Goal: Transaction & Acquisition: Purchase product/service

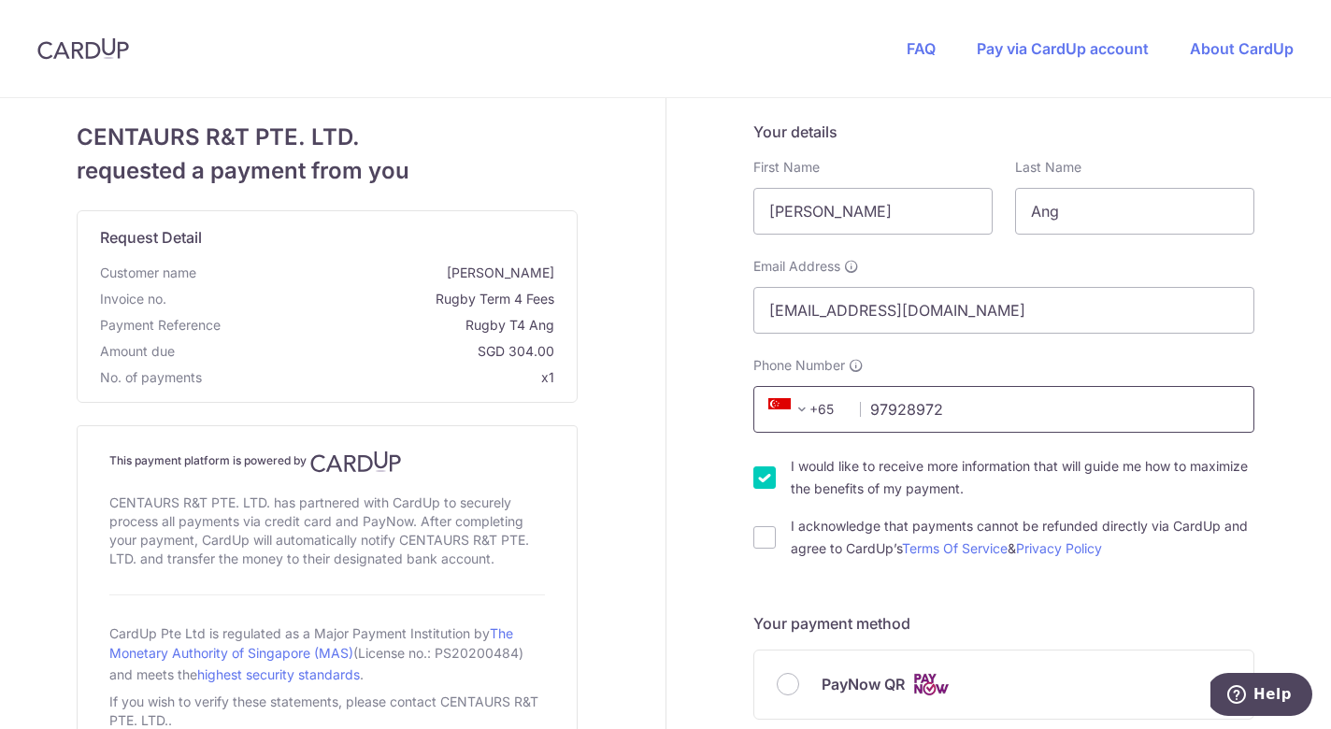
type input "97928972"
click at [760, 538] on input "I acknowledge that payments cannot be refunded directly via CardUp and agree to…" at bounding box center [764, 537] width 22 height 22
checkbox input "true"
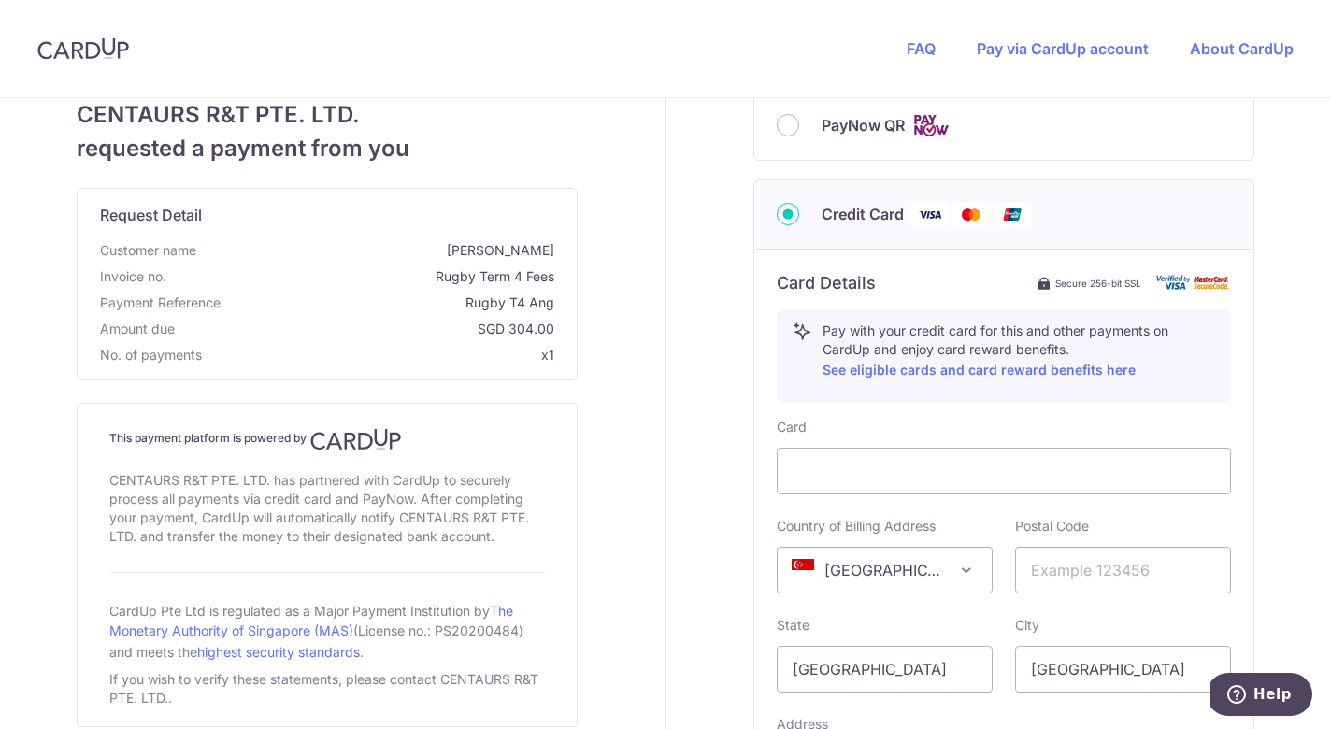
scroll to position [873, 0]
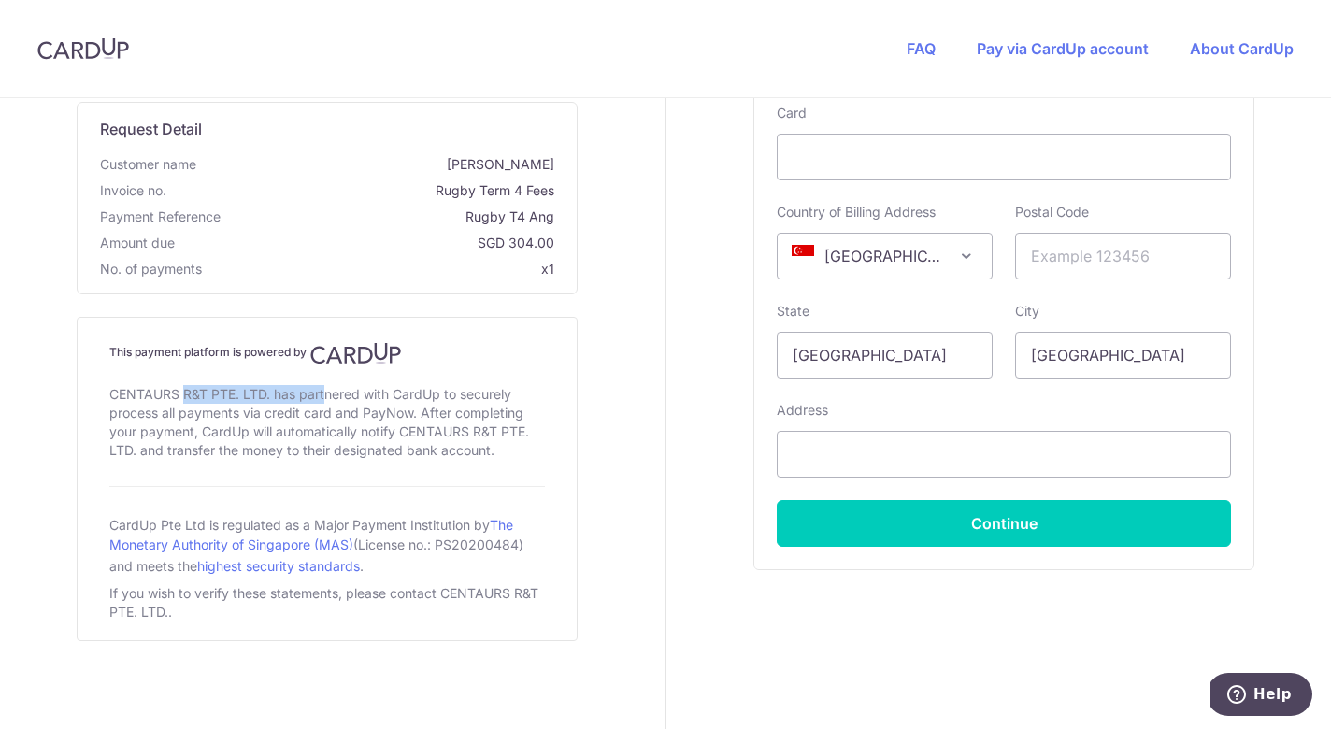
drag, startPoint x: 107, startPoint y: 389, endPoint x: 266, endPoint y: 391, distance: 158.9
click at [266, 391] on div "CENTAURS R&T PTE. LTD. has partnered with CardUp to securely process all paymen…" at bounding box center [327, 422] width 436 height 82
copy div "CENTAURS R&T PTE. LTD."
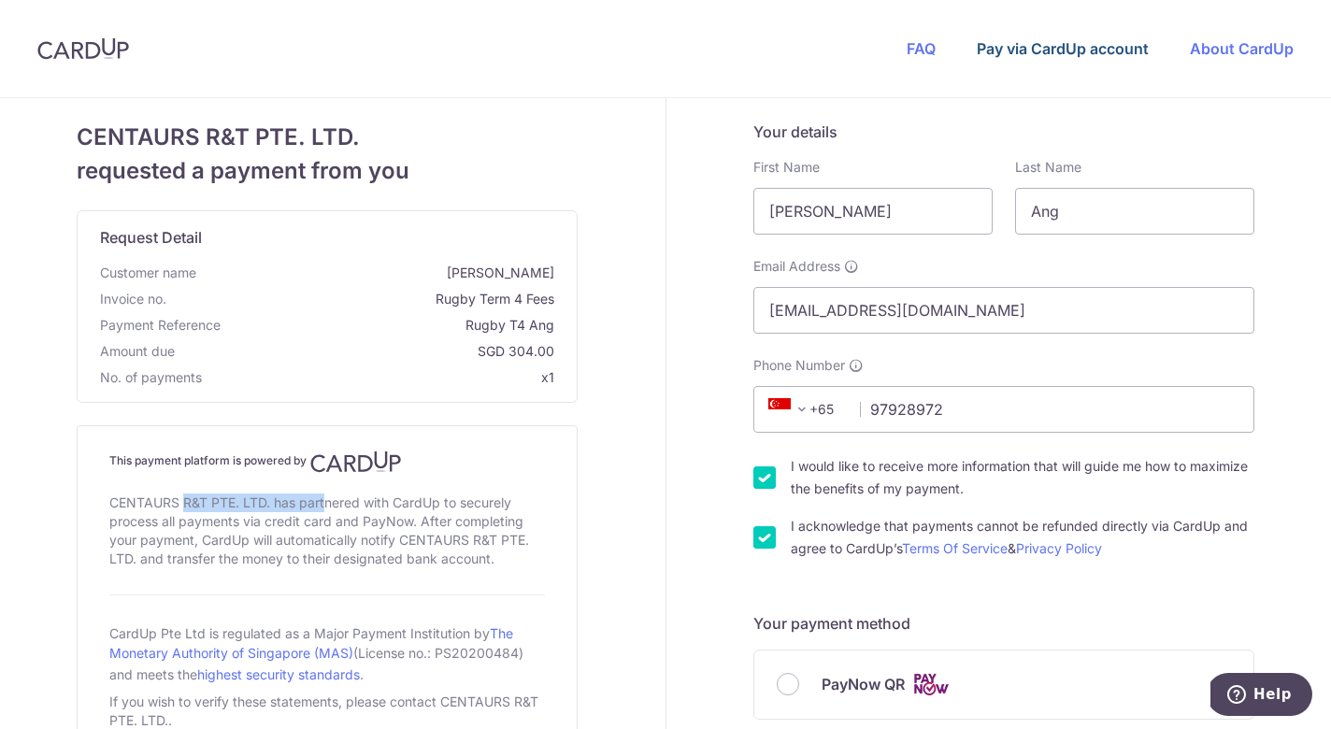
click at [1096, 48] on link "Pay via CardUp account" at bounding box center [1063, 48] width 172 height 19
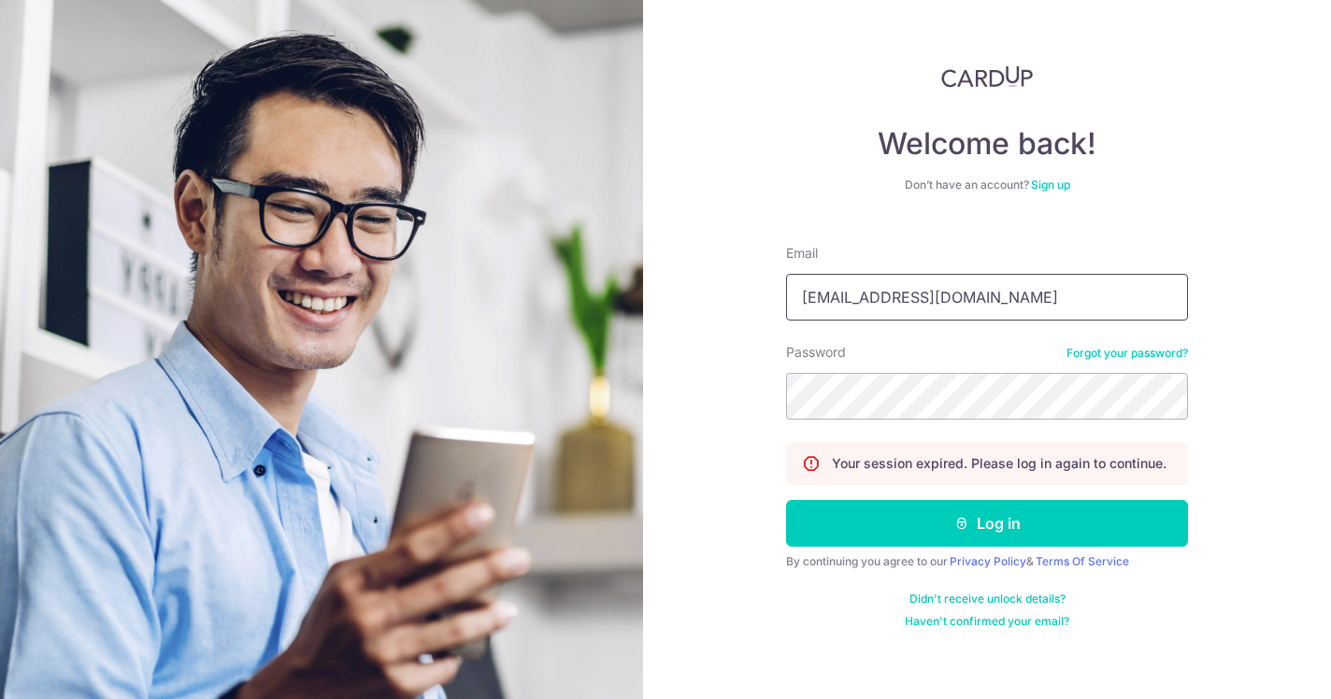
type input "[EMAIL_ADDRESS][DOMAIN_NAME]"
click at [987, 523] on button "Log in" at bounding box center [987, 523] width 402 height 47
type input "[EMAIL_ADDRESS][DOMAIN_NAME]"
click at [987, 523] on button "Log in" at bounding box center [987, 523] width 402 height 47
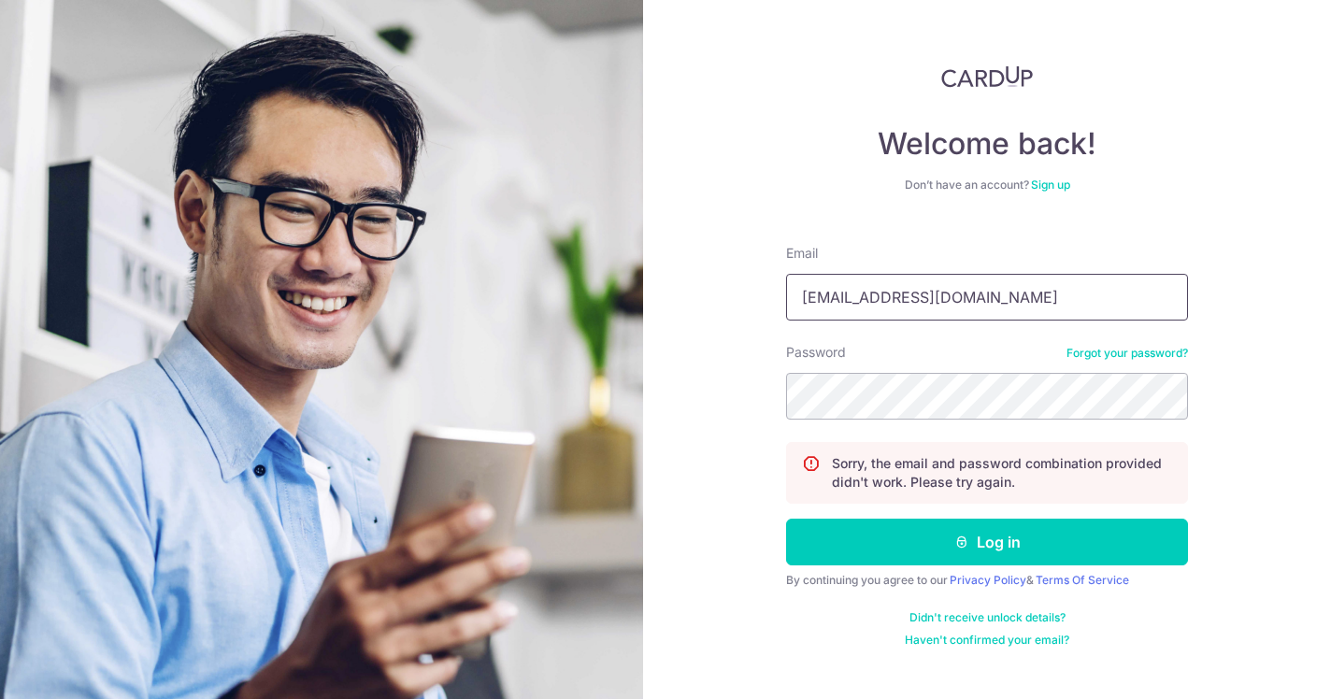
type input "[EMAIL_ADDRESS][DOMAIN_NAME]"
click at [987, 542] on button "Log in" at bounding box center [987, 542] width 402 height 47
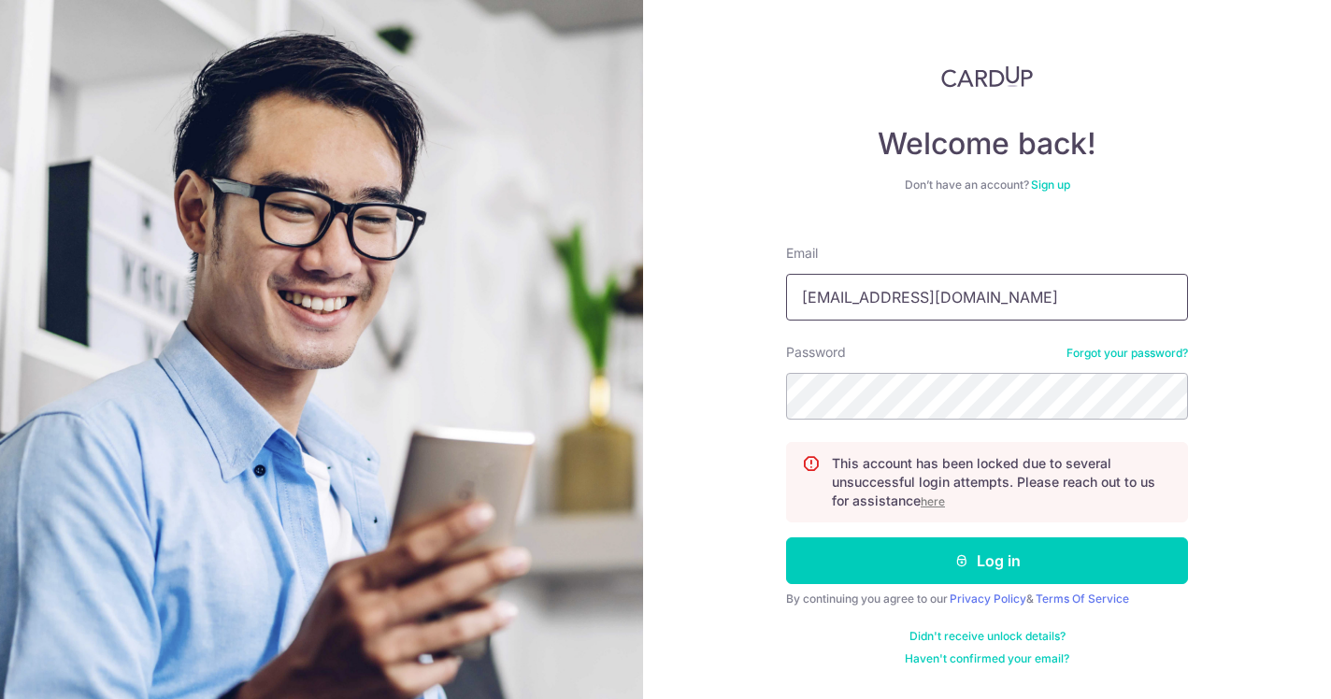
type input "[EMAIL_ADDRESS][DOMAIN_NAME]"
click at [987, 561] on button "Log in" at bounding box center [987, 560] width 402 height 47
click at [938, 502] on u "here" at bounding box center [933, 501] width 24 height 14
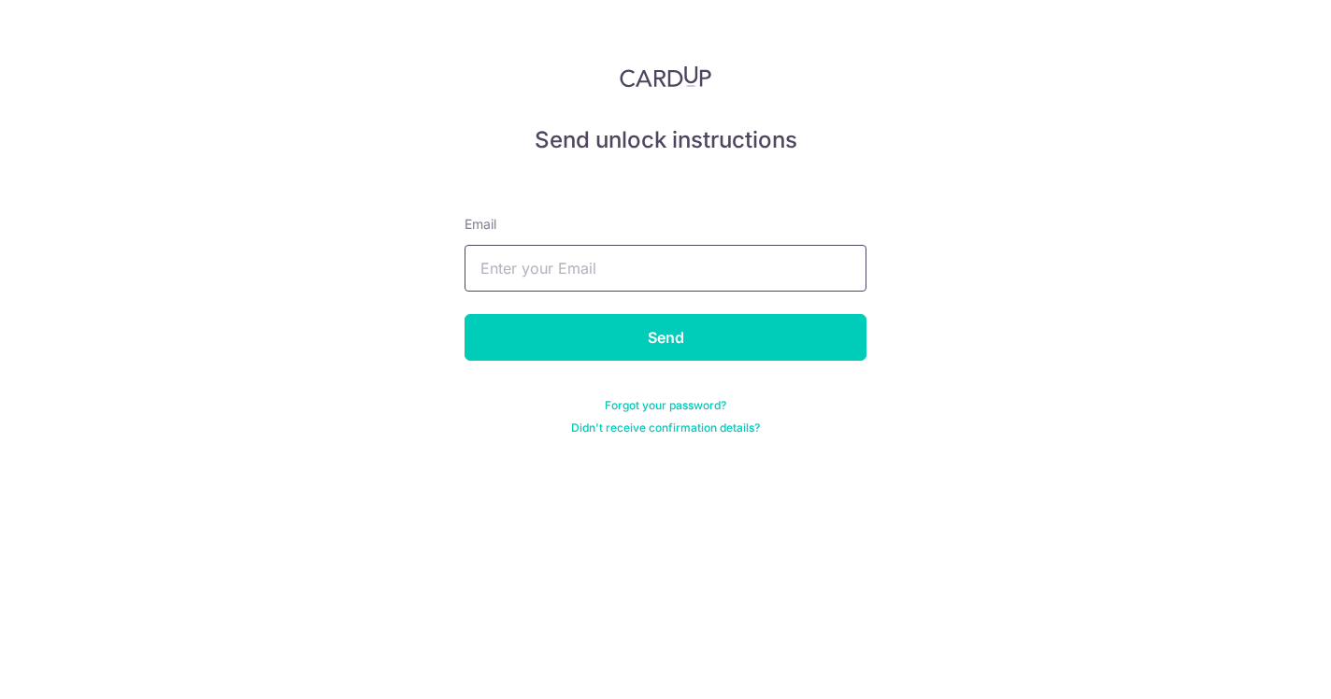
click at [705, 268] on input "text" at bounding box center [665, 268] width 402 height 47
type input "[EMAIL_ADDRESS][DOMAIN_NAME]"
click at [665, 337] on input "Send" at bounding box center [665, 337] width 402 height 47
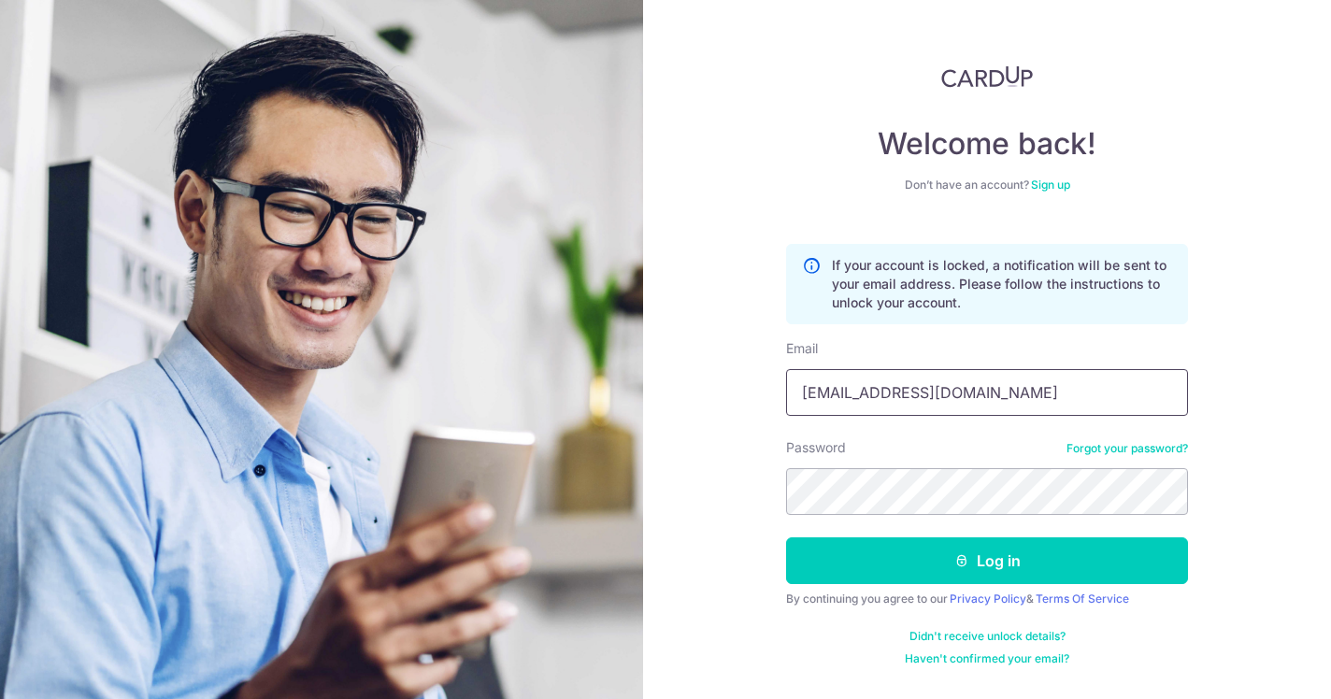
type input "reinalimyx@gmail.com"
click at [987, 561] on button "Log in" at bounding box center [987, 560] width 402 height 47
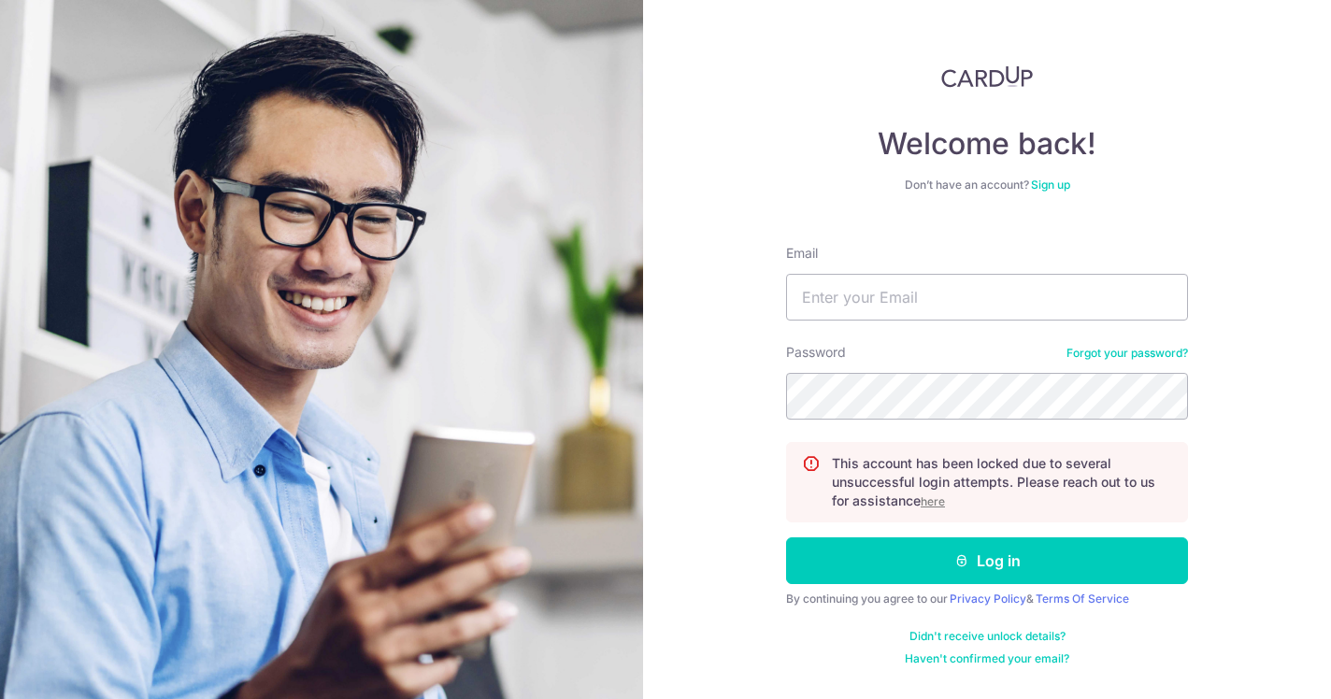
click at [936, 505] on u "here" at bounding box center [933, 501] width 24 height 14
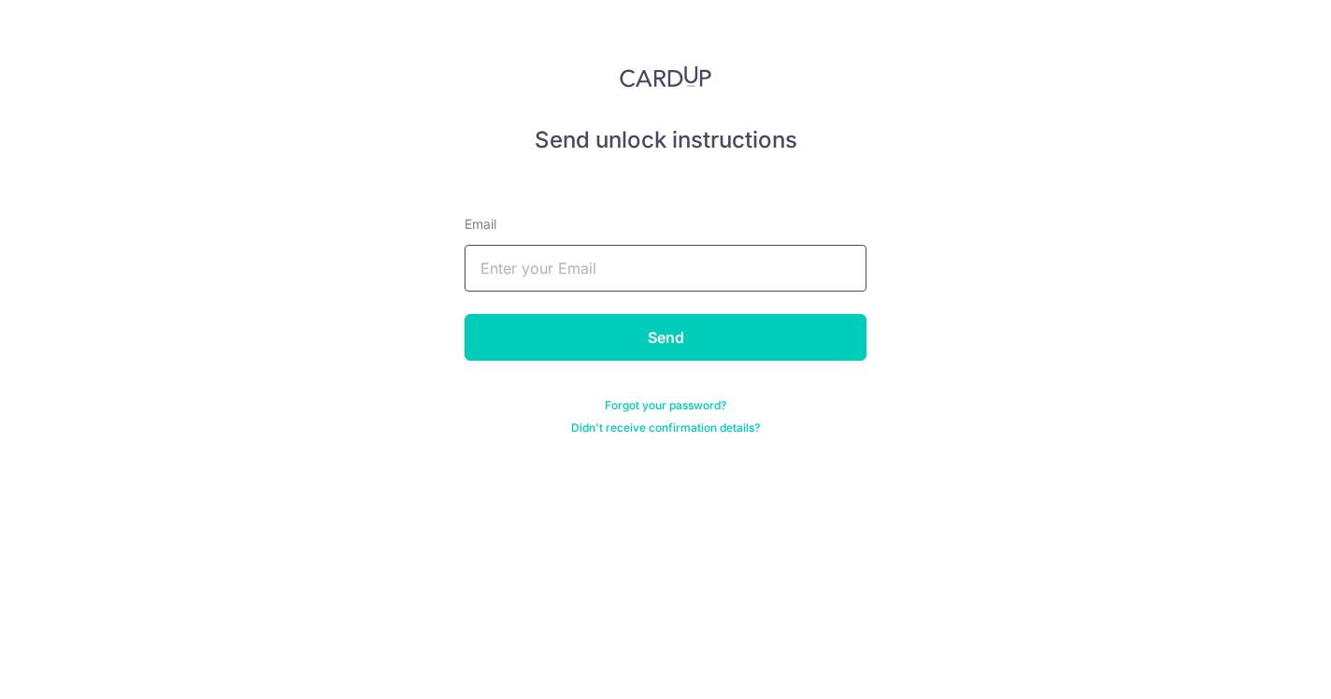
click at [772, 252] on input "text" at bounding box center [665, 268] width 402 height 47
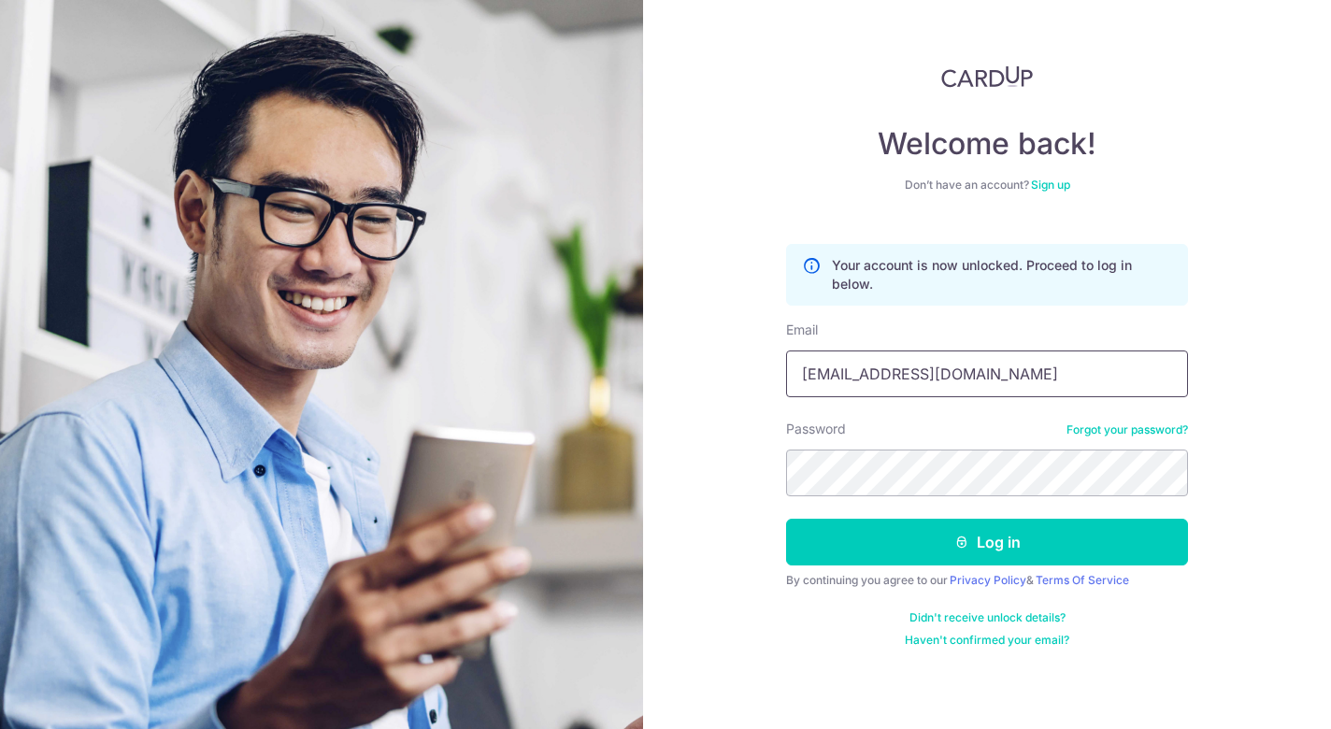
type input "[EMAIL_ADDRESS][DOMAIN_NAME]"
click at [987, 542] on button "Log in" at bounding box center [987, 542] width 402 height 47
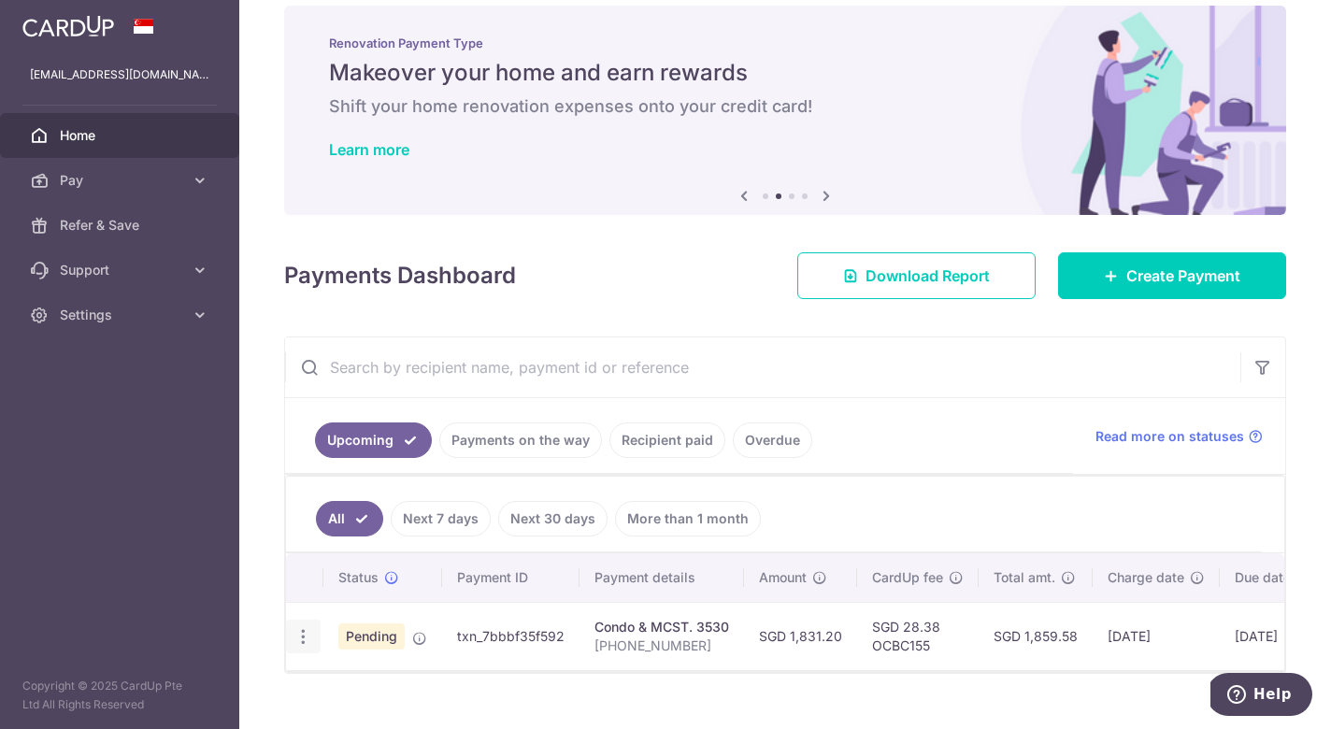
click at [302, 633] on icon "button" at bounding box center [303, 637] width 20 height 20
click at [380, 697] on span "Update payment" at bounding box center [402, 688] width 127 height 22
radio input "true"
type input "1,831.20"
type input "17/10/2025"
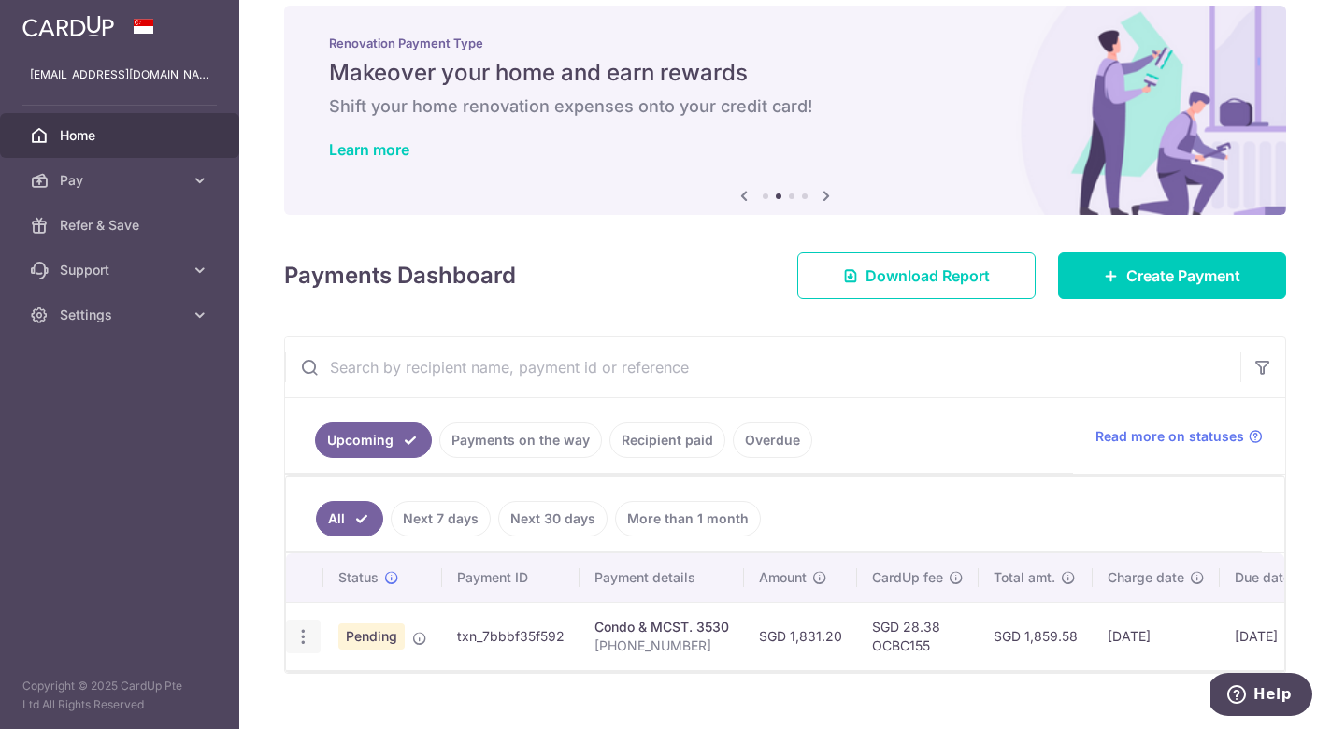
type input "172-01-35"
type input "OCBC155"
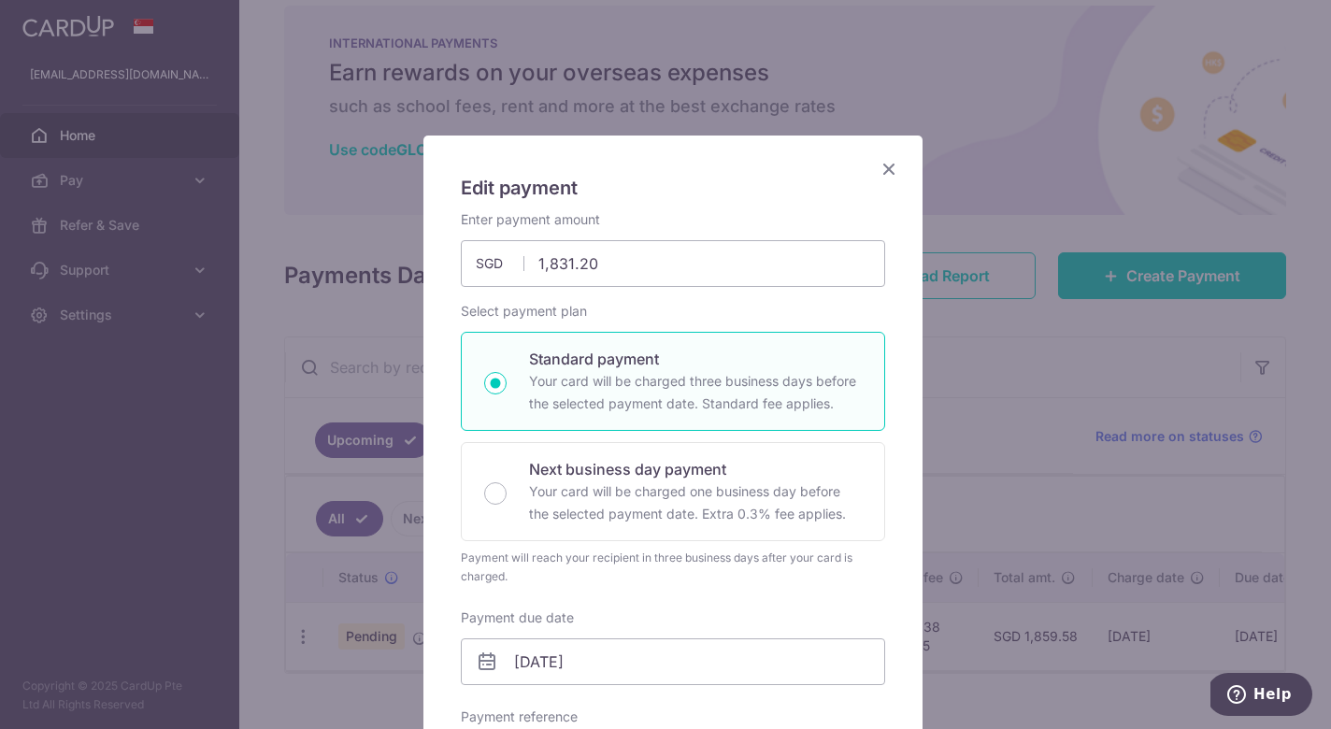
scroll to position [140, 0]
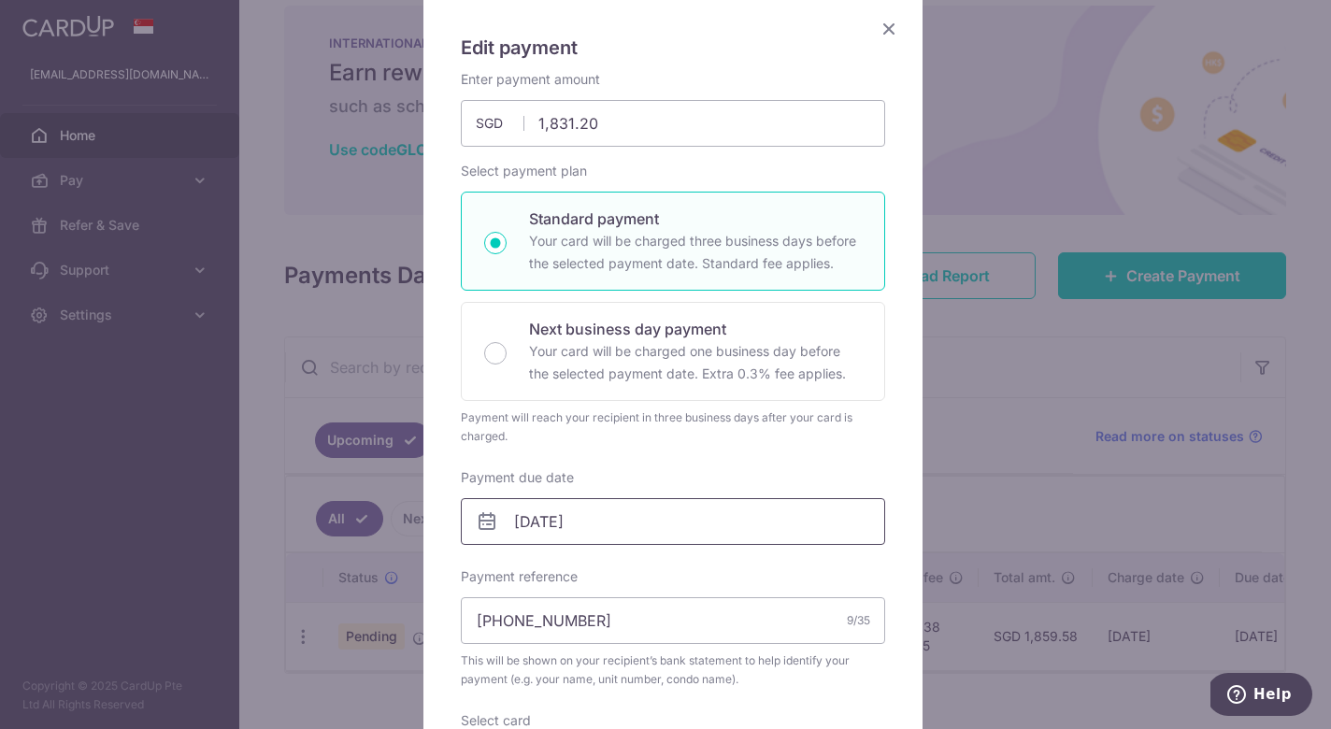
click at [669, 531] on input "17/10/2025" at bounding box center [673, 521] width 424 height 47
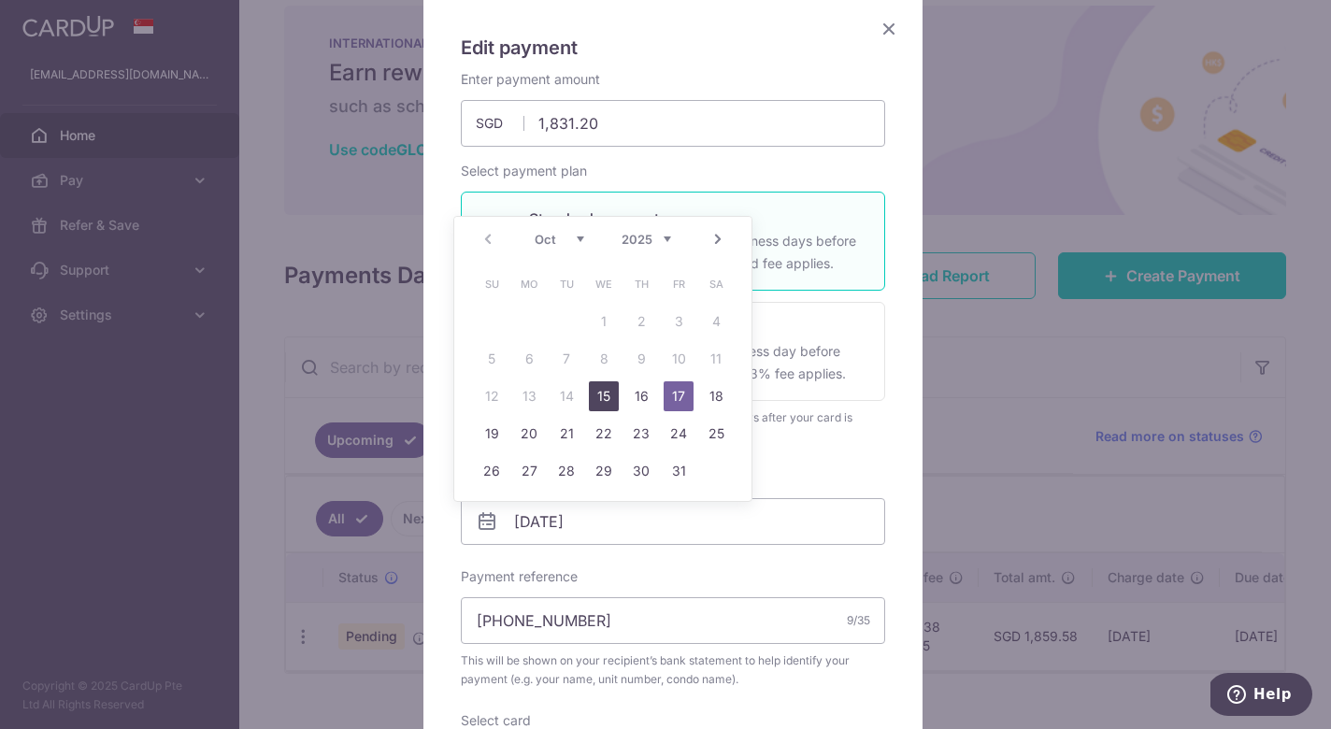
click at [614, 394] on link "15" at bounding box center [604, 396] width 30 height 30
type input "15/10/2025"
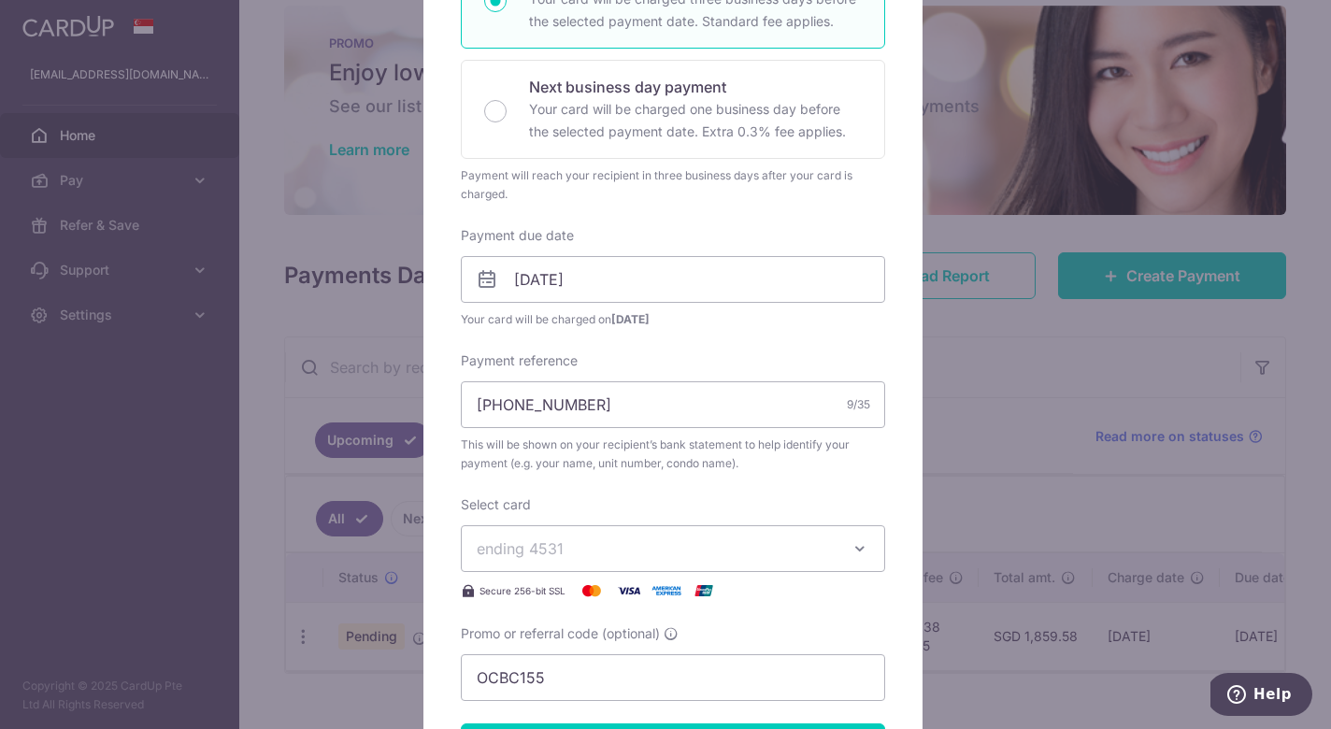
scroll to position [812, 0]
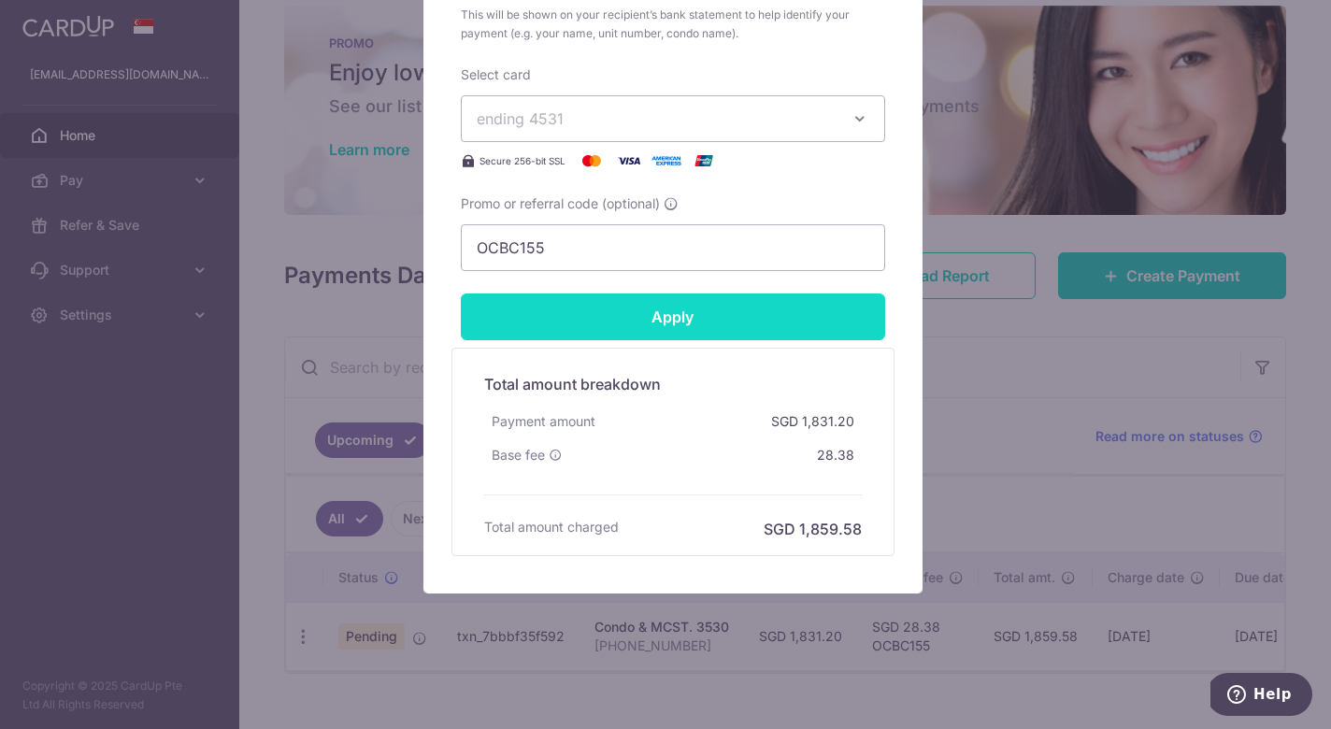
click at [634, 310] on input "Apply" at bounding box center [673, 316] width 424 height 47
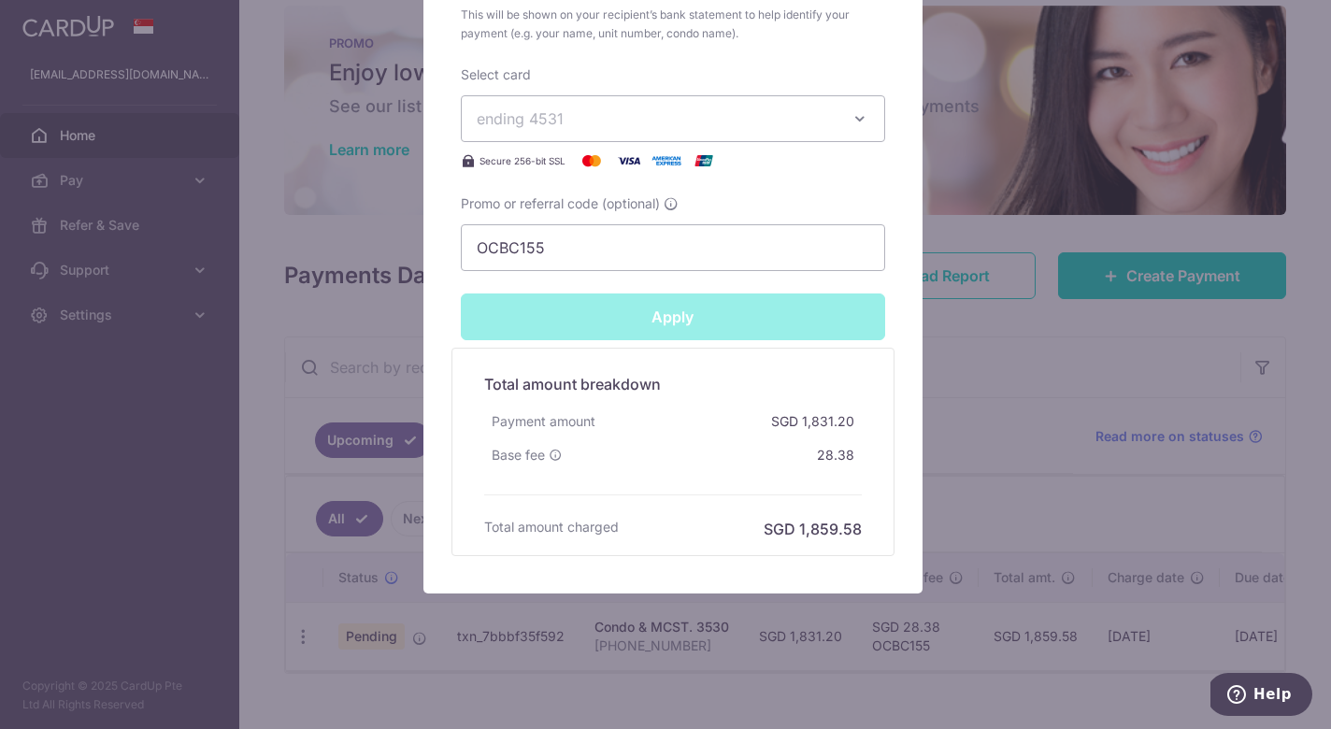
type input "Successfully Applied"
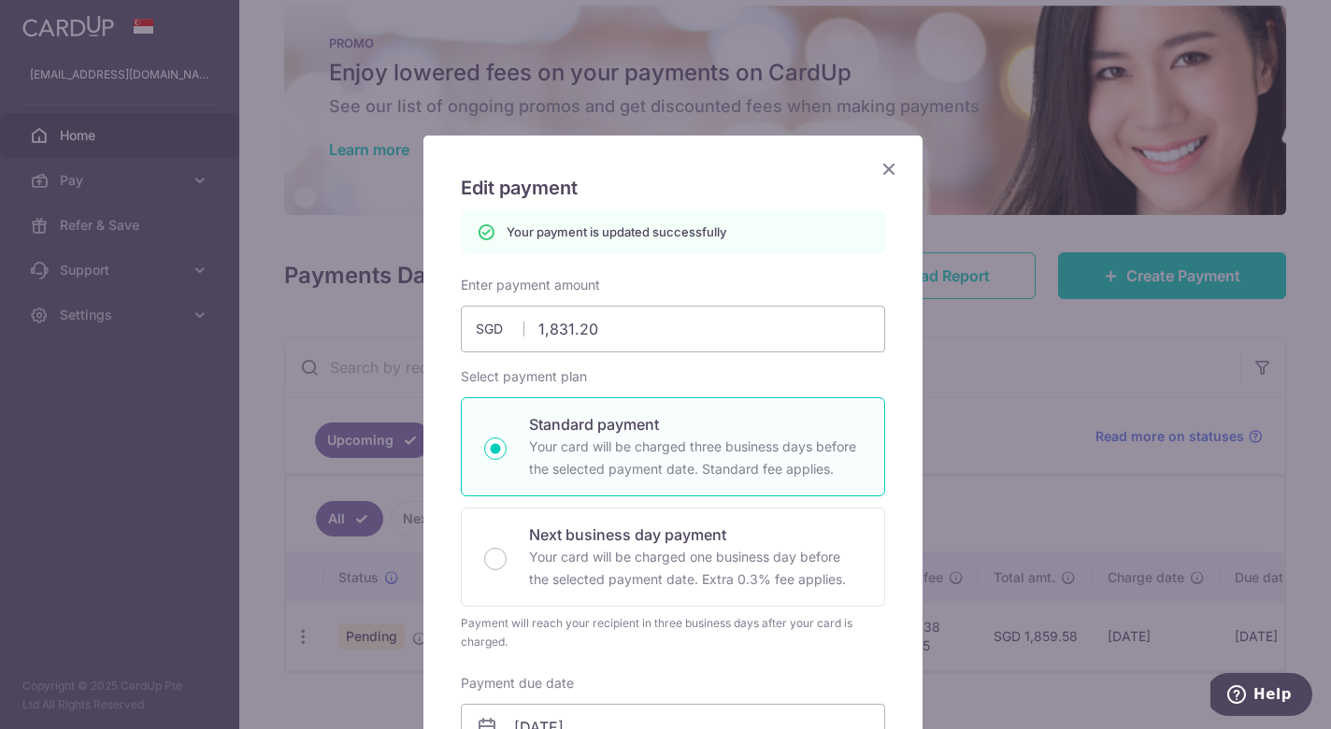
click at [885, 162] on icon "Close" at bounding box center [889, 168] width 22 height 23
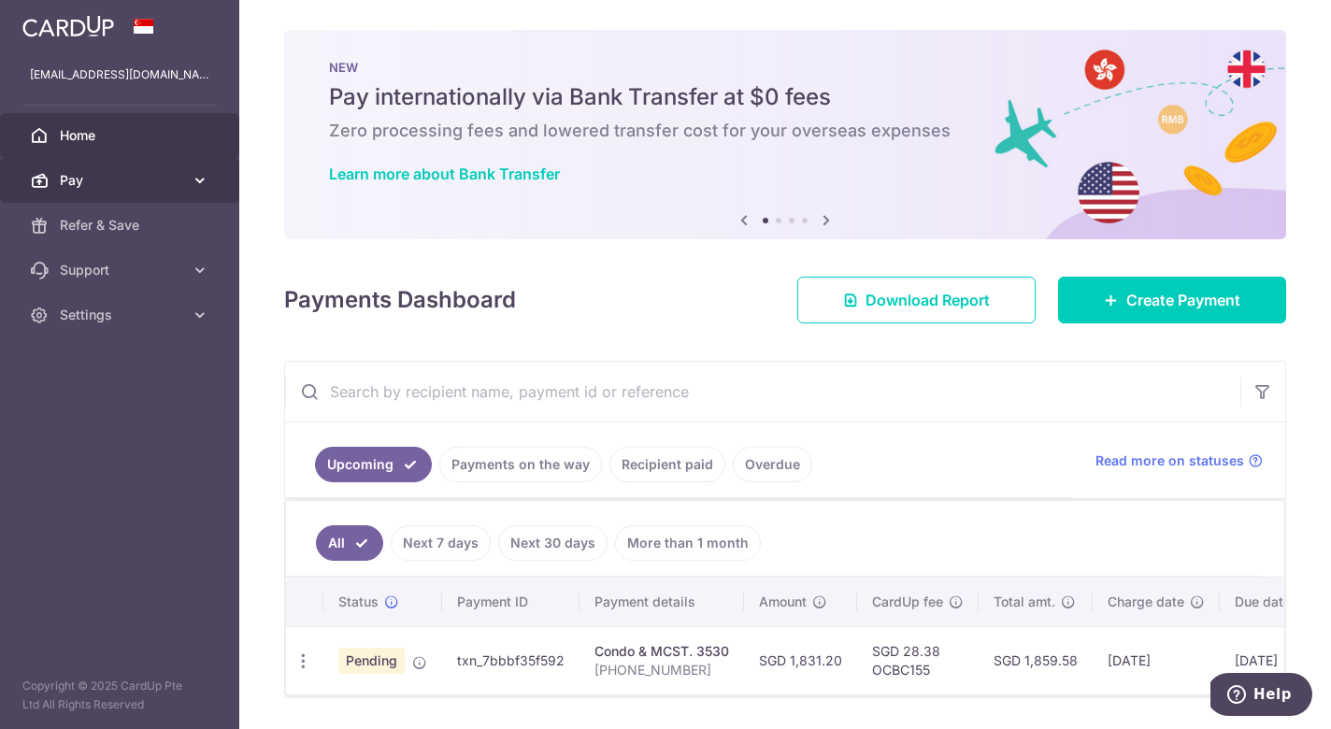
click at [136, 174] on span "Pay" at bounding box center [121, 180] width 123 height 19
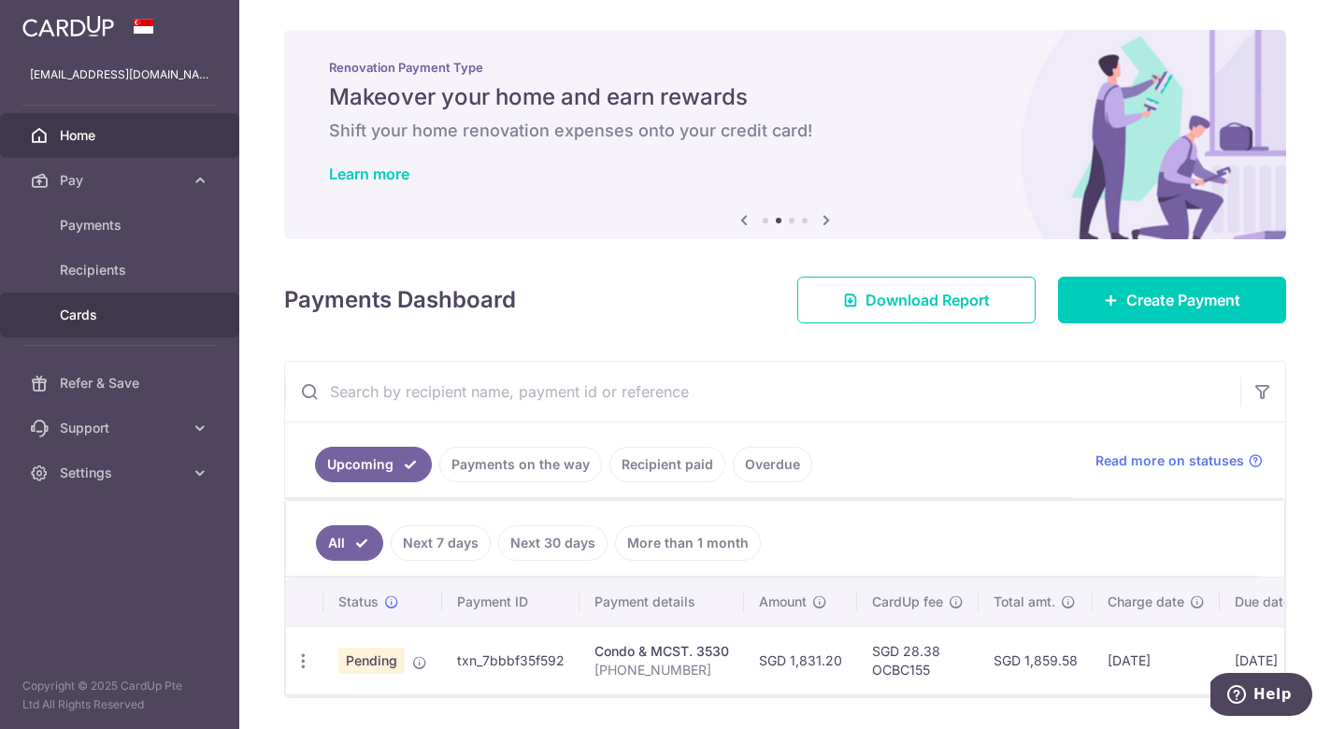
click at [107, 317] on span "Cards" at bounding box center [121, 315] width 123 height 19
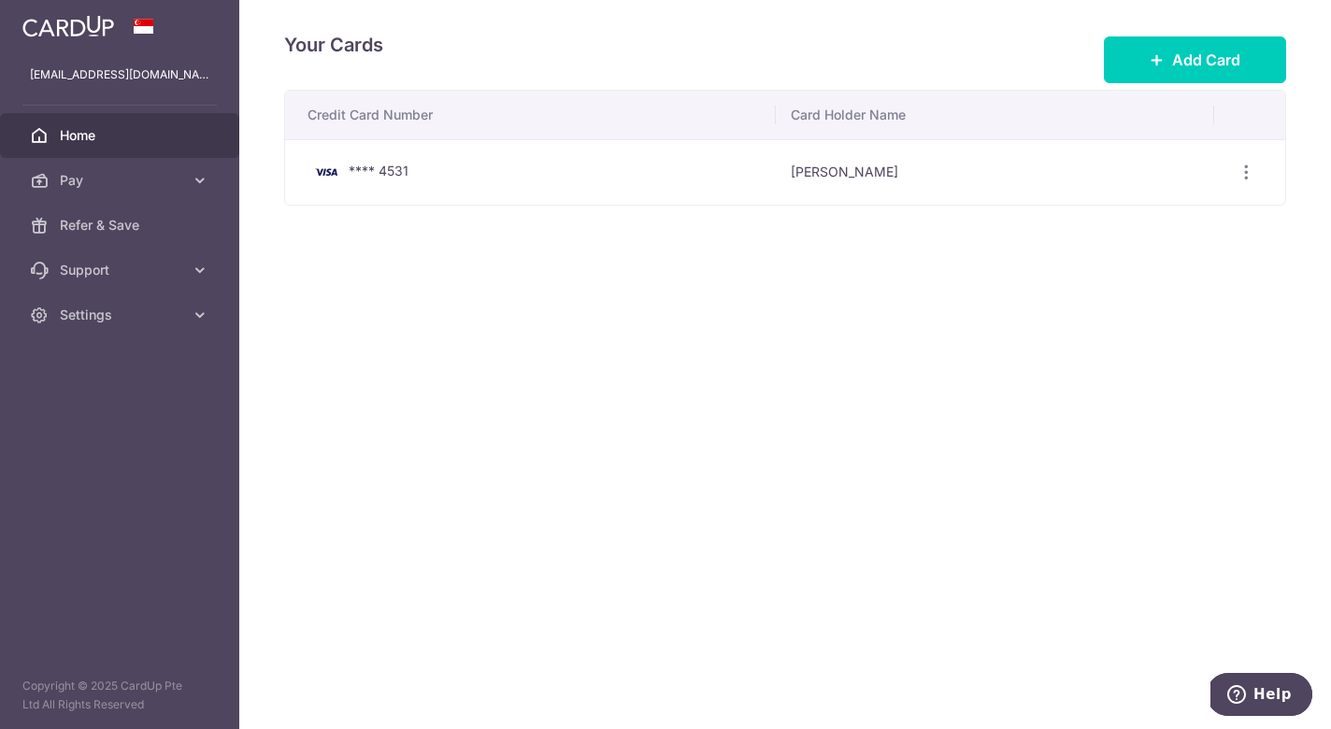
click at [82, 134] on span "Home" at bounding box center [121, 135] width 123 height 19
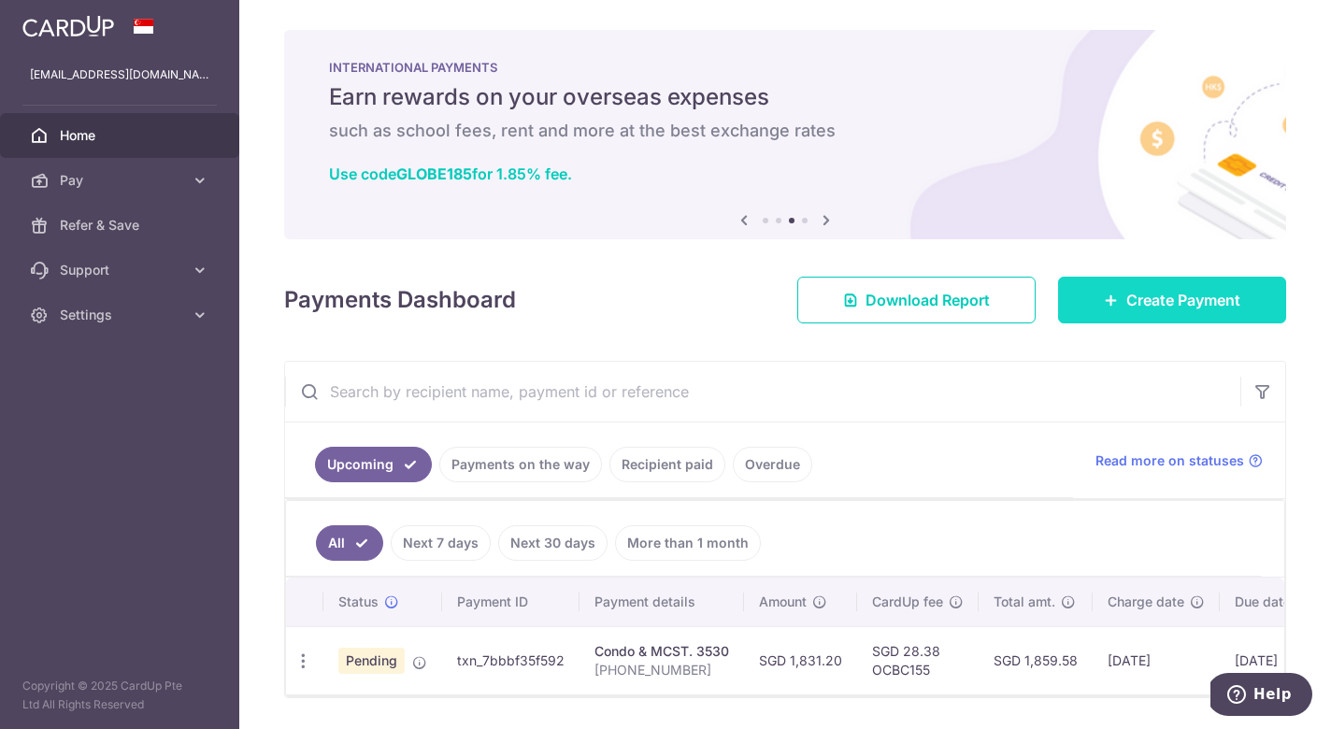
click at [1198, 312] on link "Create Payment" at bounding box center [1172, 300] width 228 height 47
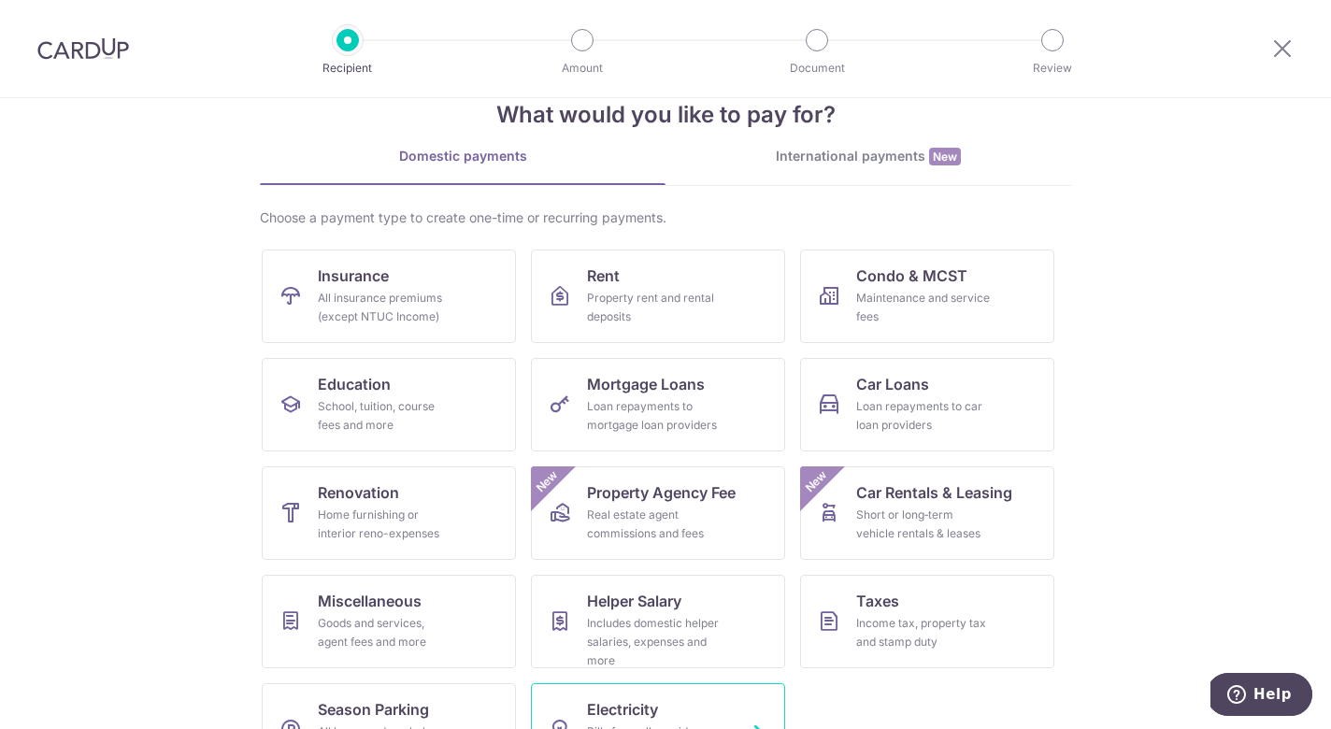
scroll to position [107, 0]
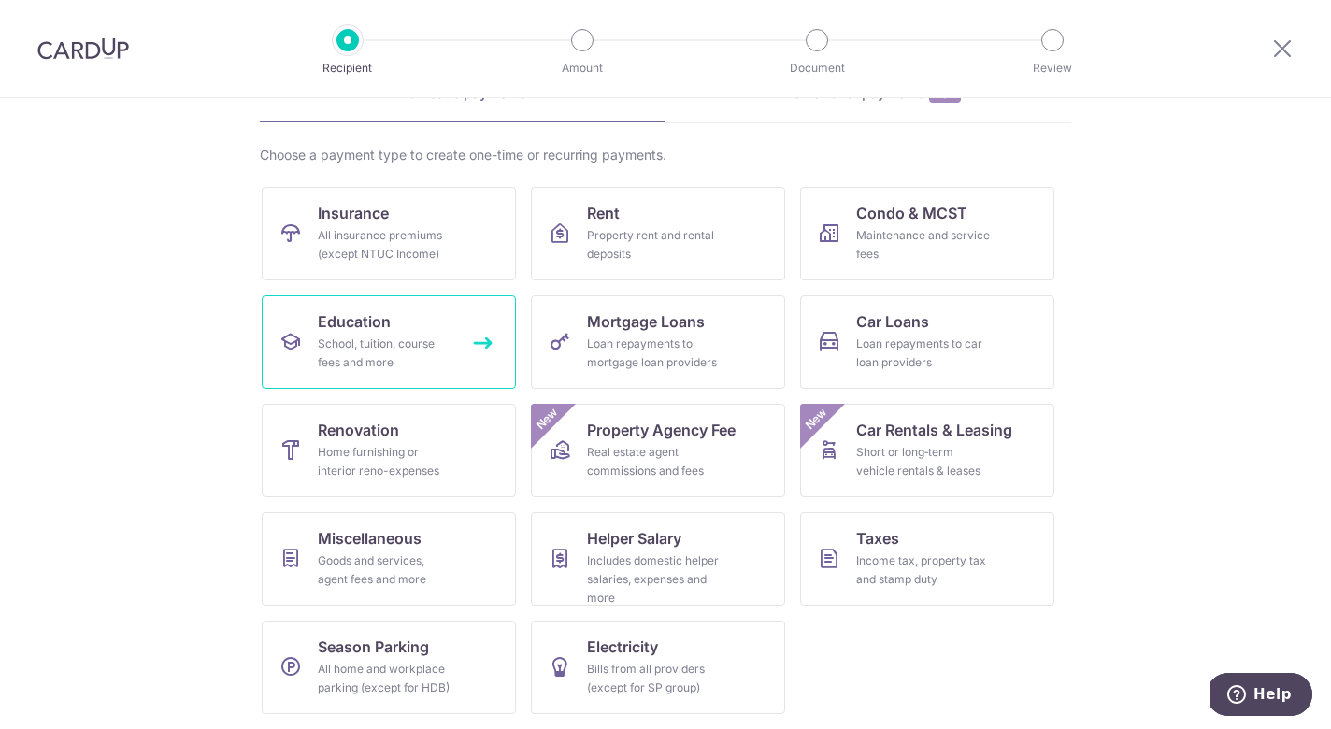
click at [397, 340] on div "School, tuition, course fees and more" at bounding box center [385, 353] width 135 height 37
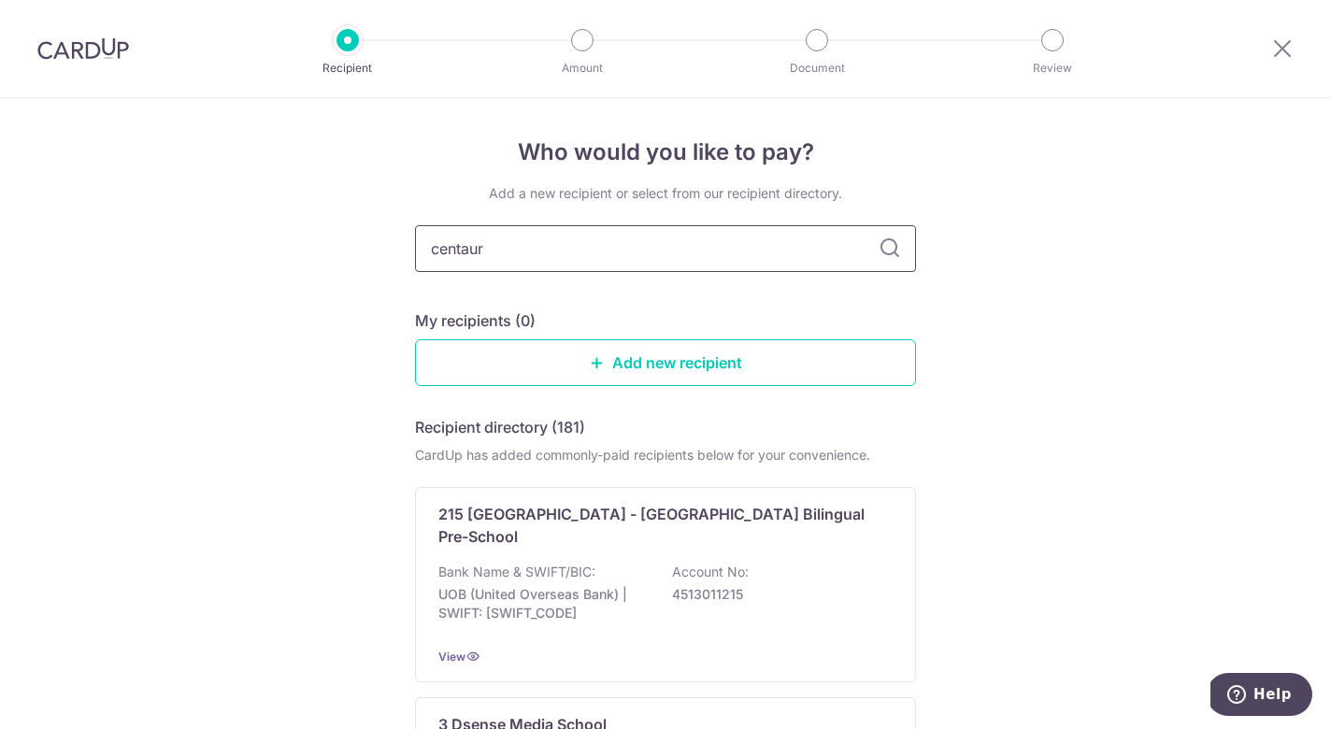
type input "centaurs"
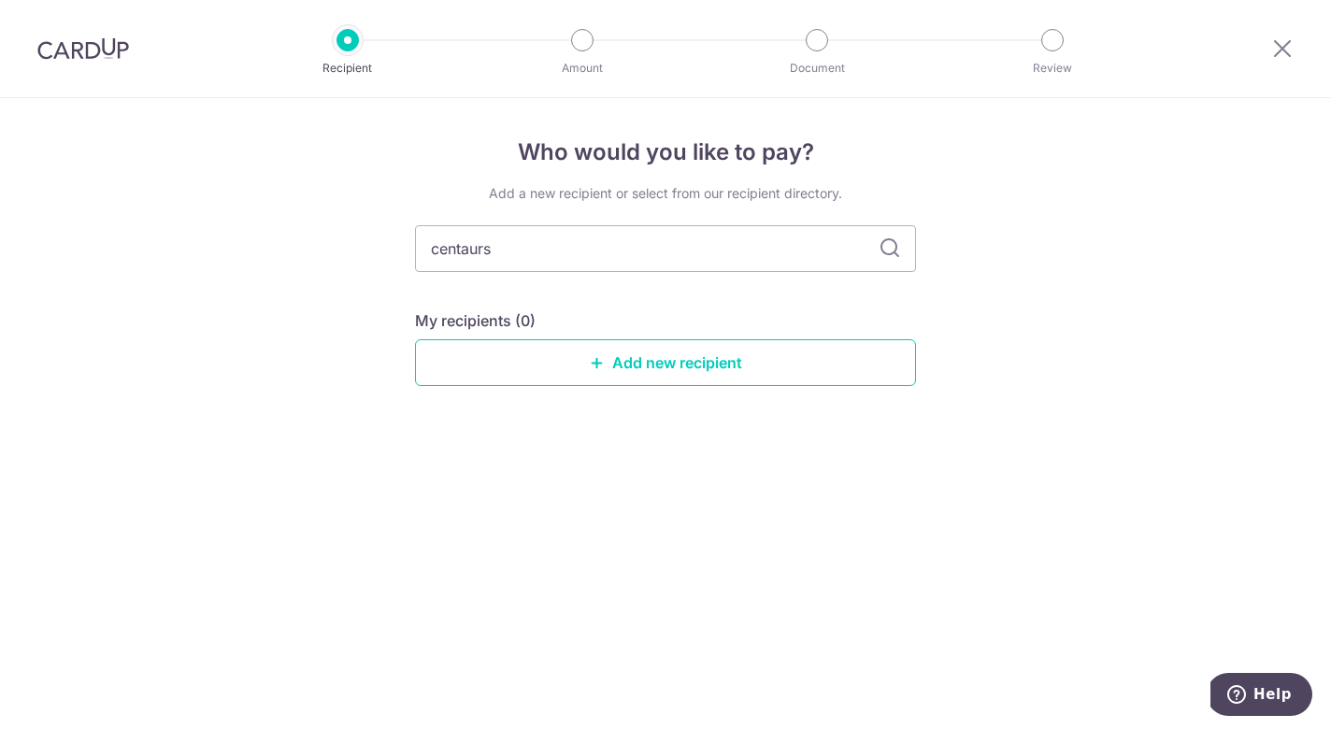
click at [889, 251] on icon at bounding box center [890, 248] width 22 height 22
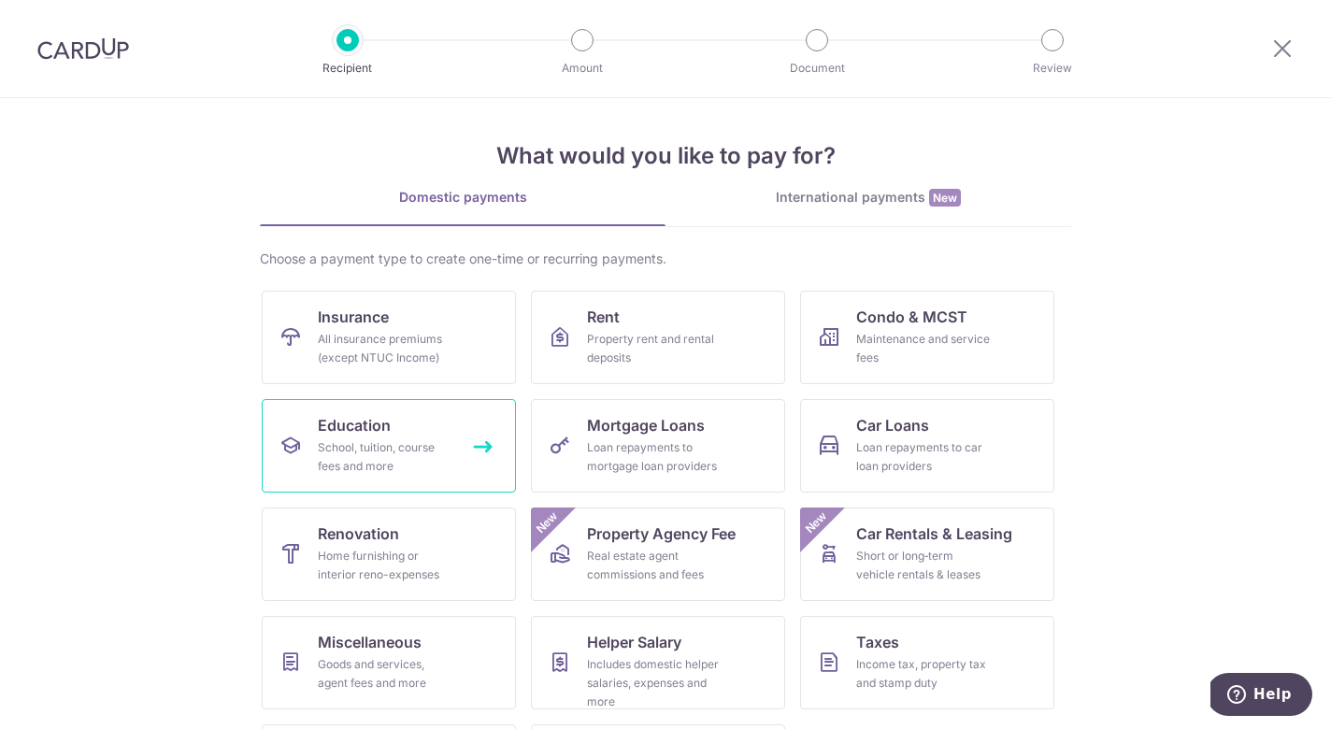
scroll to position [107, 0]
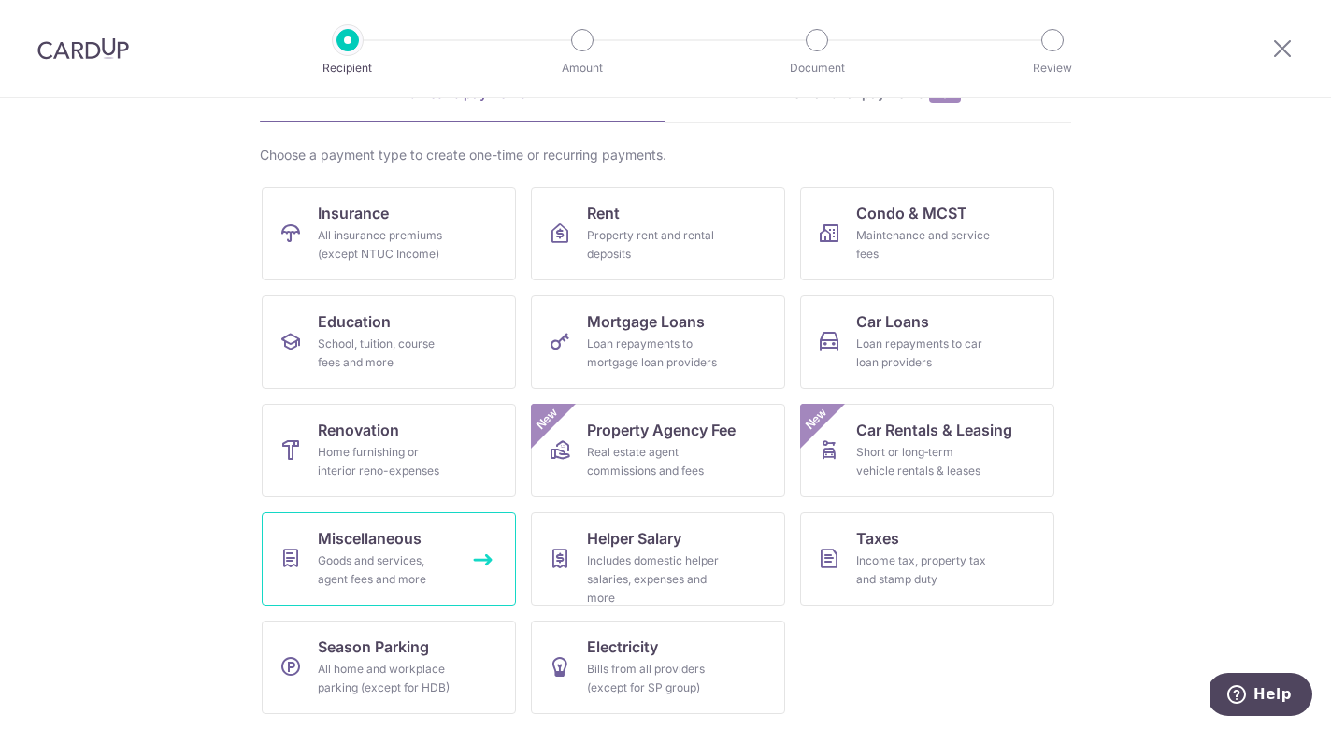
click at [400, 562] on div "Goods and services, agent fees and more" at bounding box center [385, 569] width 135 height 37
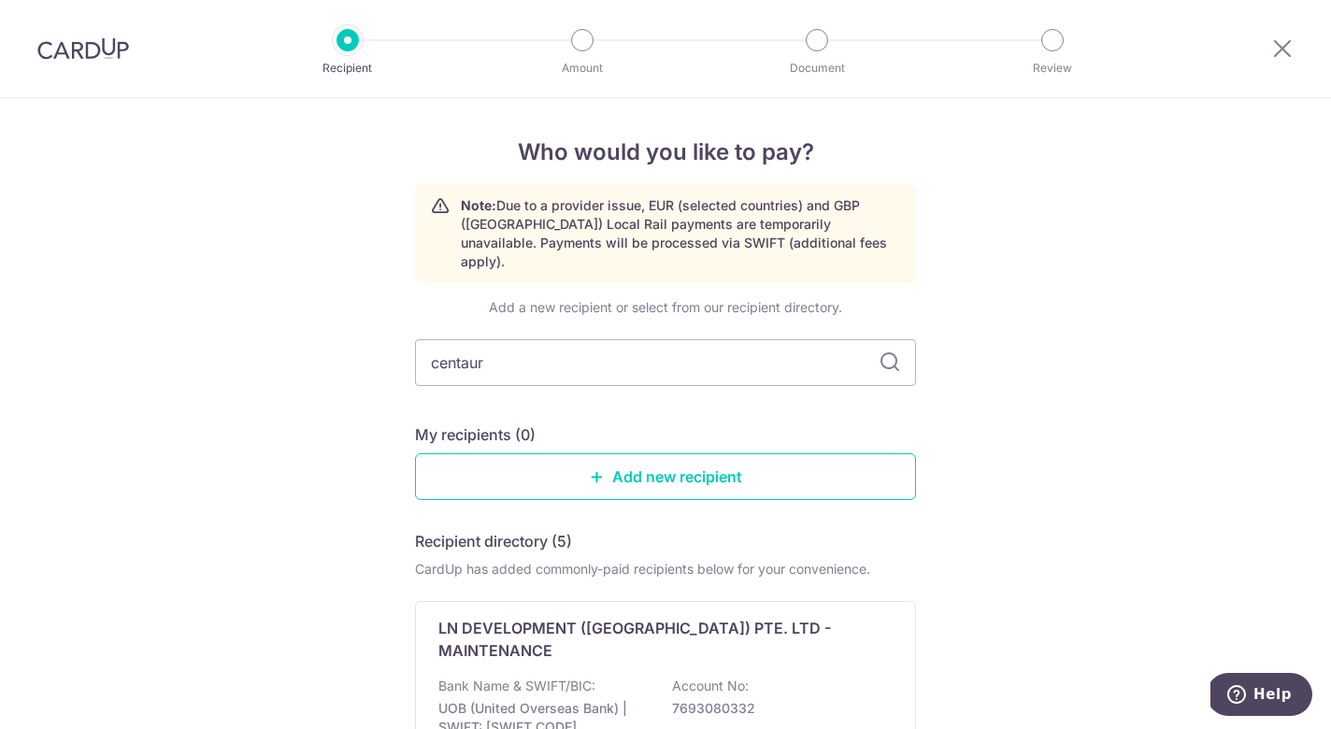
type input "centaurs"
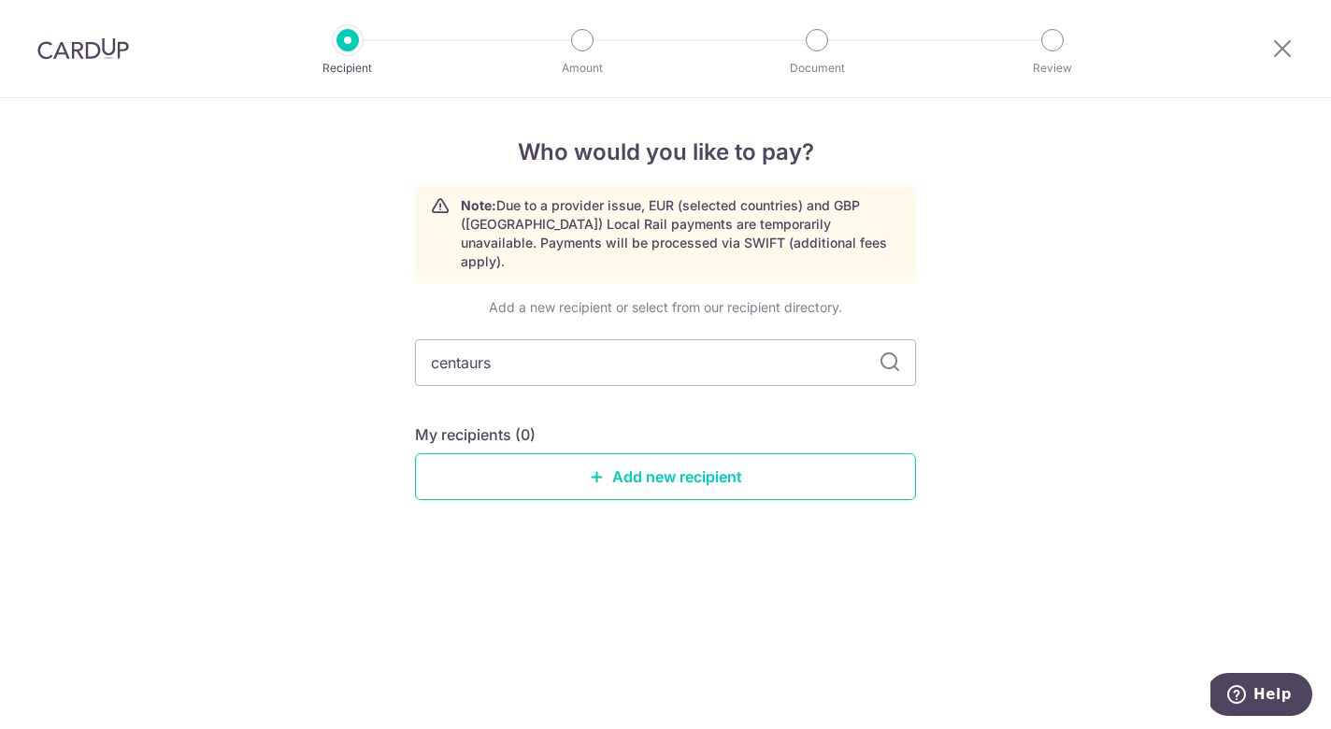
click at [893, 351] on icon at bounding box center [890, 362] width 22 height 22
click at [889, 351] on icon at bounding box center [890, 362] width 22 height 22
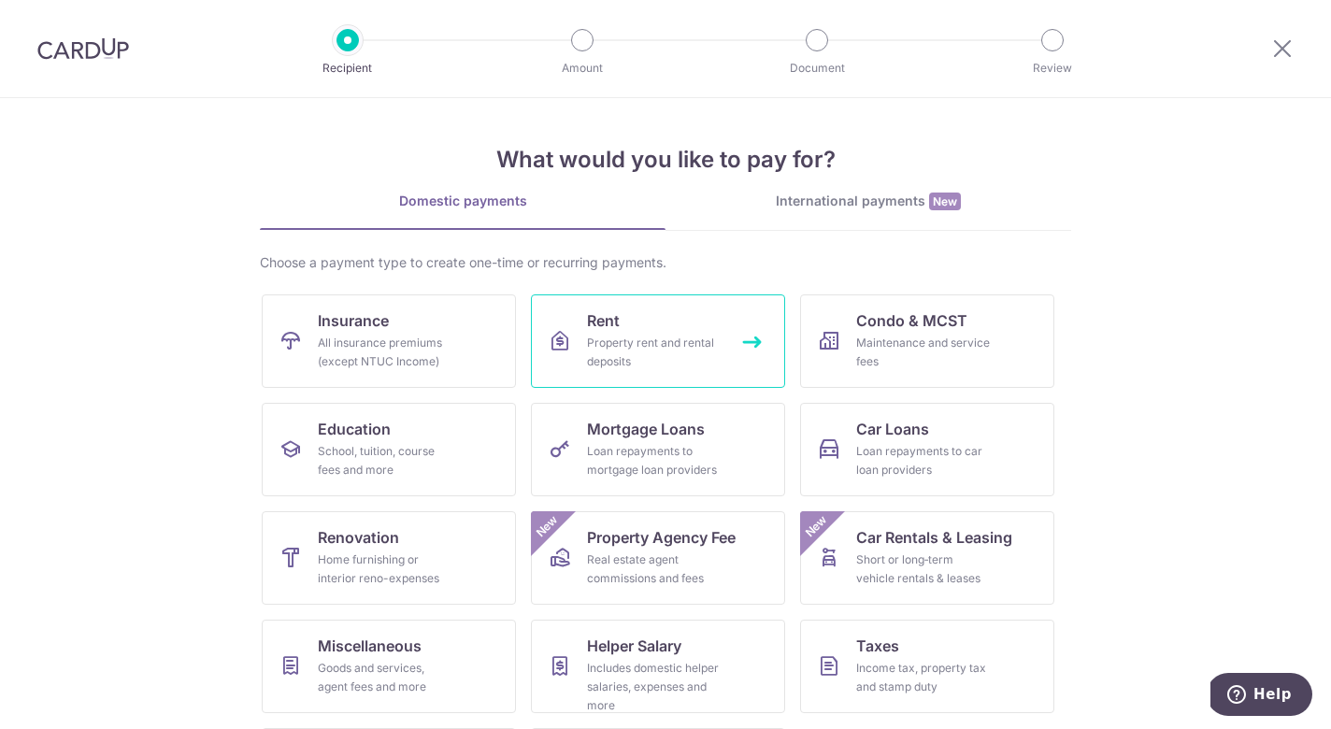
scroll to position [107, 0]
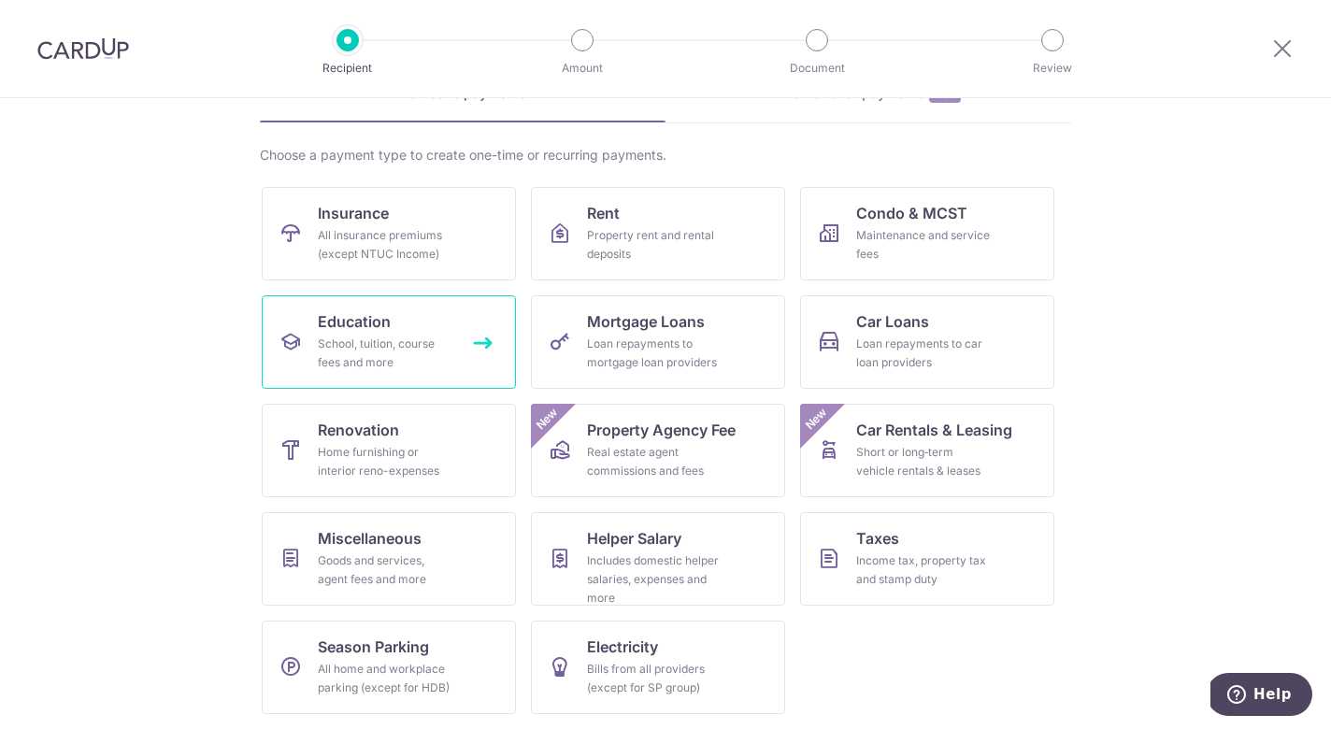
click at [427, 346] on div "School, tuition, course fees and more" at bounding box center [385, 353] width 135 height 37
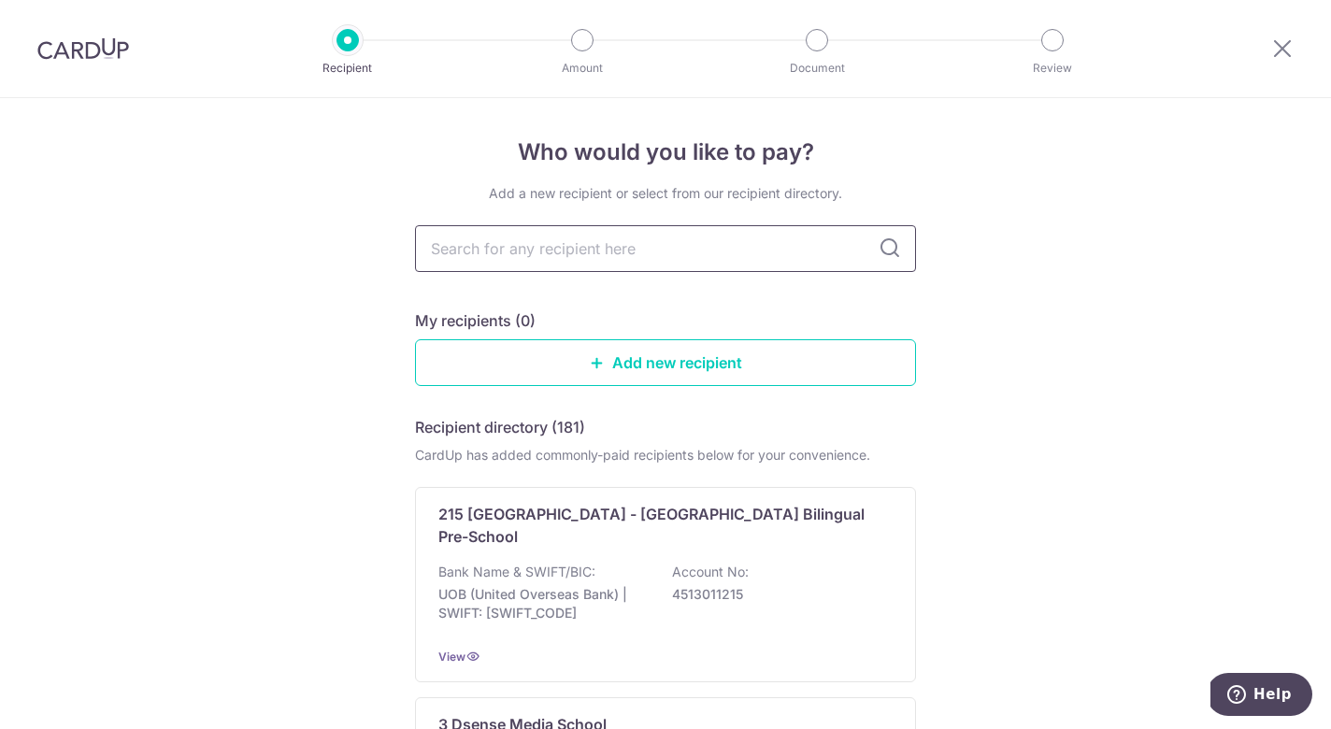
type input "CENTAURS R&T PTE. LTD."
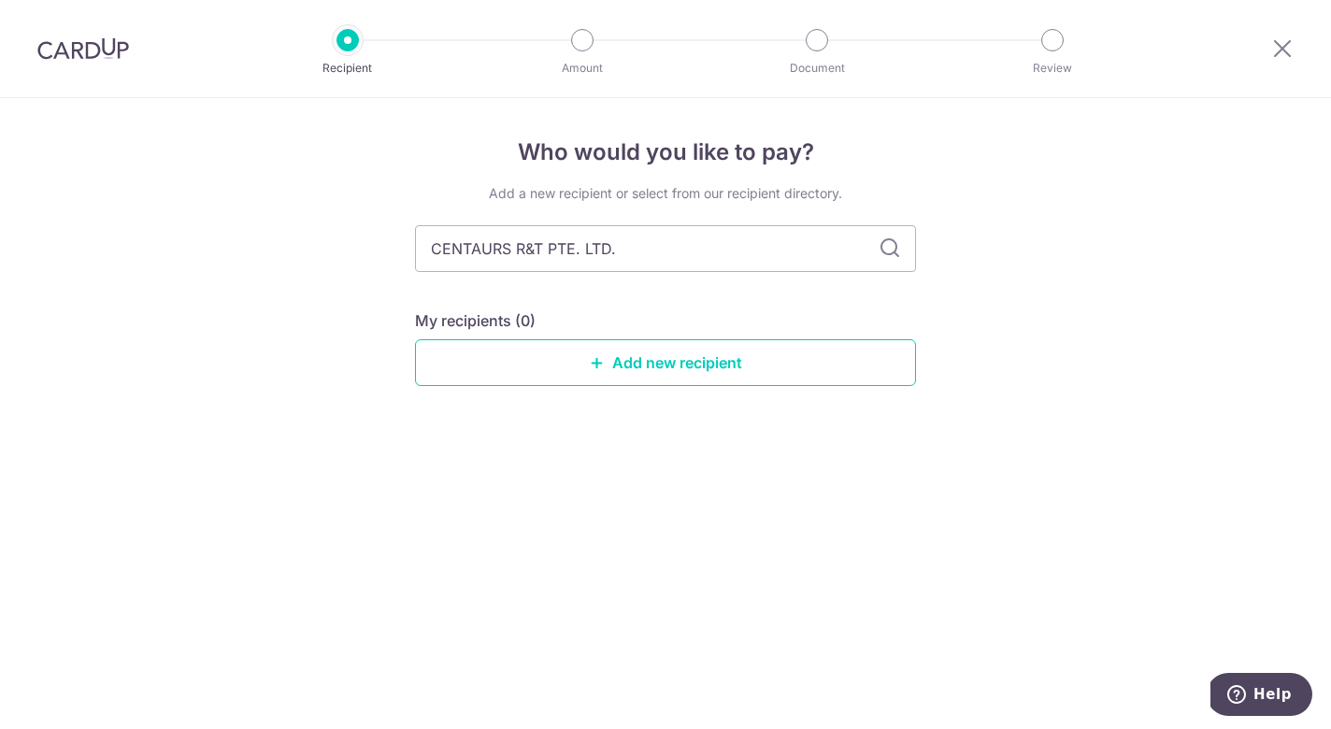
click at [895, 252] on icon at bounding box center [890, 248] width 22 height 22
click at [726, 202] on div "Add a new recipient or select from our recipient directory." at bounding box center [665, 193] width 501 height 19
click at [723, 193] on div "Add a new recipient or select from our recipient directory." at bounding box center [665, 193] width 501 height 19
click at [594, 193] on div "Add a new recipient or select from our recipient directory." at bounding box center [665, 193] width 501 height 19
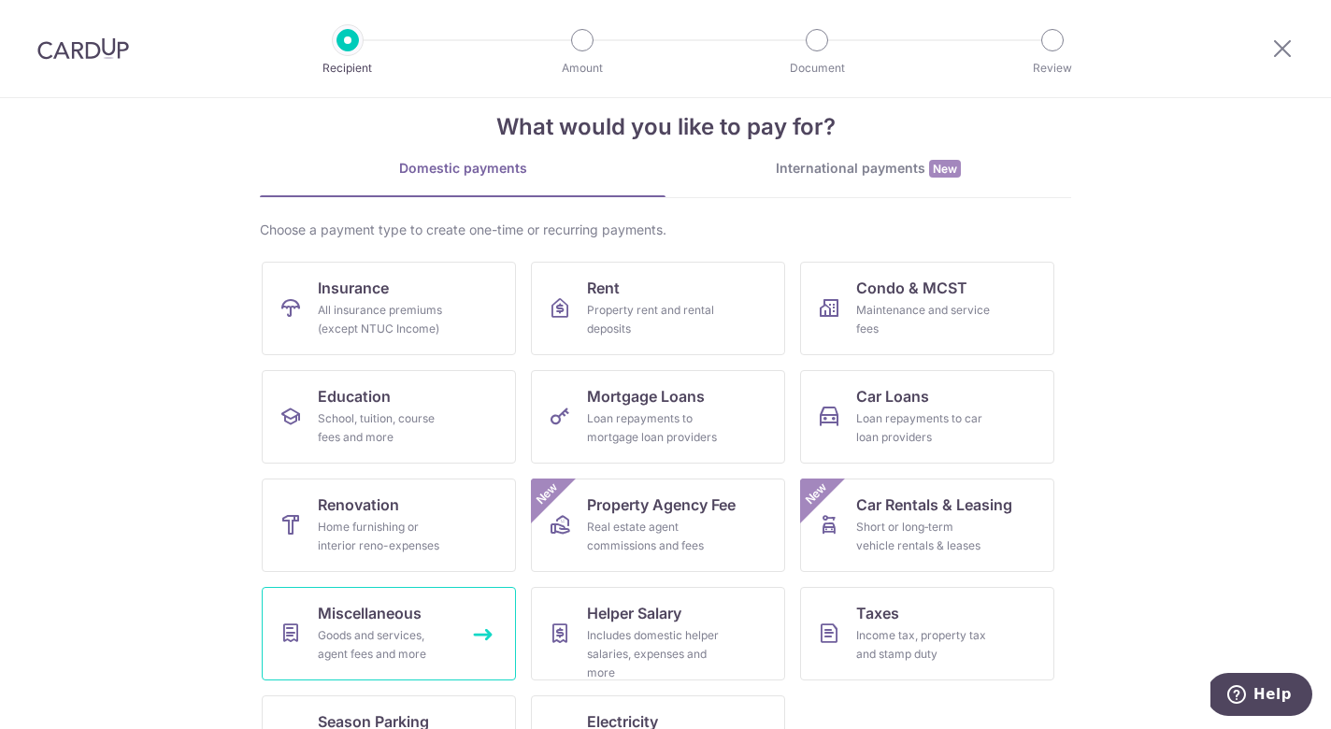
scroll to position [107, 0]
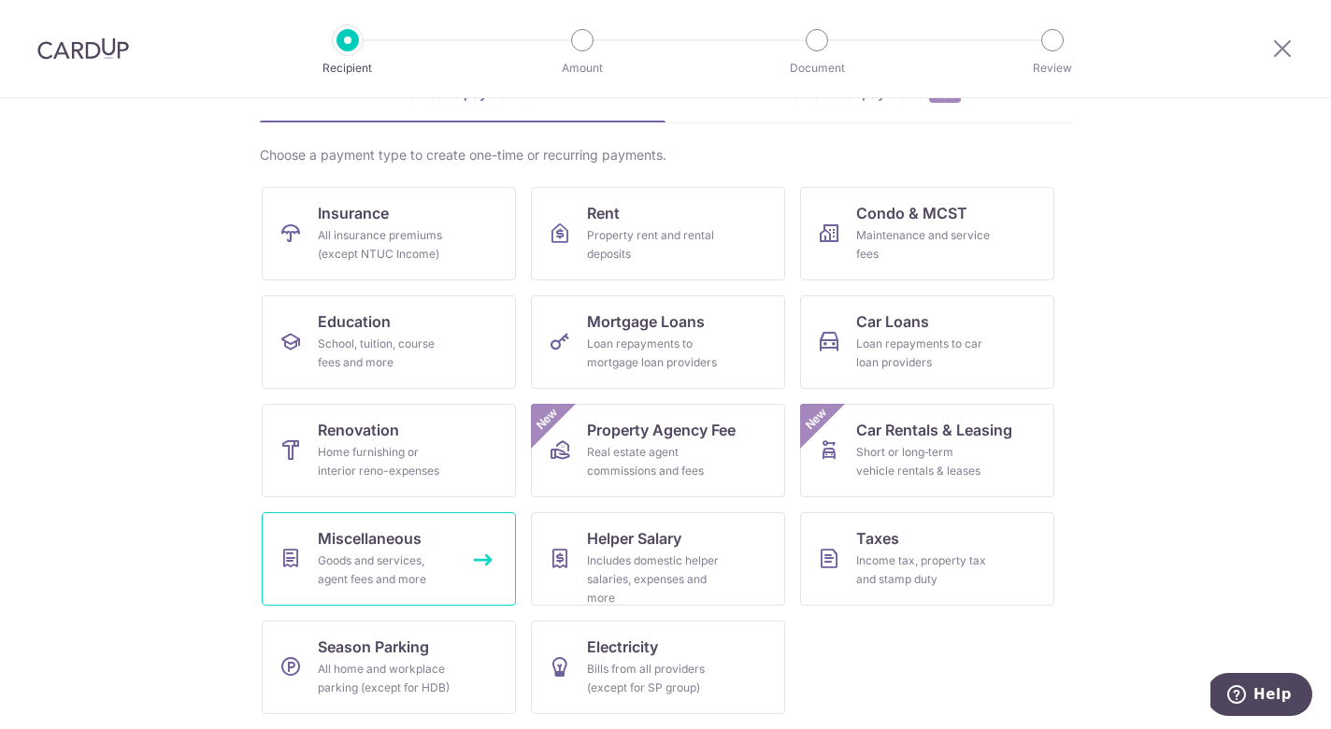
click at [403, 547] on span "Miscellaneous" at bounding box center [370, 538] width 104 height 22
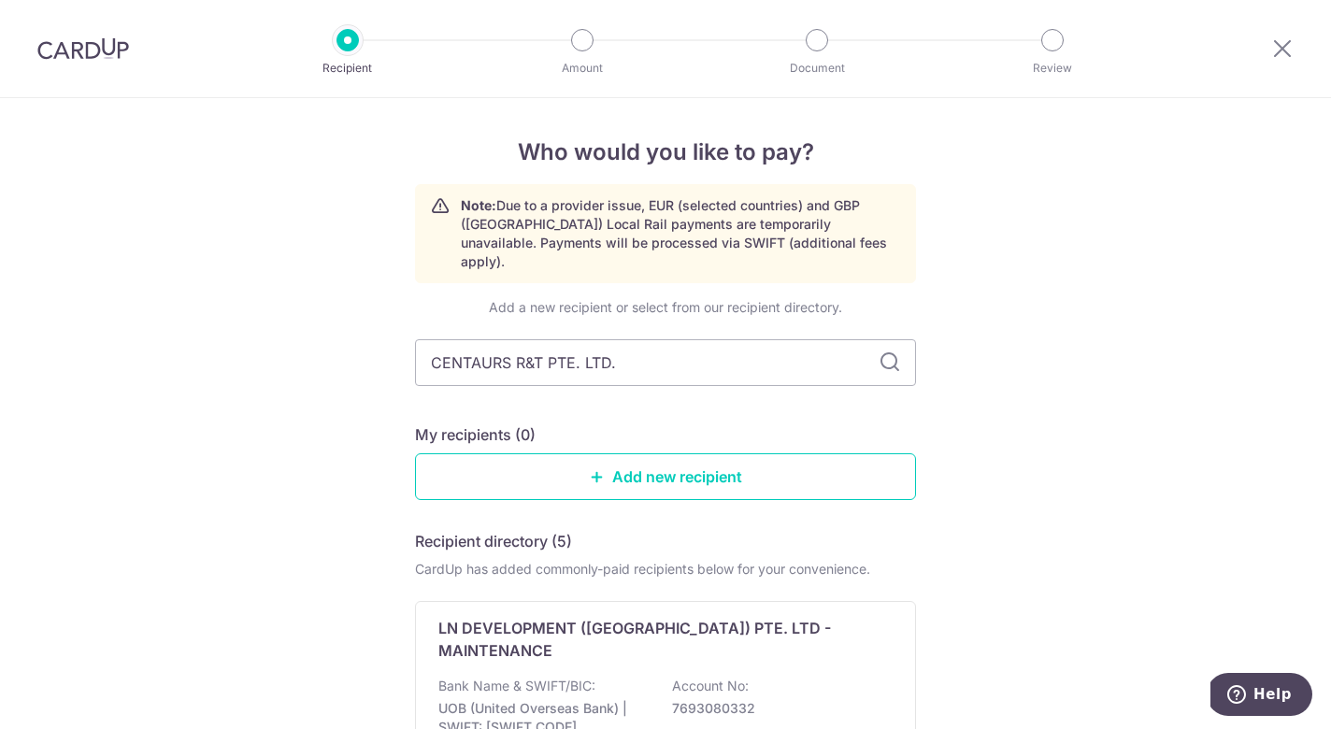
type input "CENTAURS R&T PTE. LTD."
click at [891, 351] on icon at bounding box center [890, 362] width 22 height 22
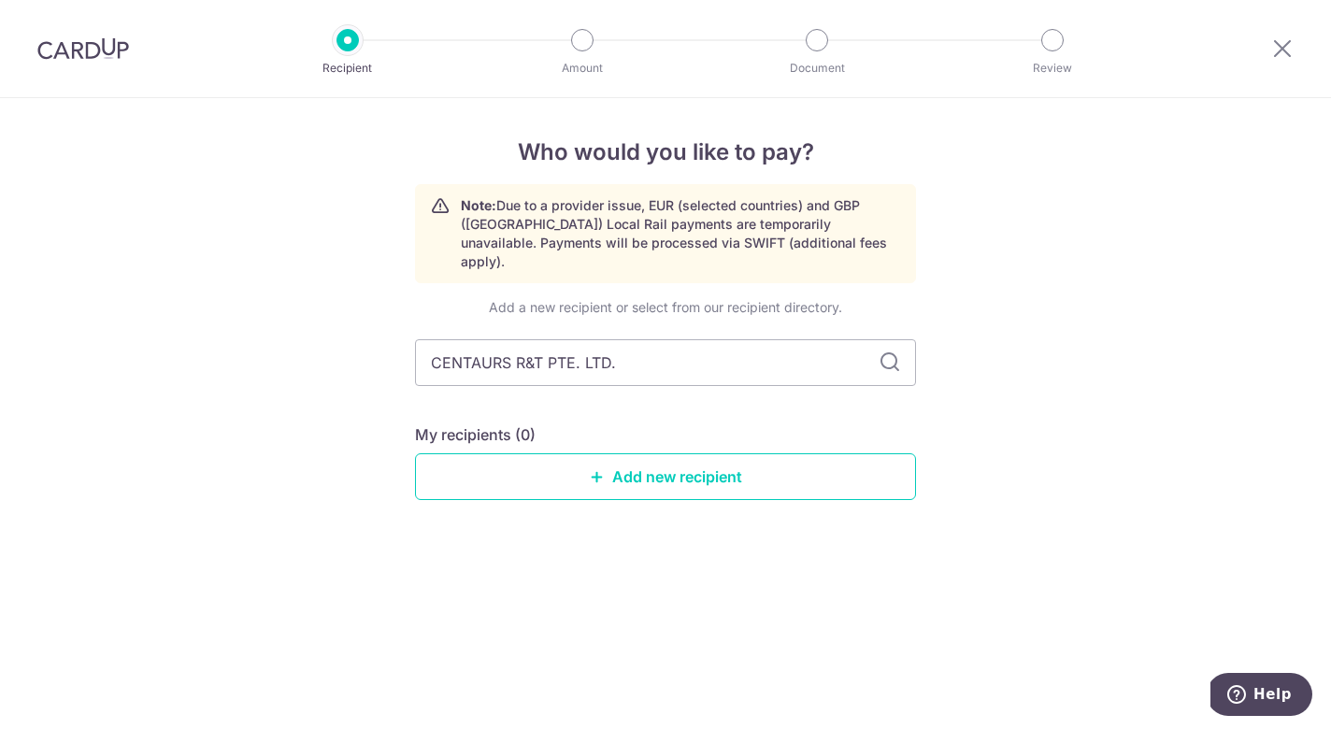
click at [893, 351] on icon at bounding box center [890, 362] width 22 height 22
drag, startPoint x: 829, startPoint y: 342, endPoint x: 364, endPoint y: 341, distance: 464.5
click at [364, 341] on div "Who would you like to pay? Note: Due to a provider issue, EUR (selected countri…" at bounding box center [665, 413] width 1331 height 631
click at [1075, 382] on div "Who would you like to pay? Note: Due to a provider issue, EUR (selected countri…" at bounding box center [665, 413] width 1331 height 631
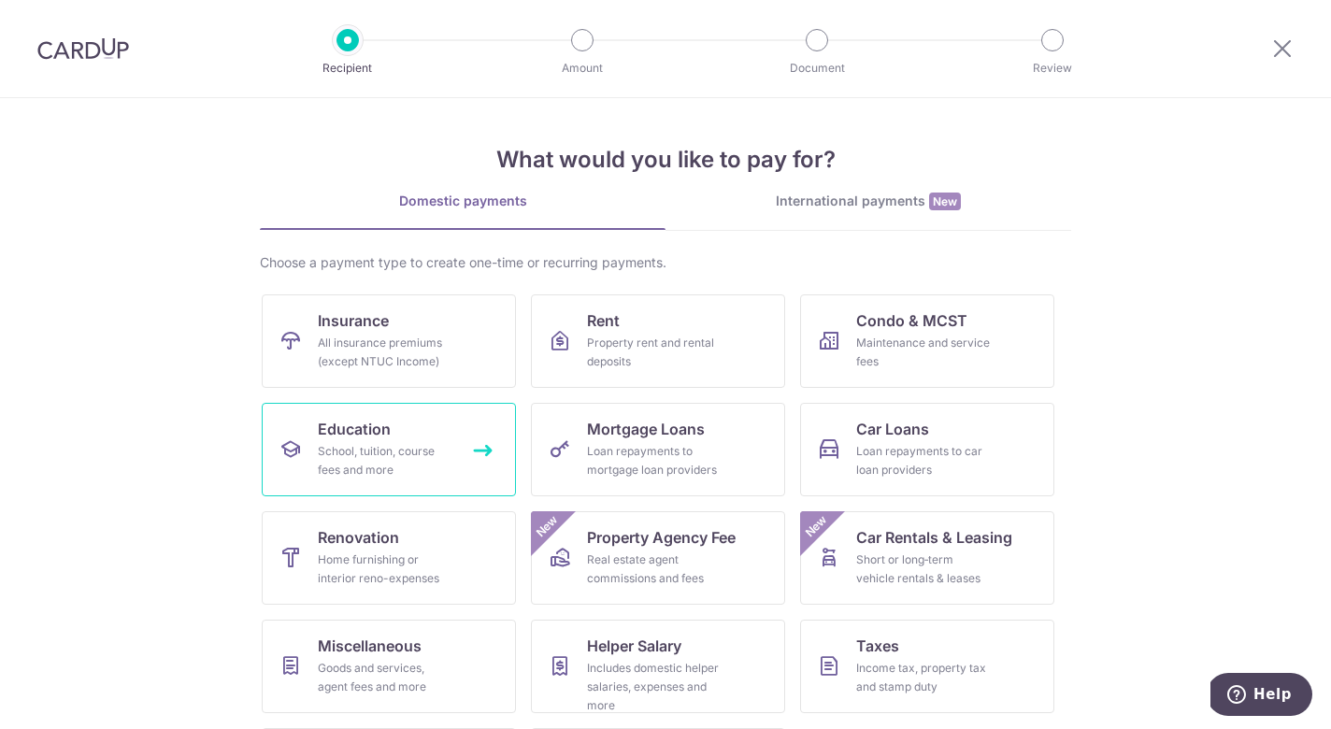
click at [386, 466] on div "School, tuition, course fees and more" at bounding box center [385, 460] width 135 height 37
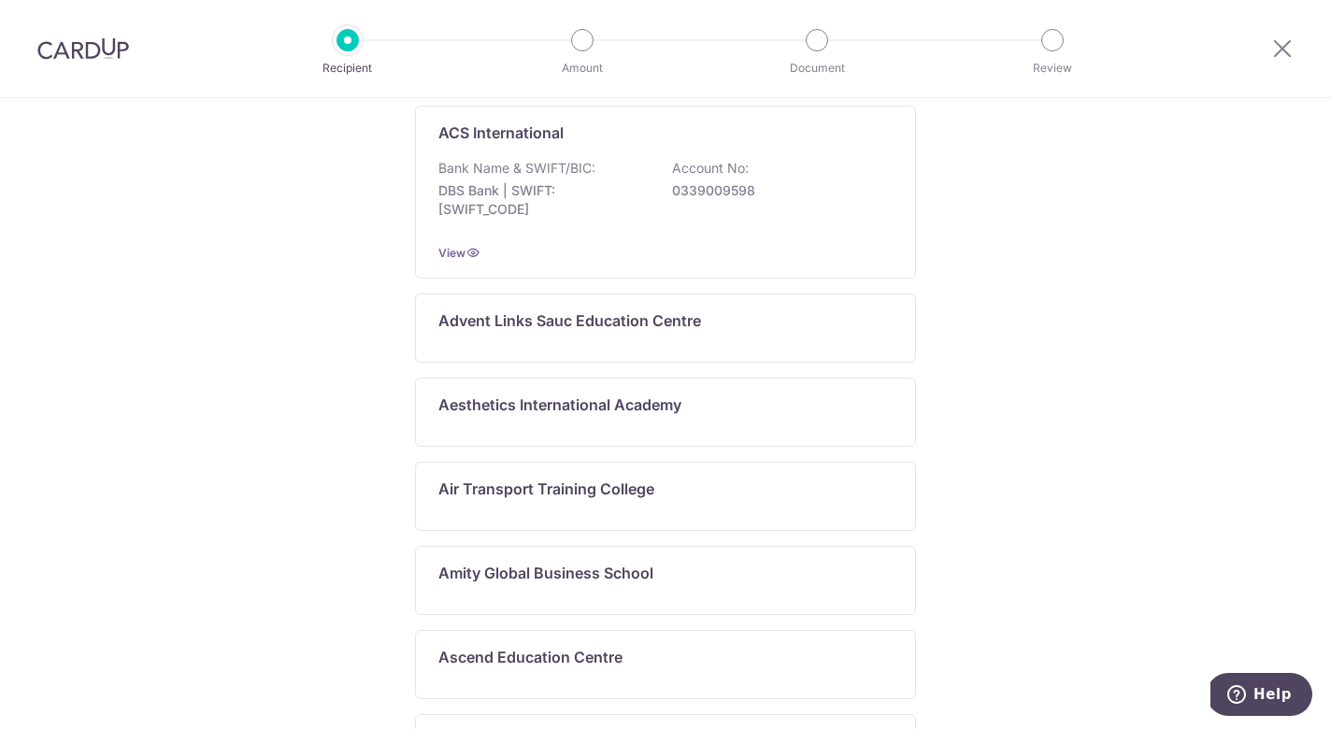
scroll to position [984, 0]
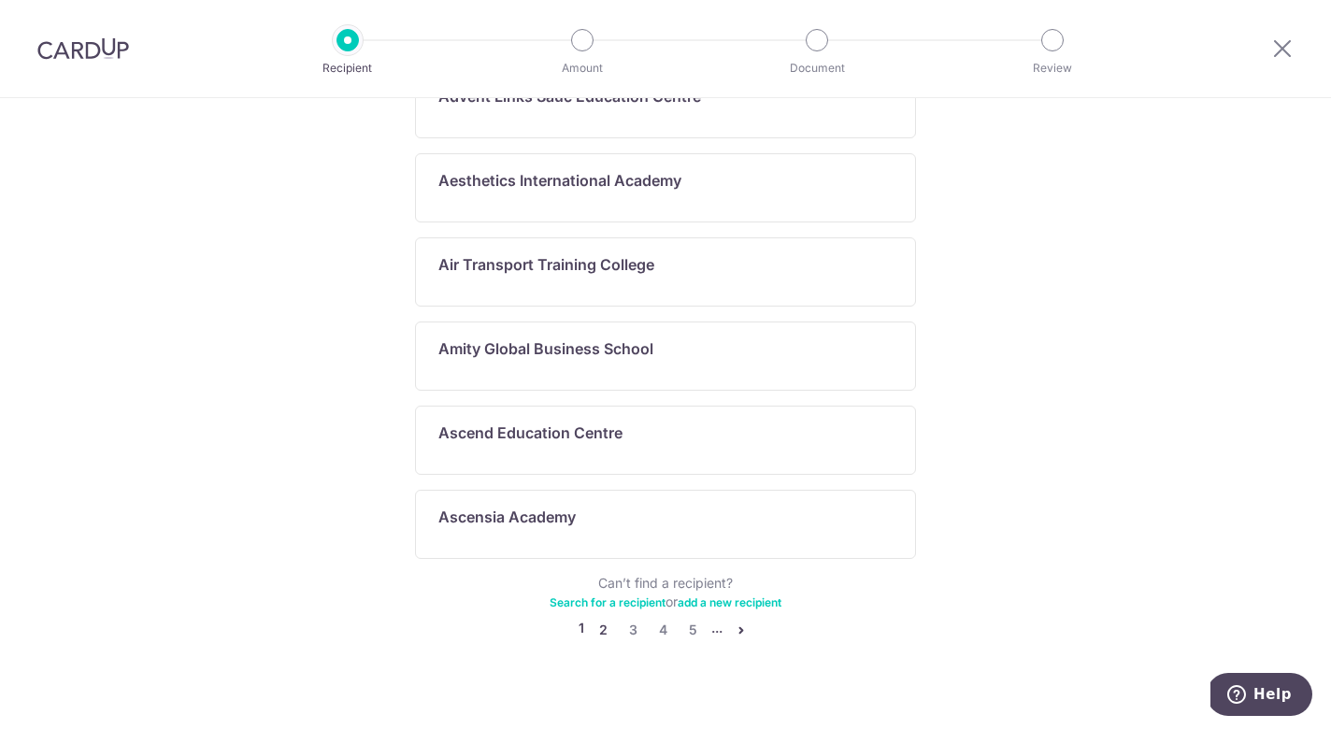
click at [605, 619] on link "2" at bounding box center [603, 630] width 22 height 22
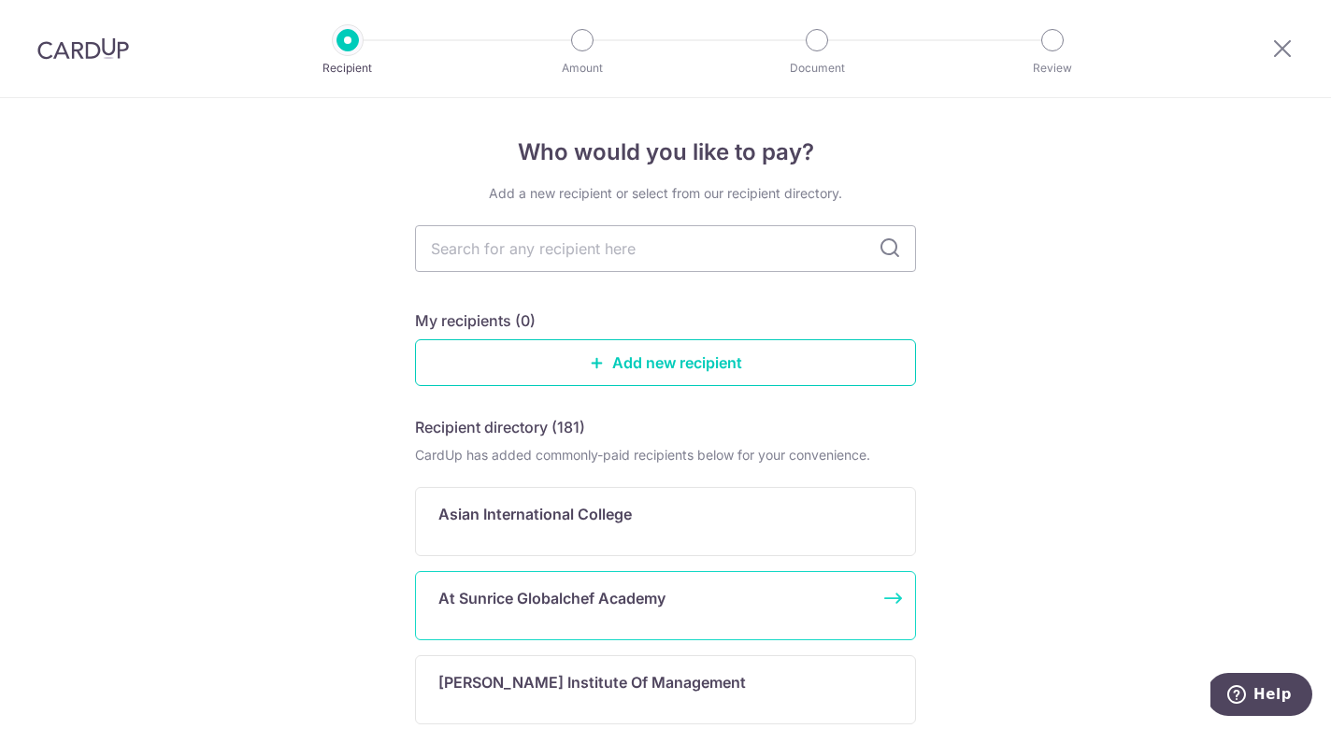
scroll to position [1097, 0]
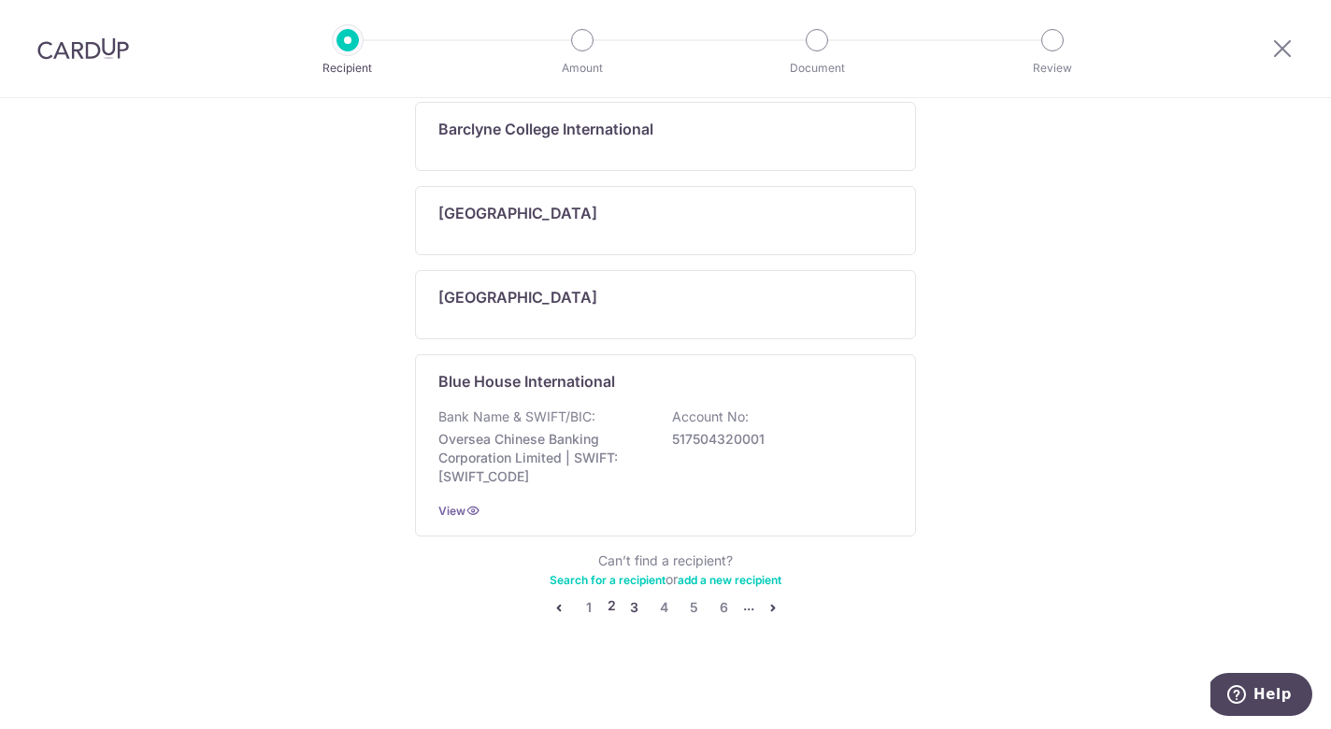
click at [624, 607] on link "3" at bounding box center [634, 607] width 22 height 22
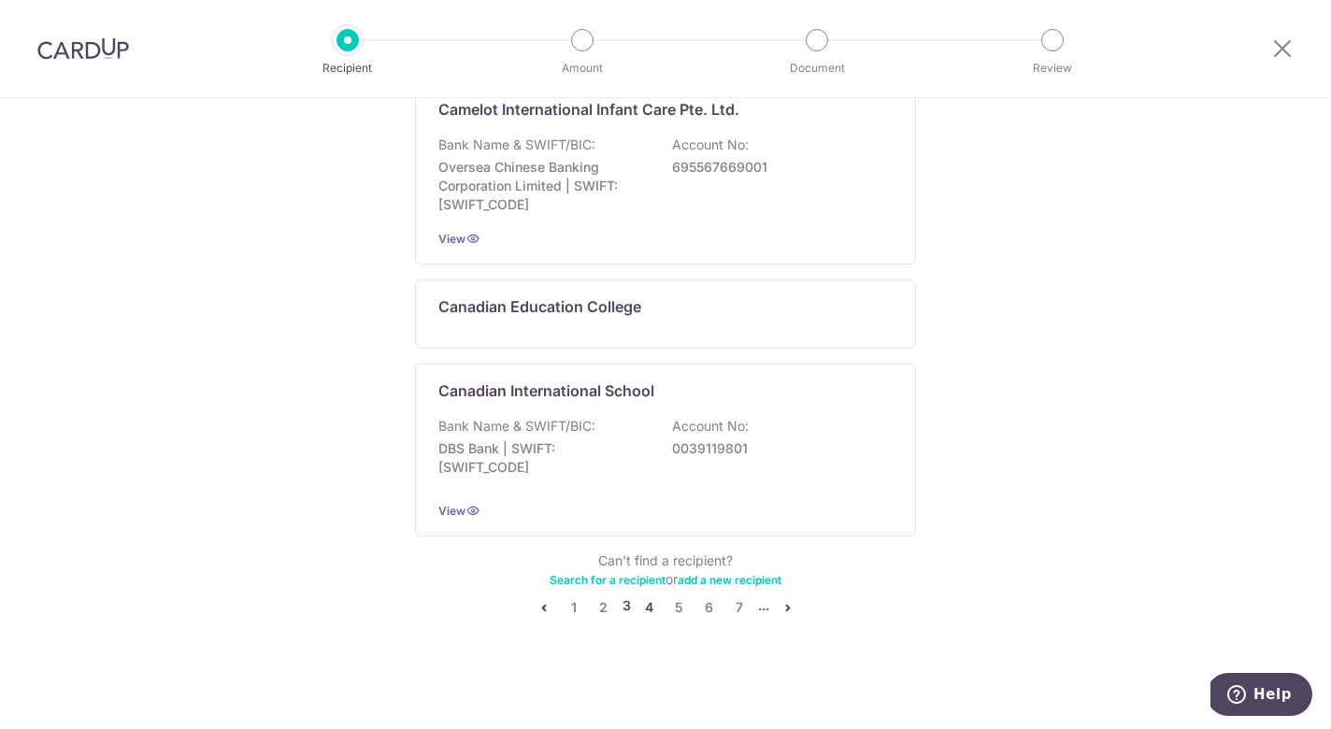
click at [650, 613] on link "4" at bounding box center [649, 607] width 22 height 22
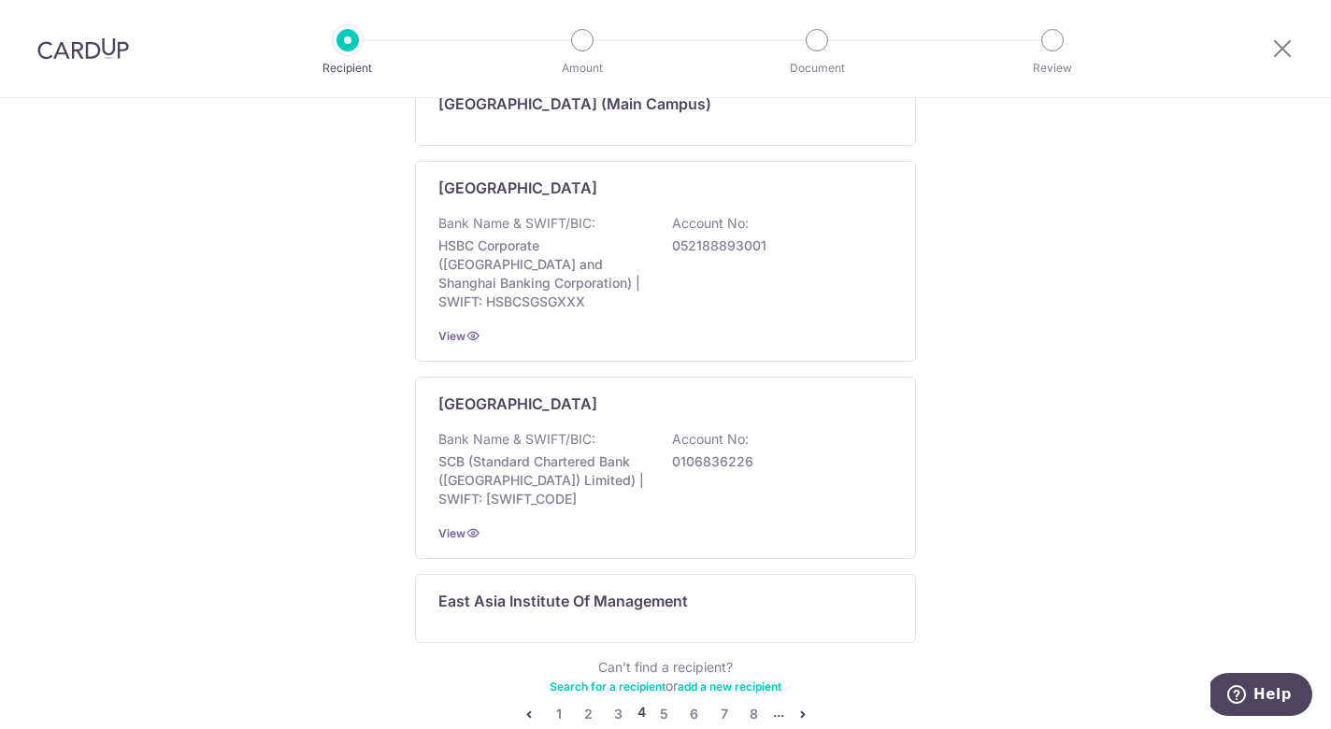
scroll to position [85, 0]
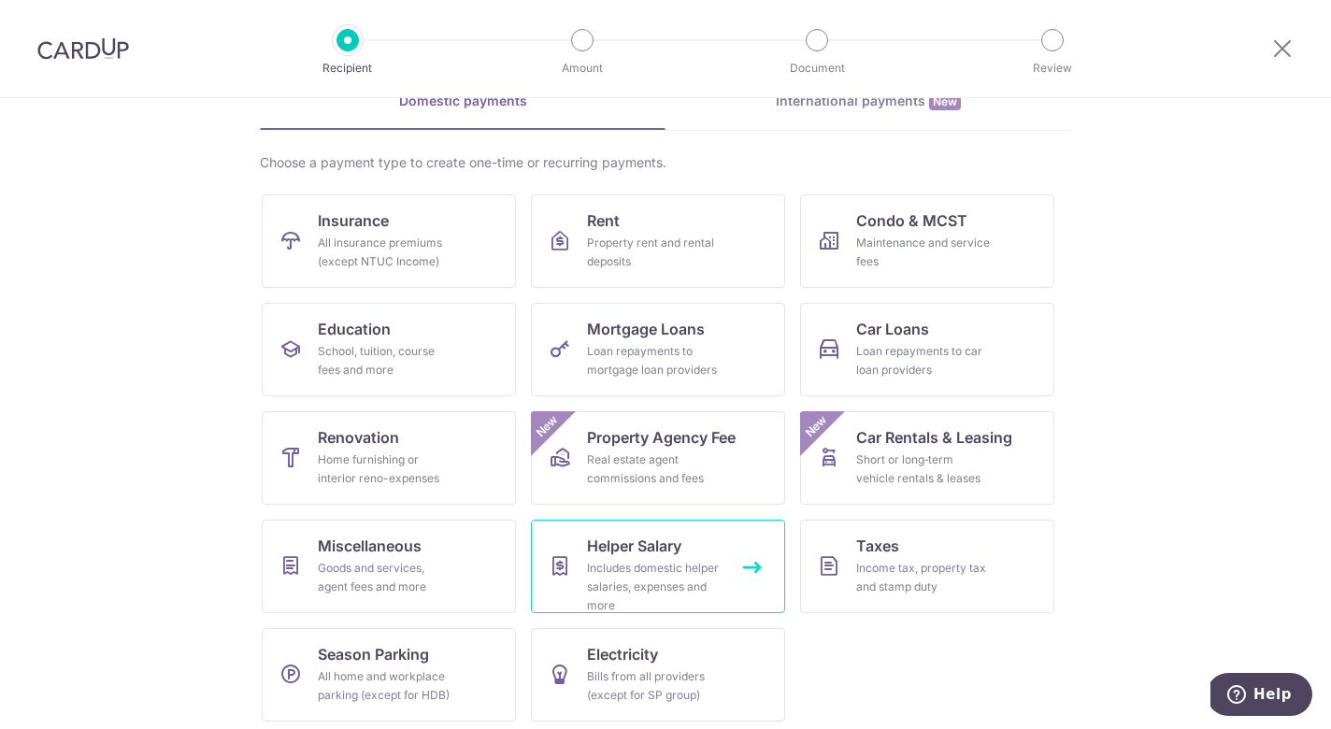
scroll to position [107, 0]
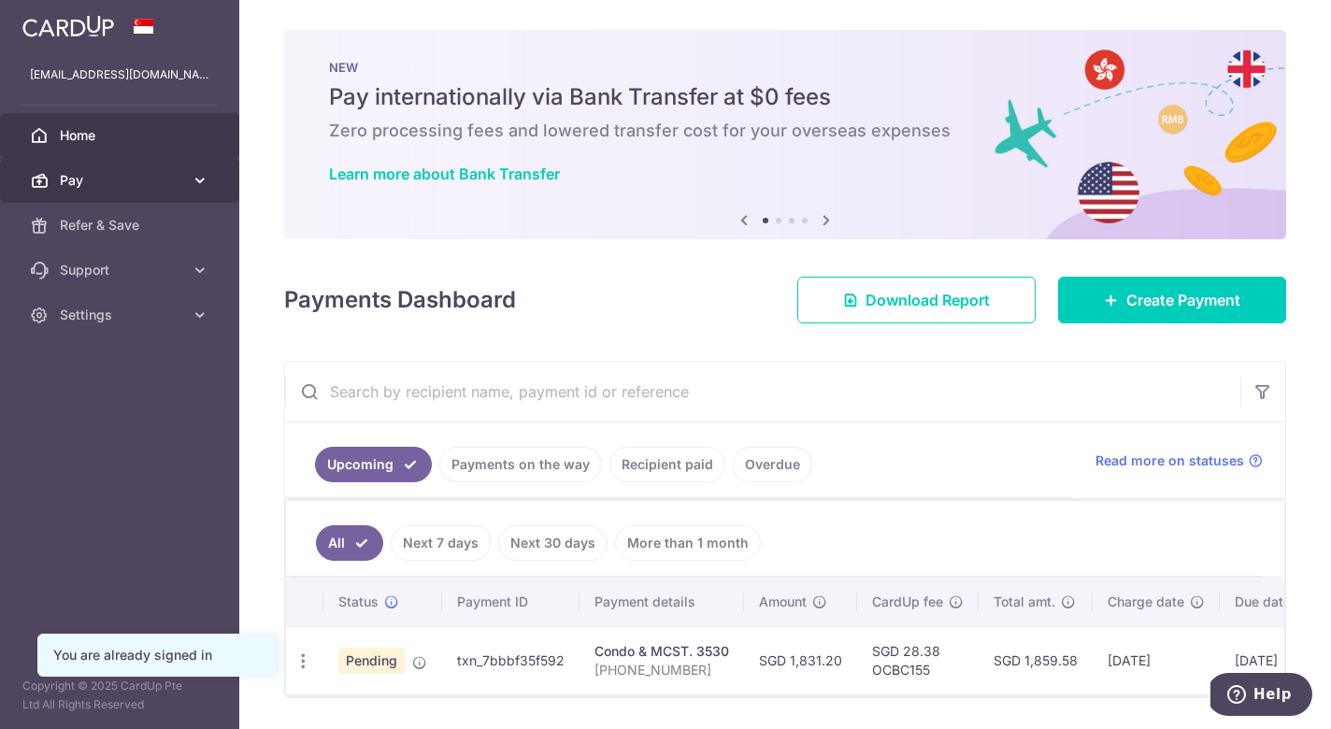
click at [184, 180] on link "Pay" at bounding box center [119, 180] width 239 height 45
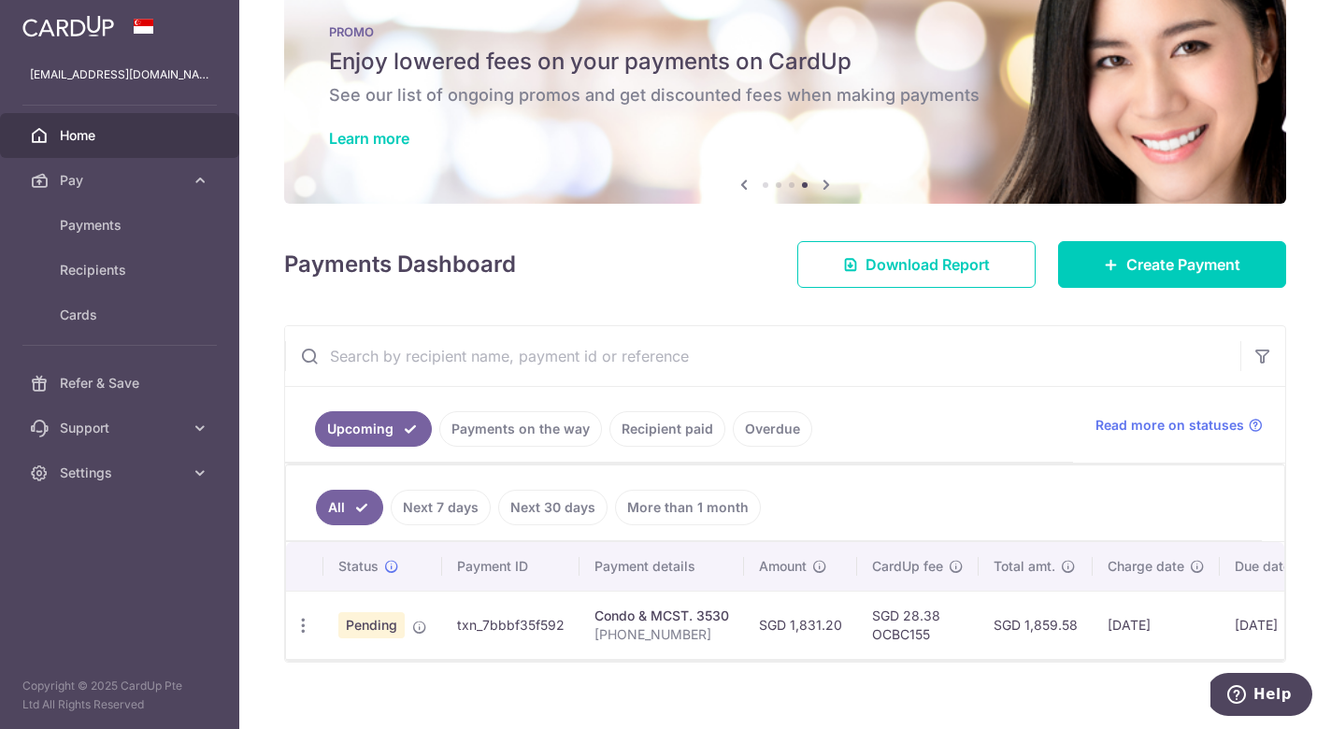
scroll to position [67, 0]
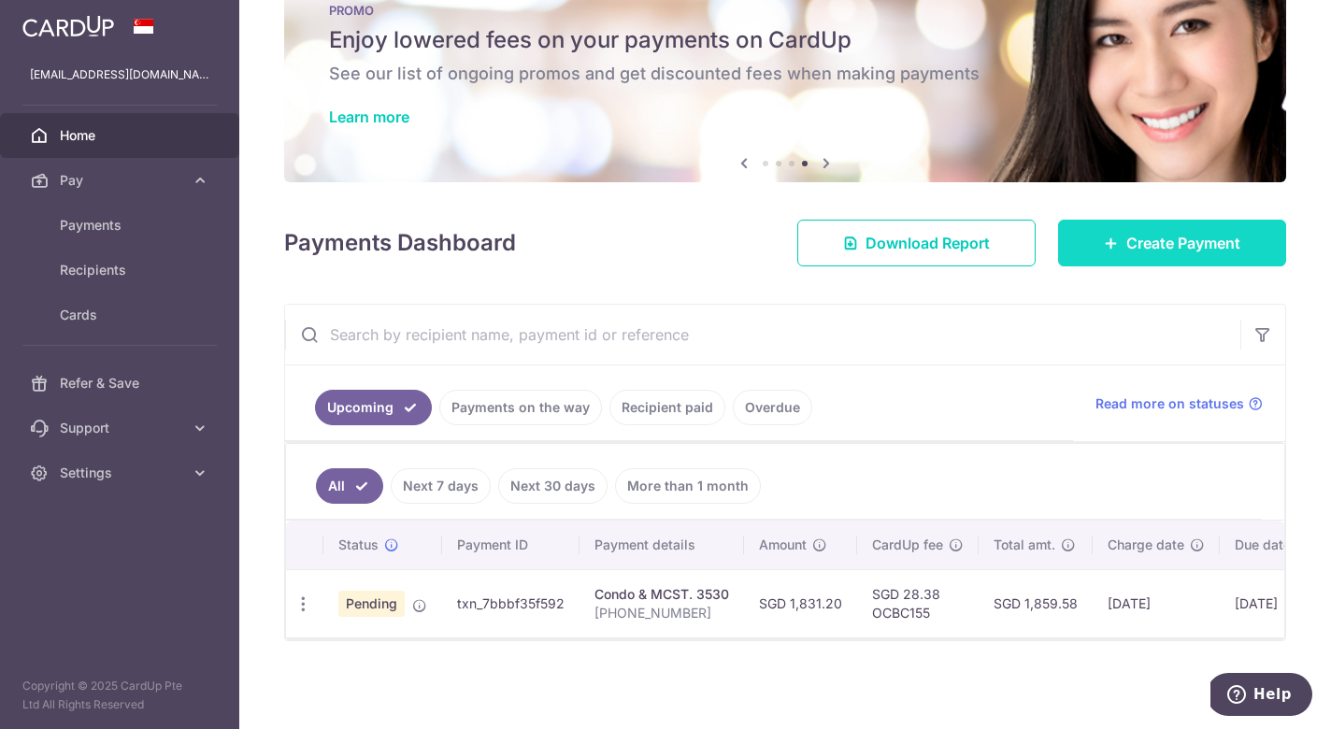
click at [1138, 235] on span "Create Payment" at bounding box center [1183, 243] width 114 height 22
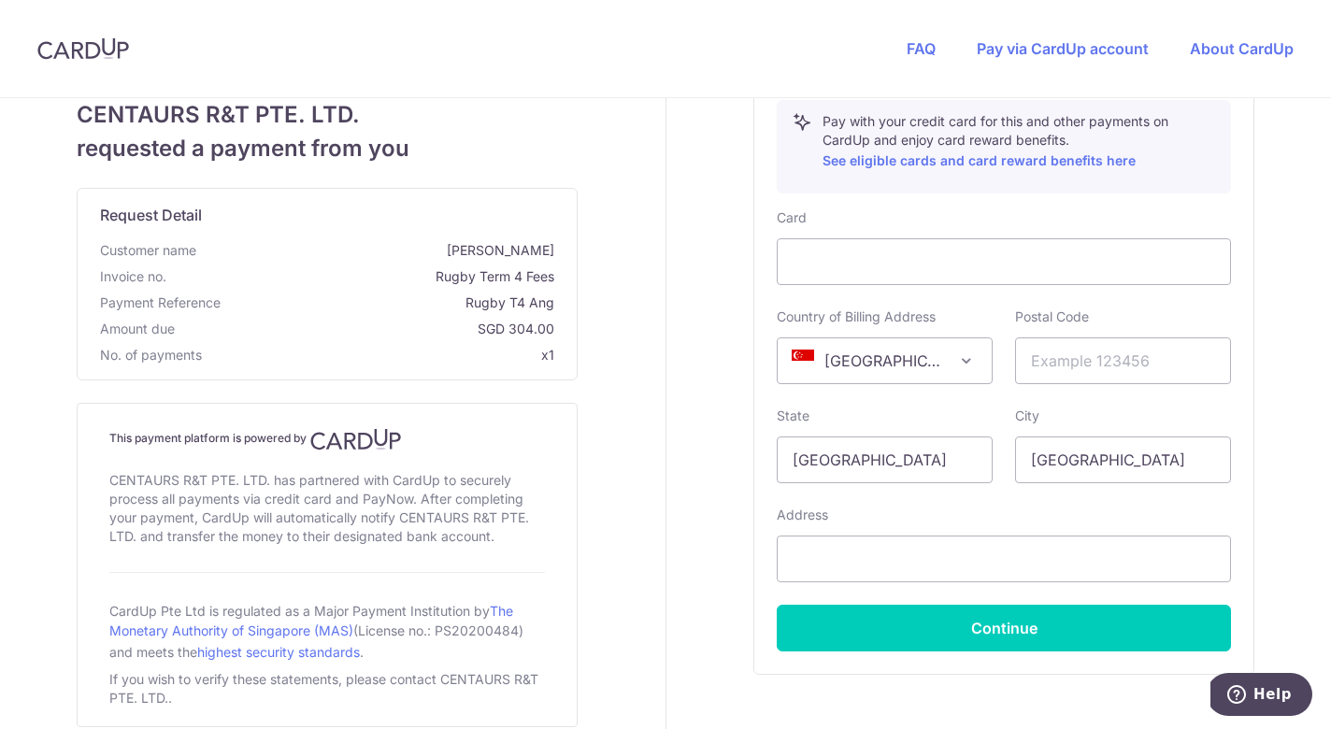
scroll to position [873, 0]
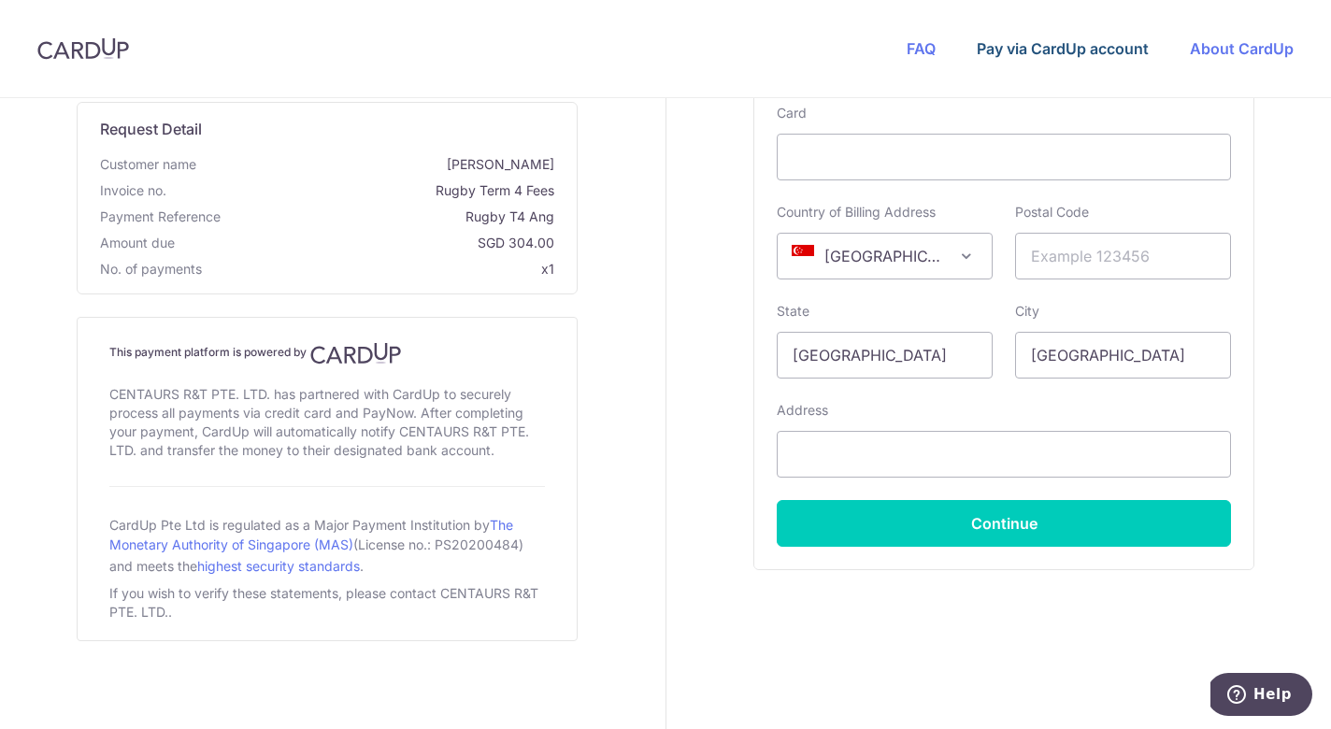
click at [1096, 57] on link "Pay via CardUp account" at bounding box center [1063, 48] width 172 height 19
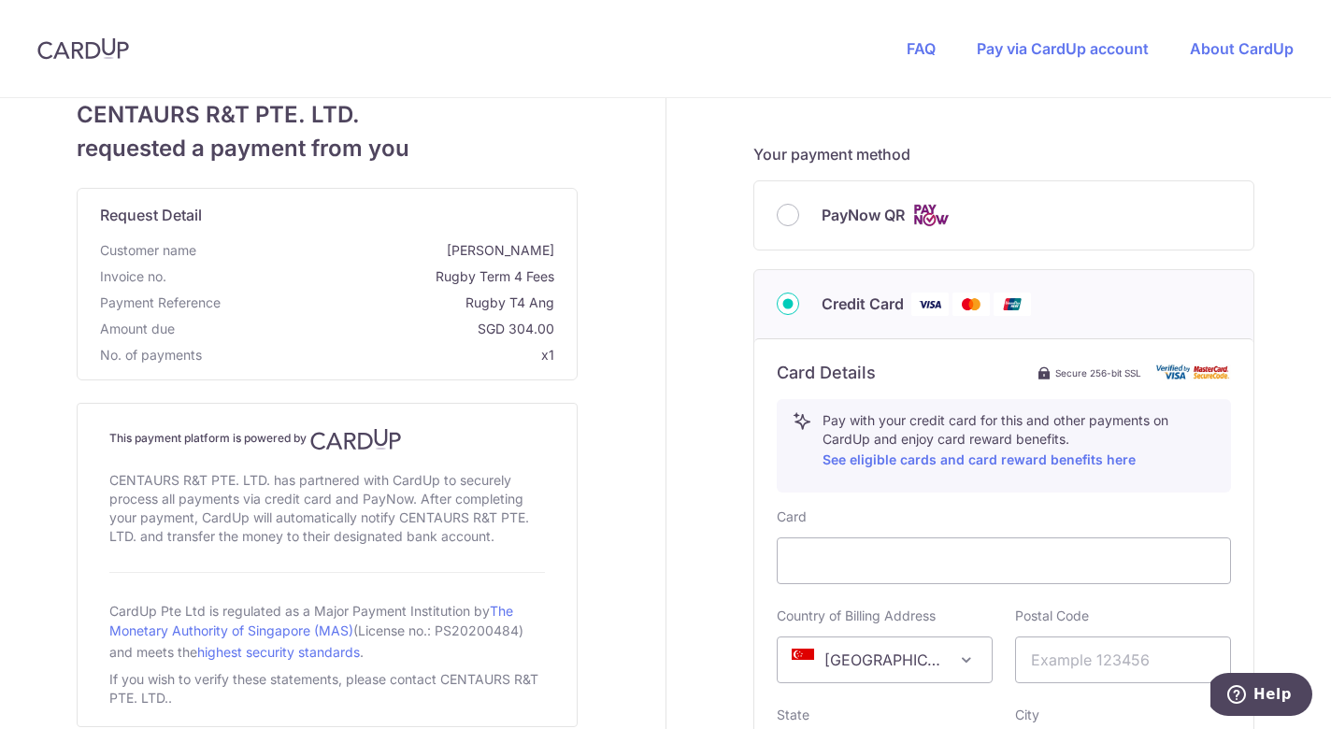
click at [825, 219] on span "PayNow QR" at bounding box center [862, 215] width 83 height 22
click at [799, 219] on input "PayNow QR" at bounding box center [788, 215] width 22 height 22
radio input "true"
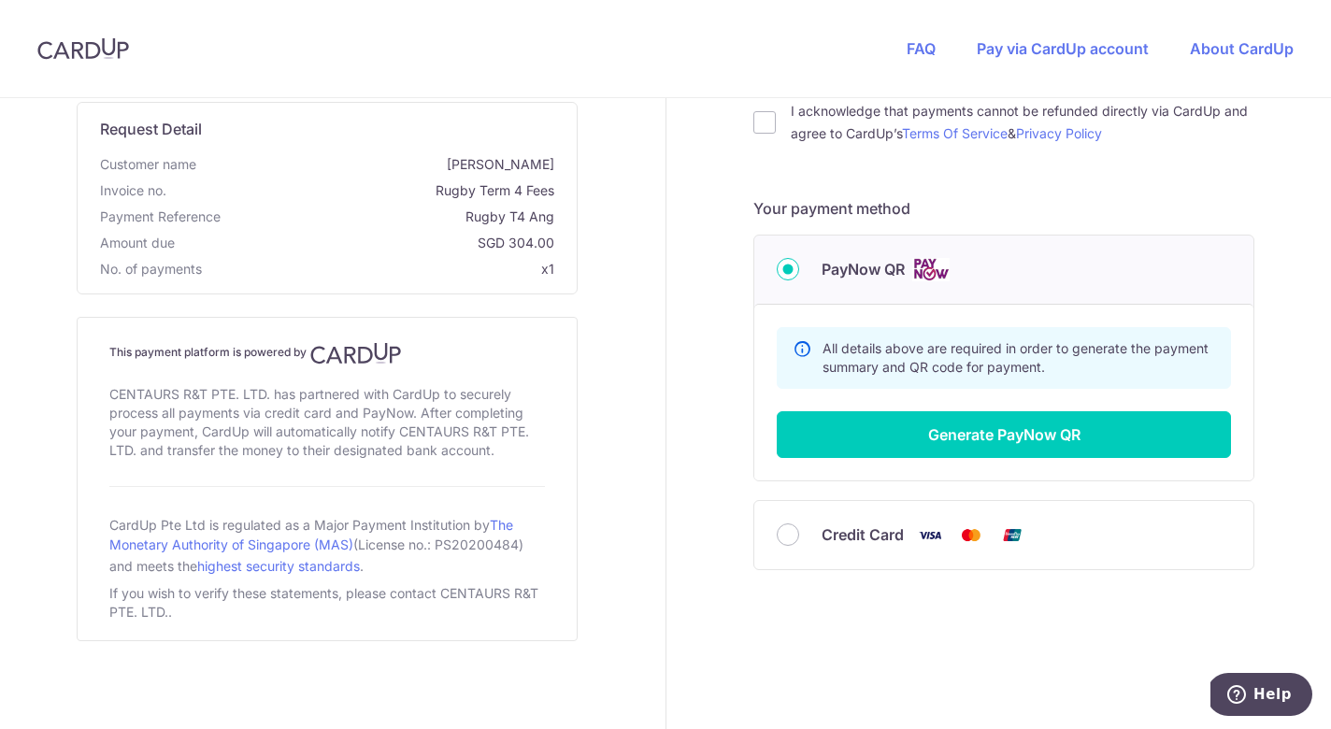
scroll to position [414, 0]
click at [777, 535] on input "Credit Card" at bounding box center [788, 535] width 22 height 22
radio input "true"
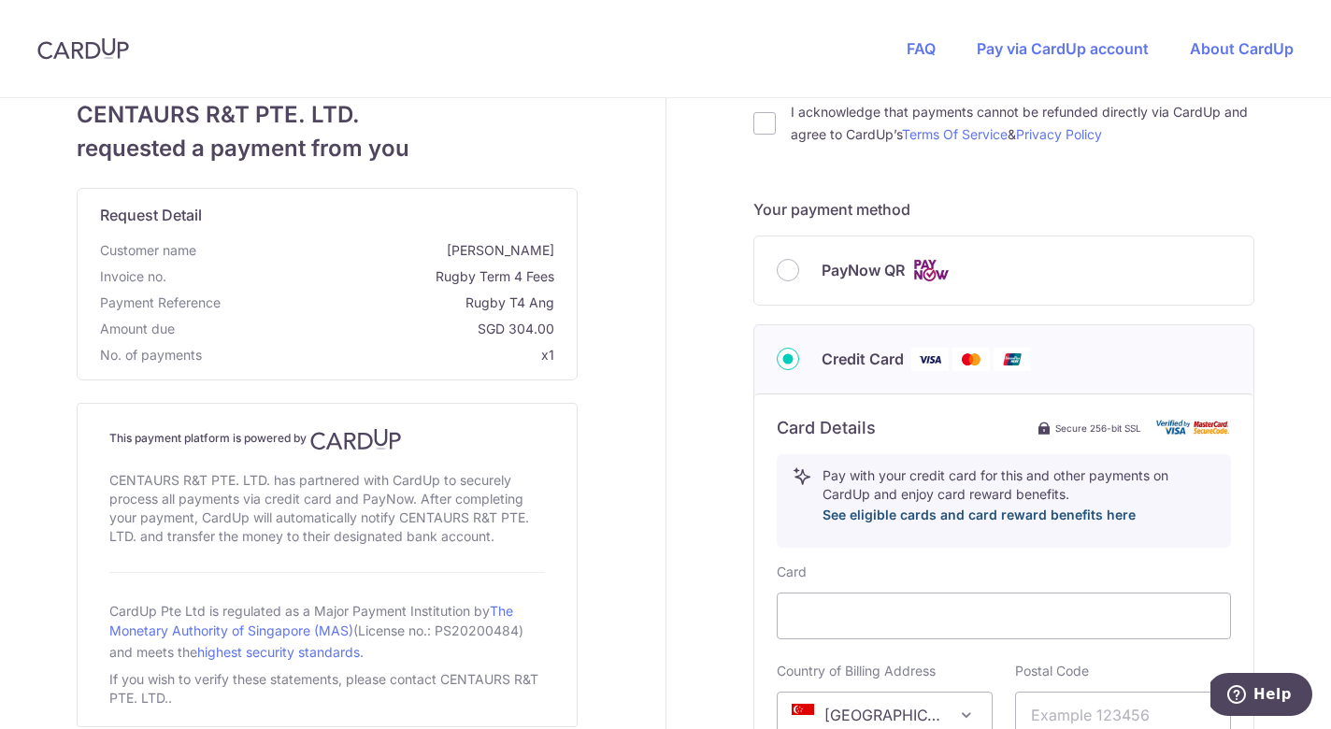
click at [1058, 518] on link "See eligible cards and card reward benefits here" at bounding box center [978, 515] width 313 height 16
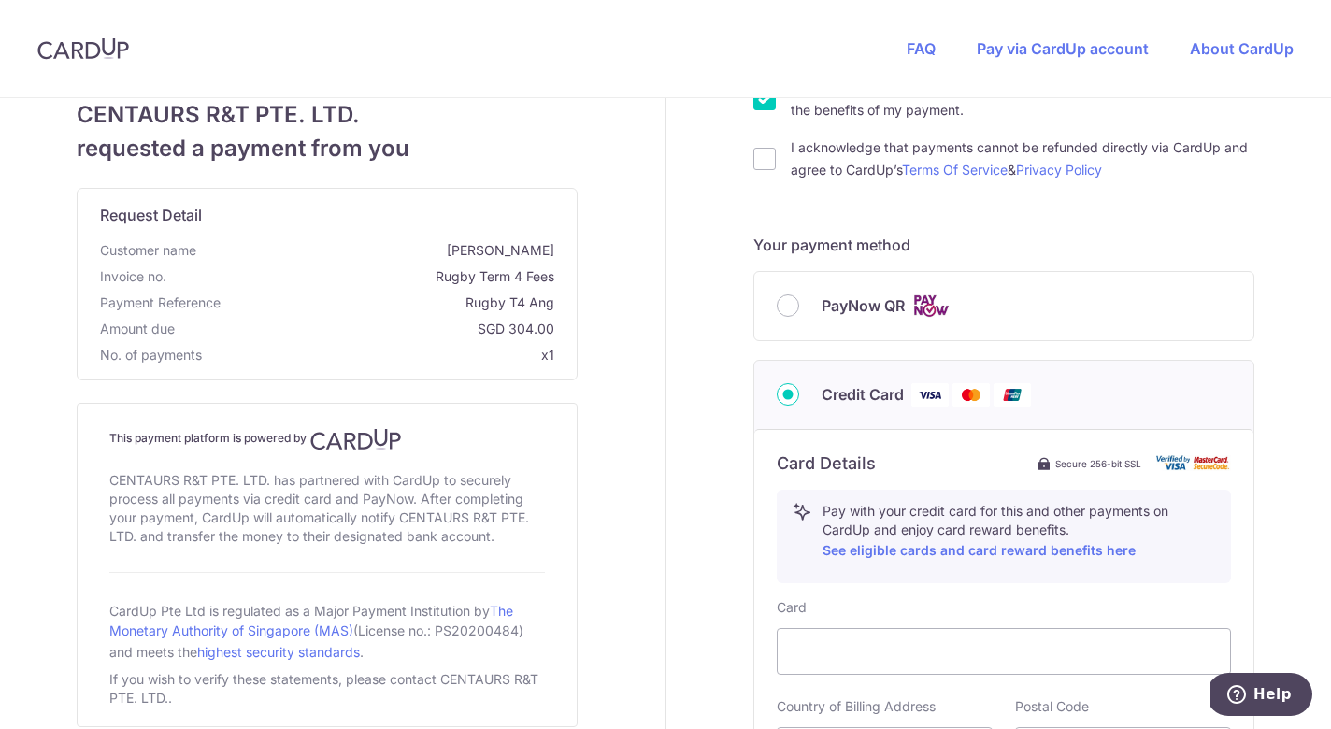
scroll to position [0, 0]
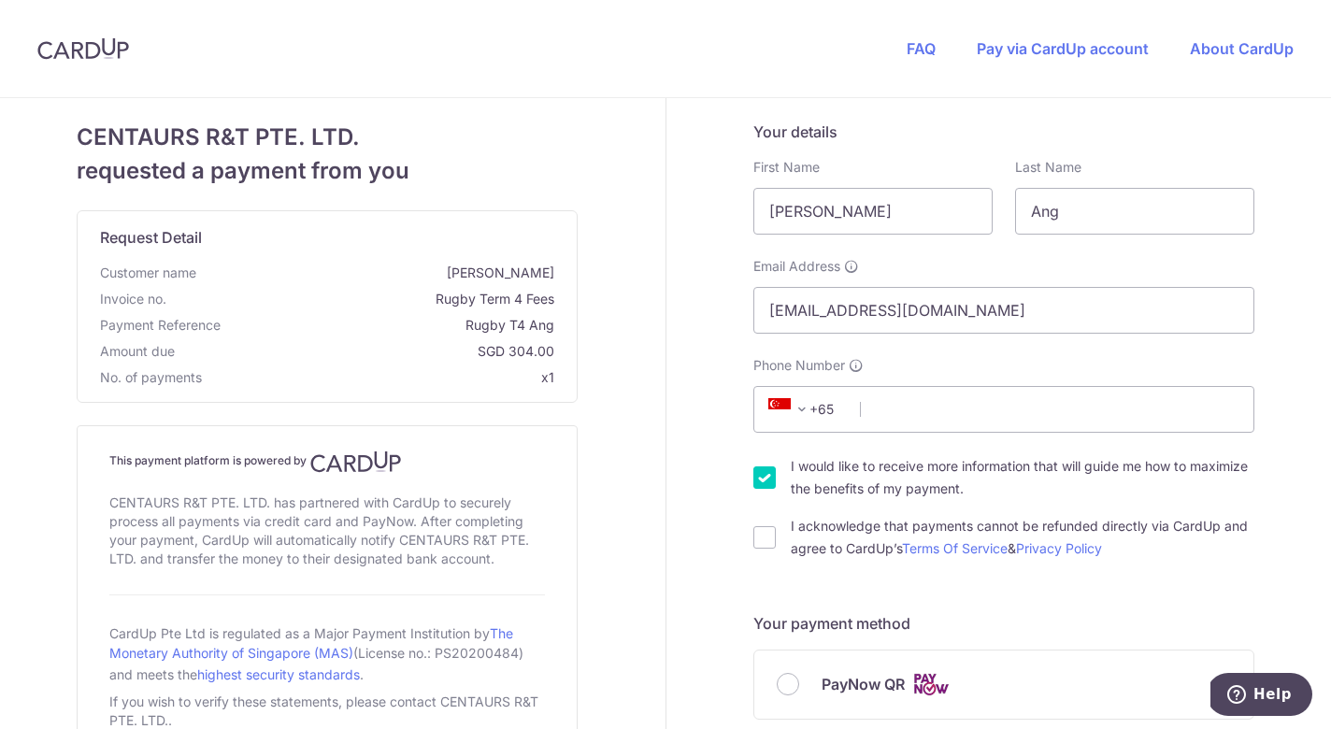
click at [758, 478] on input "I would like to receive more information that will guide me how to maximize the…" at bounding box center [764, 477] width 22 height 22
checkbox input "false"
click at [757, 536] on input "I acknowledge that payments cannot be refunded directly via CardUp and agree to…" at bounding box center [764, 537] width 22 height 22
checkbox input "true"
click at [1012, 50] on link "Pay via CardUp account" at bounding box center [1063, 48] width 172 height 19
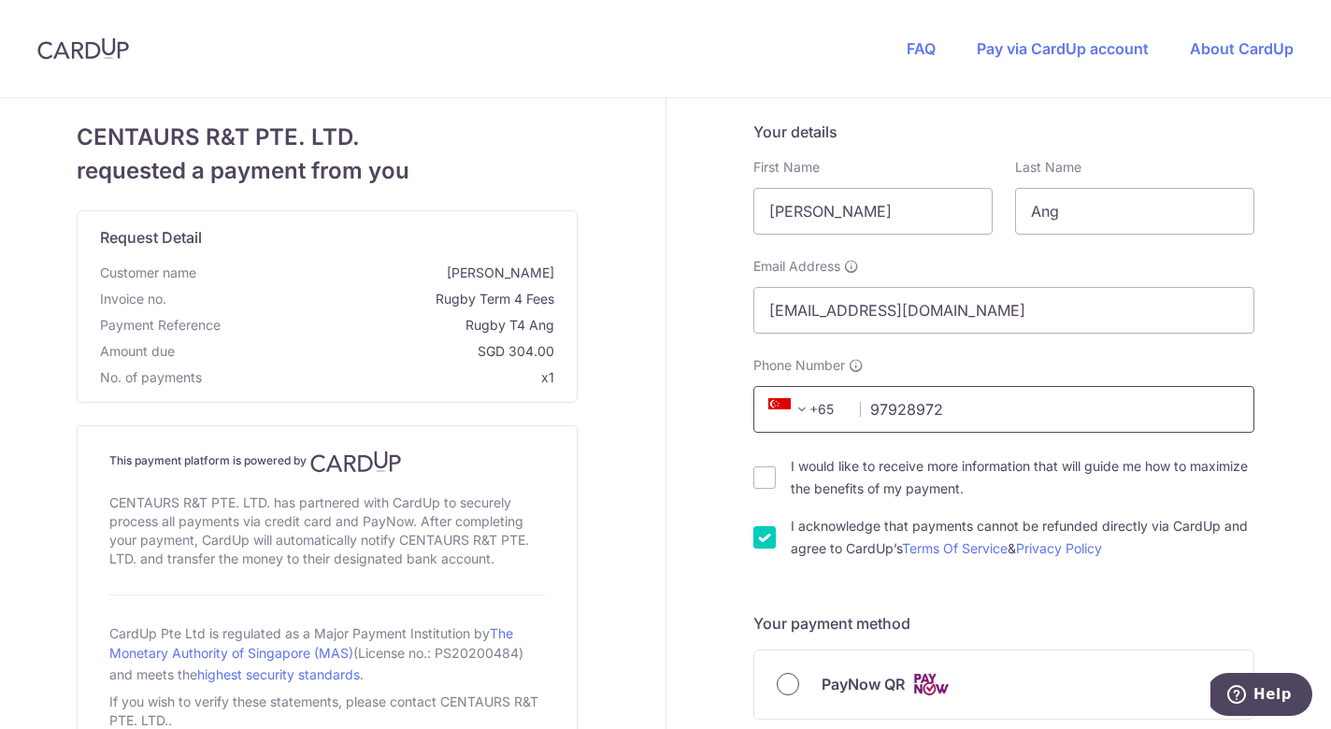
type input "97928972"
click at [780, 685] on input "PayNow QR" at bounding box center [788, 684] width 22 height 22
radio input "true"
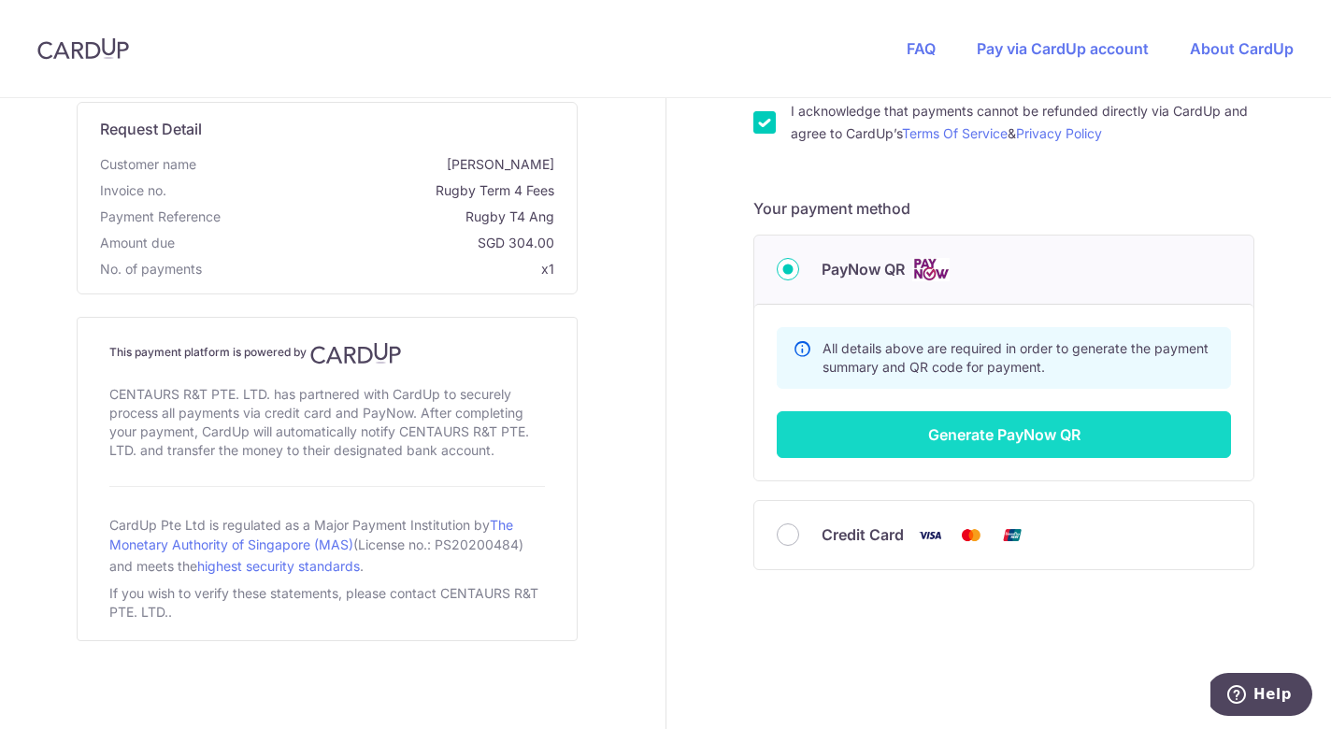
click at [1032, 436] on button "Generate PayNow QR" at bounding box center [1004, 434] width 454 height 47
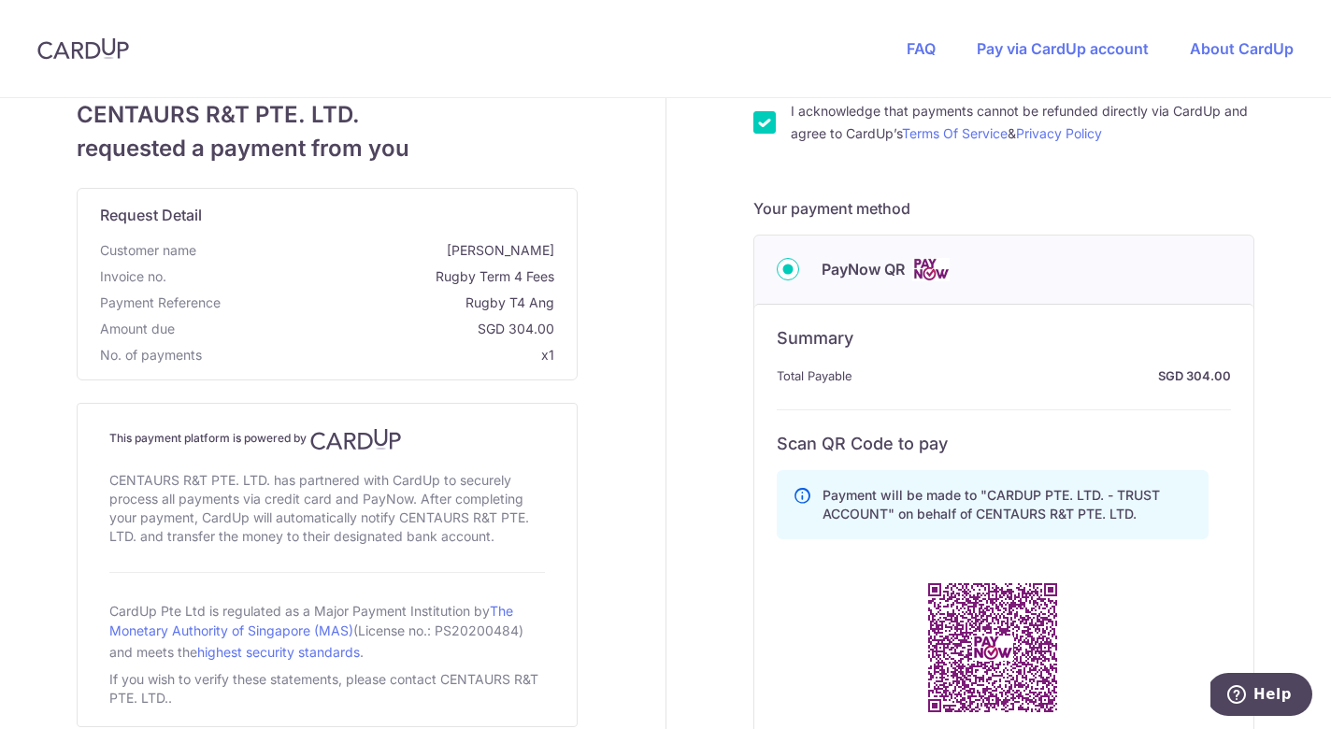
scroll to position [835, 0]
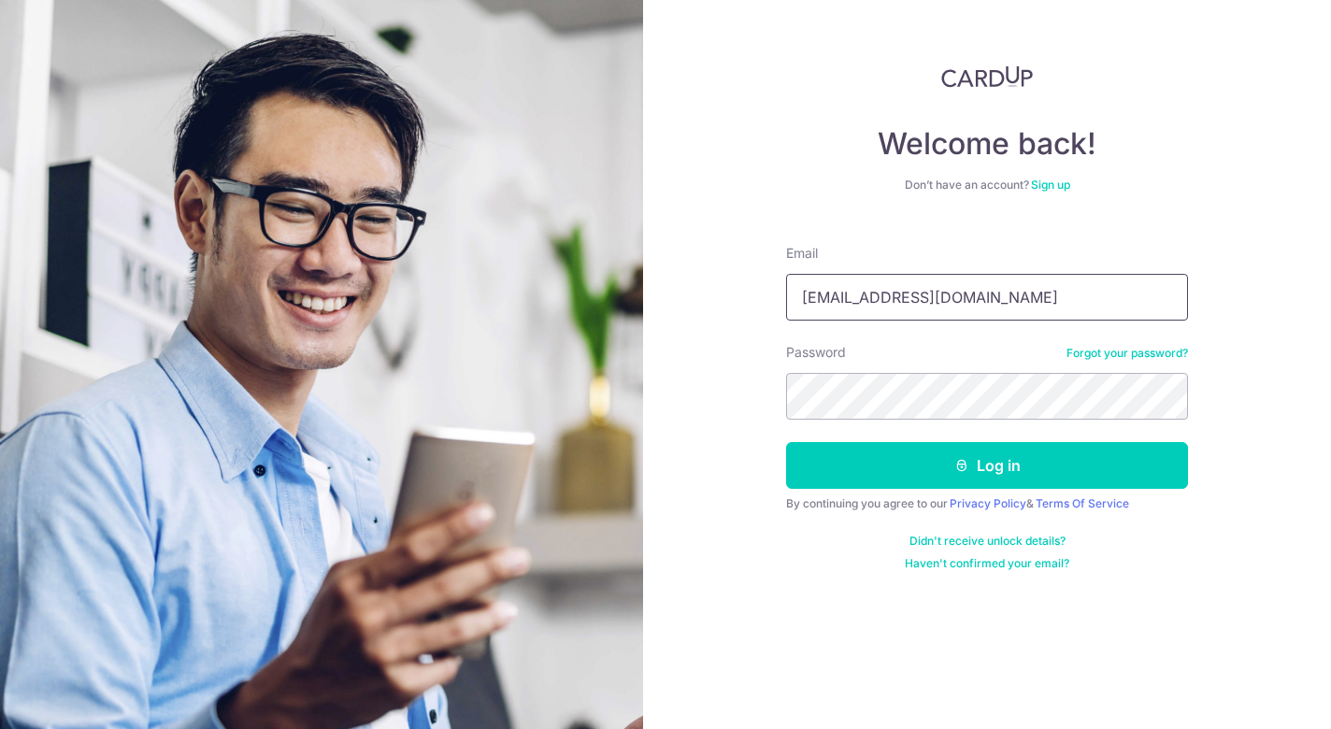
type input "reinalimyx@gmail.com"
click at [987, 465] on button "Log in" at bounding box center [987, 465] width 402 height 47
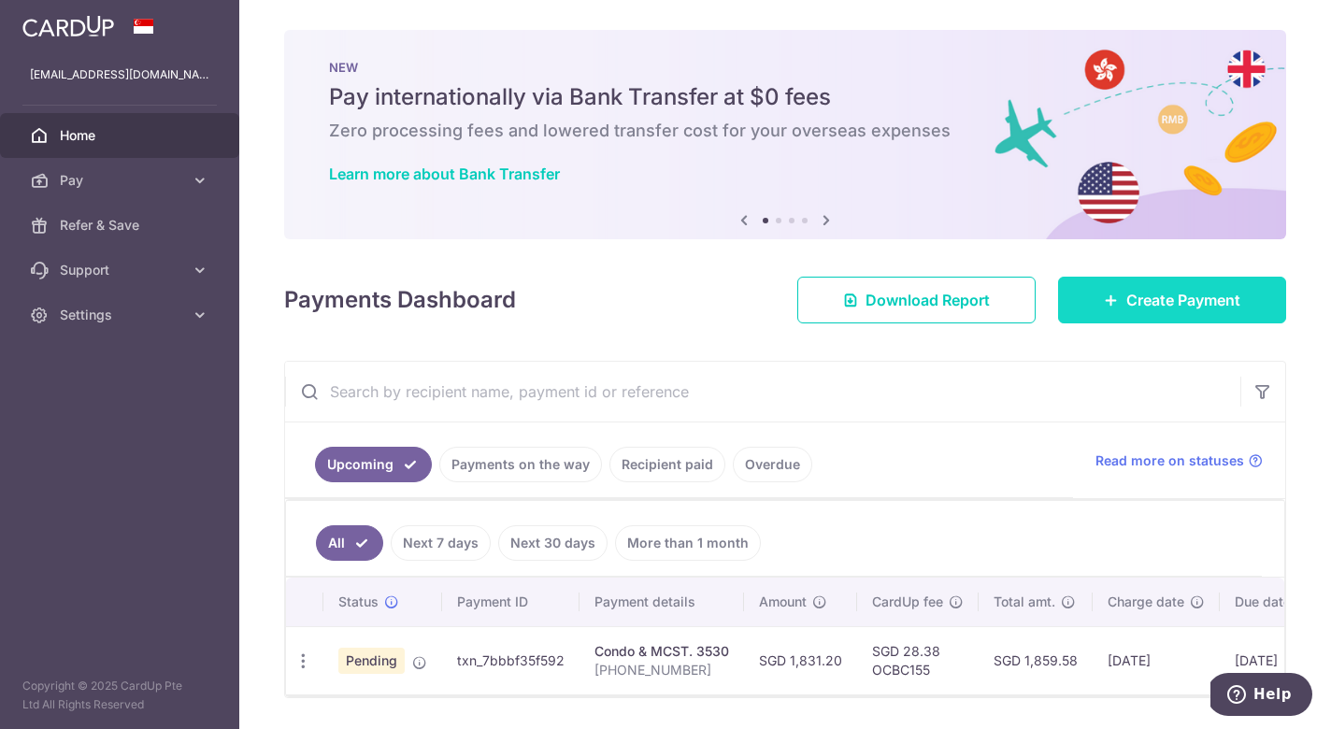
click at [1070, 305] on link "Create Payment" at bounding box center [1172, 300] width 228 height 47
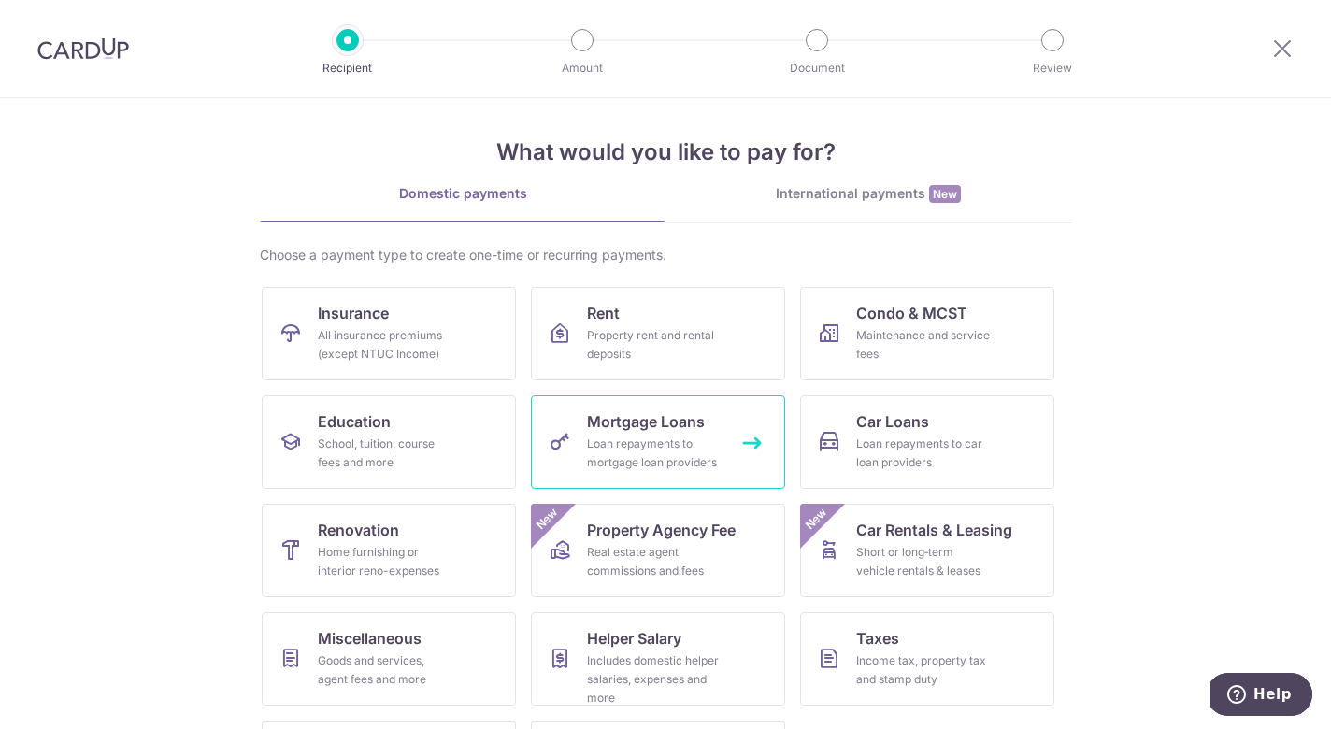
scroll to position [107, 0]
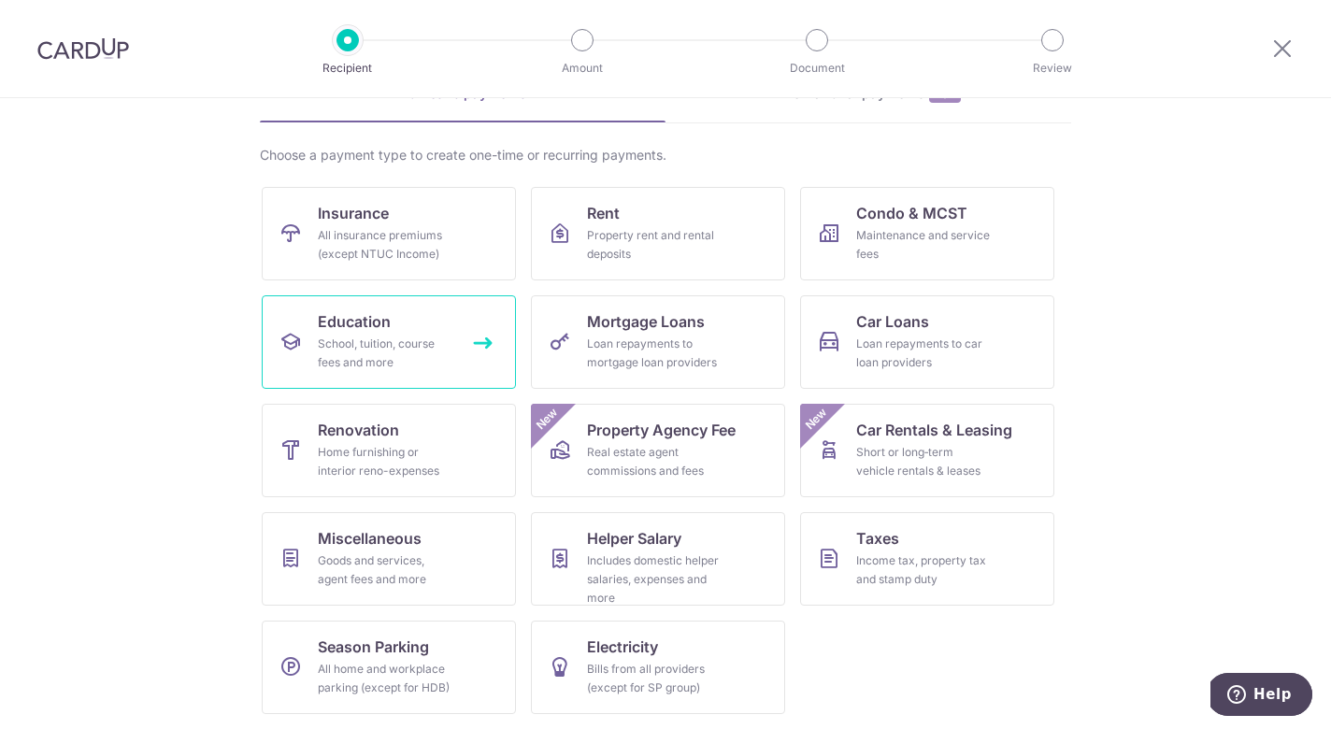
click at [437, 360] on div "School, tuition, course fees and more" at bounding box center [385, 353] width 135 height 37
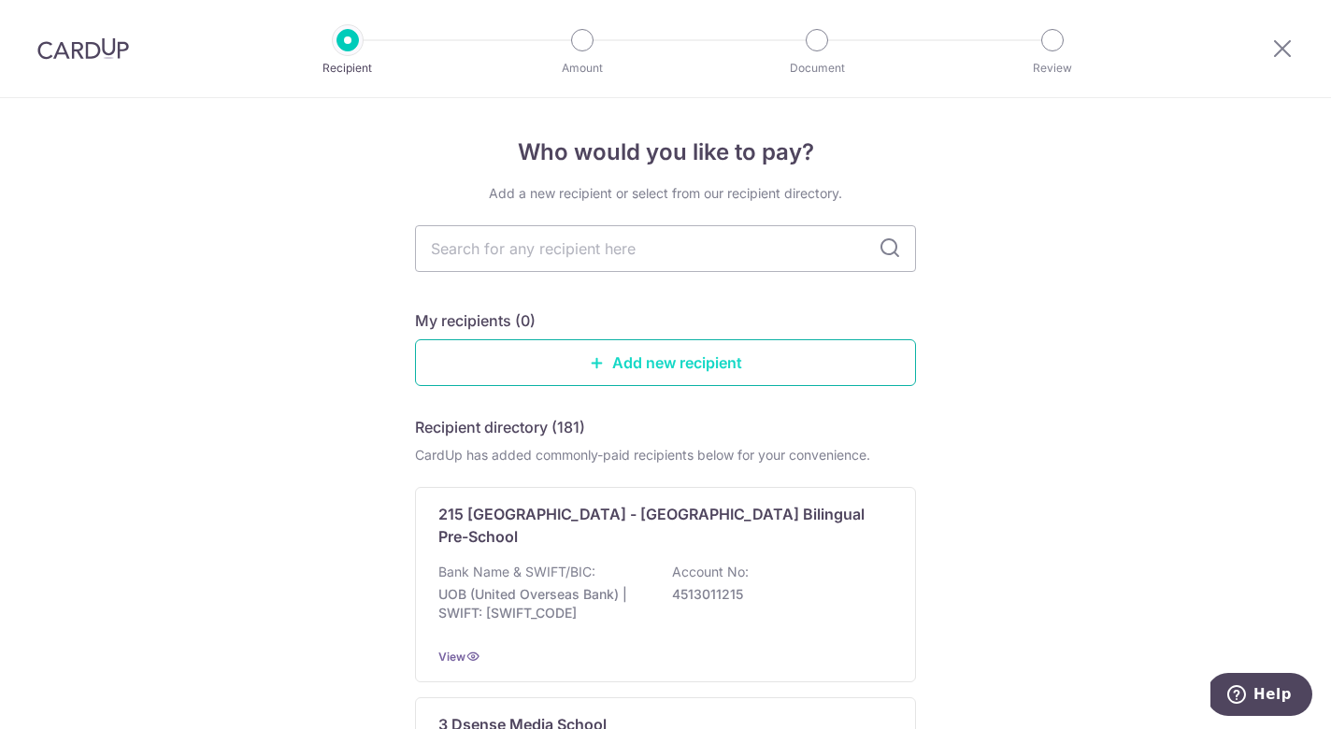
click at [650, 366] on link "Add new recipient" at bounding box center [665, 362] width 501 height 47
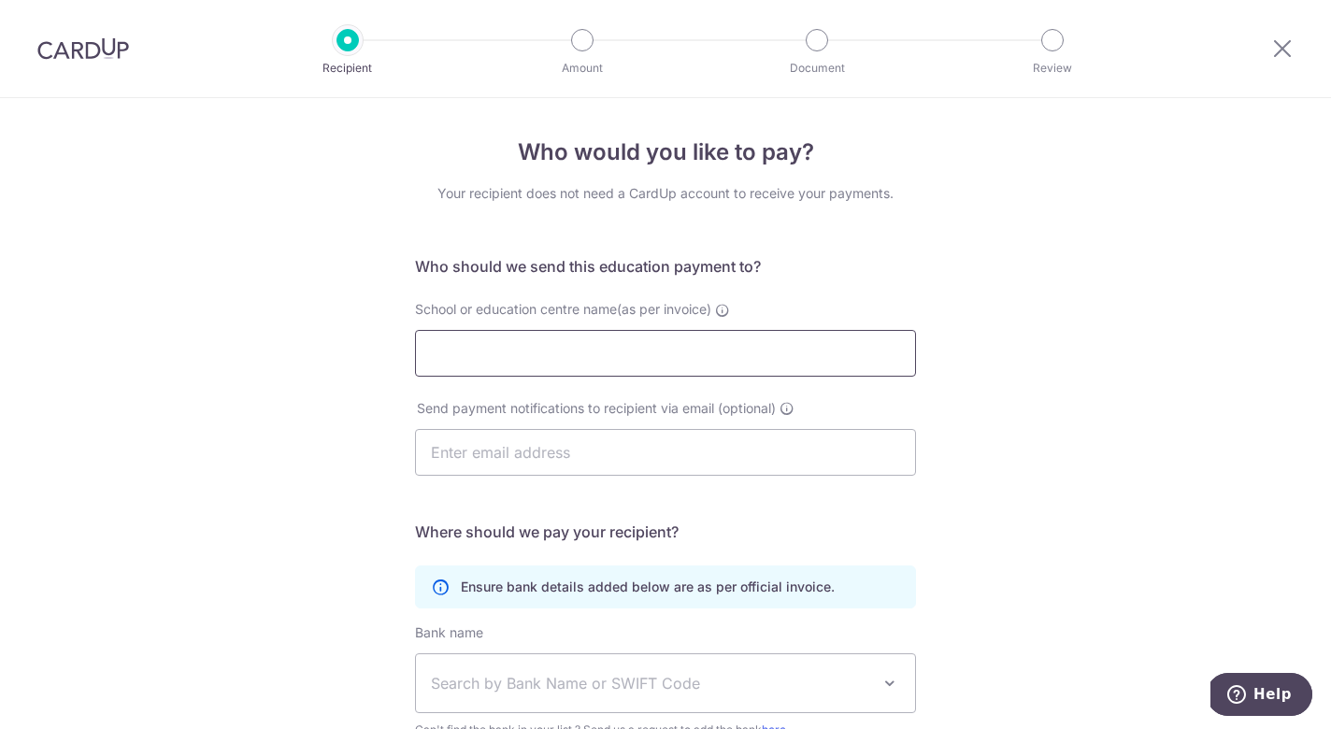
paste input "CENTAURS R&T PTE. LTD."
type input "CENTAURS R&T PTE. LTD."
paste input "magng@centaursgroup.com"
type input "magng@centaursgroup.com"
click at [1019, 411] on div "Who would you like to pay? Your recipient does not need a CardUp account to rec…" at bounding box center [665, 543] width 1331 height 890
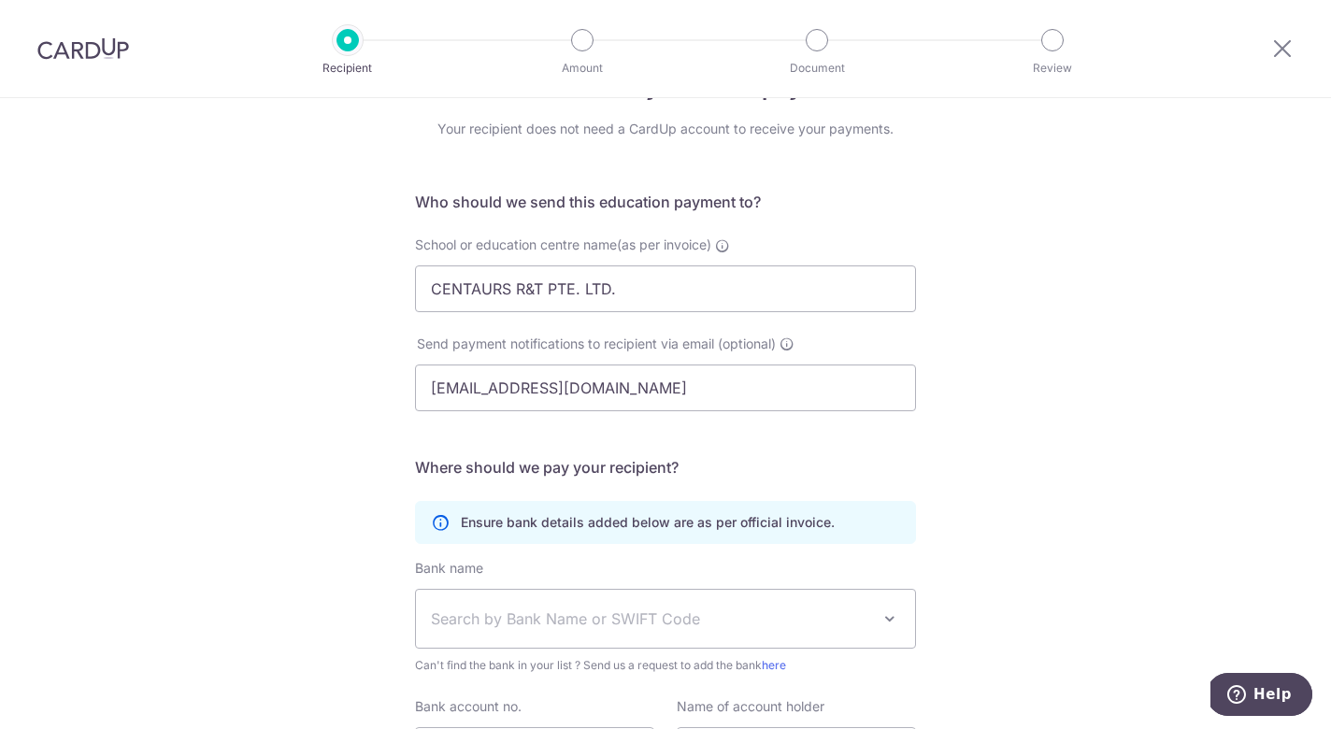
scroll to position [259, 0]
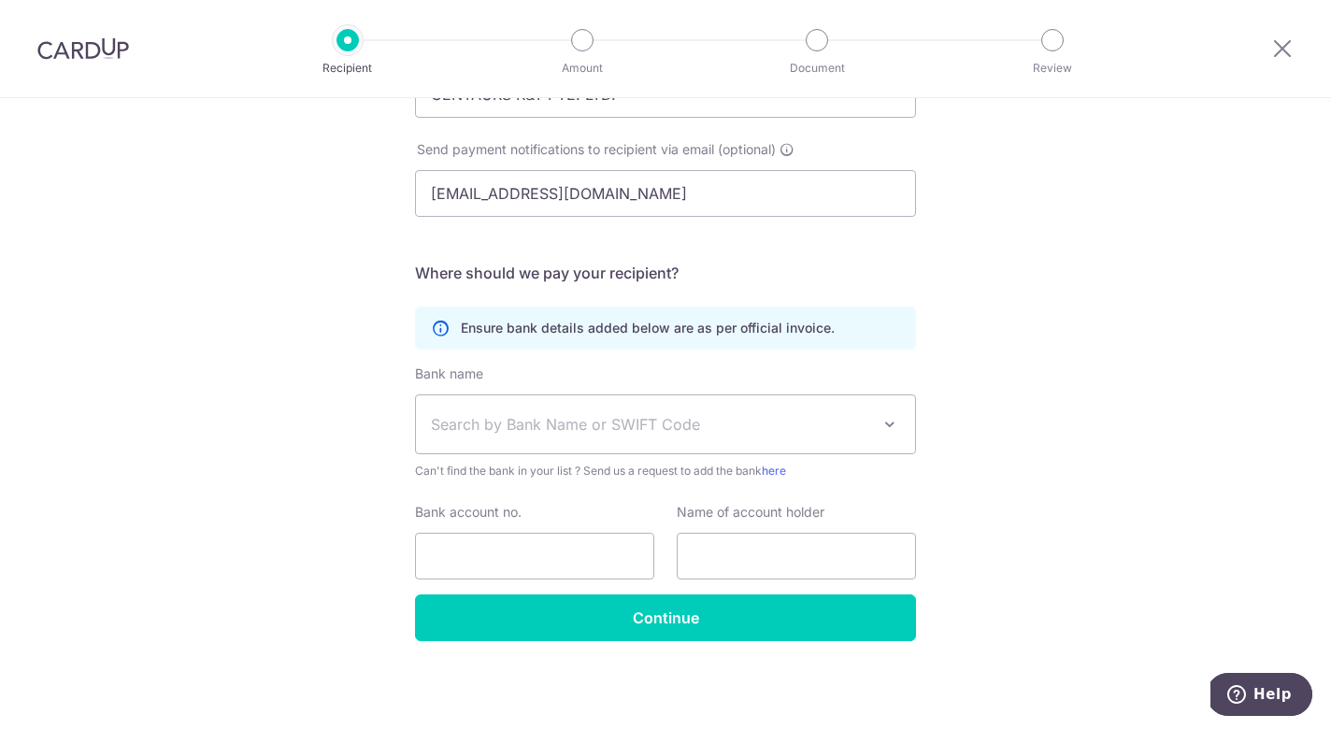
click at [842, 421] on span "Search by Bank Name or SWIFT Code" at bounding box center [650, 424] width 439 height 22
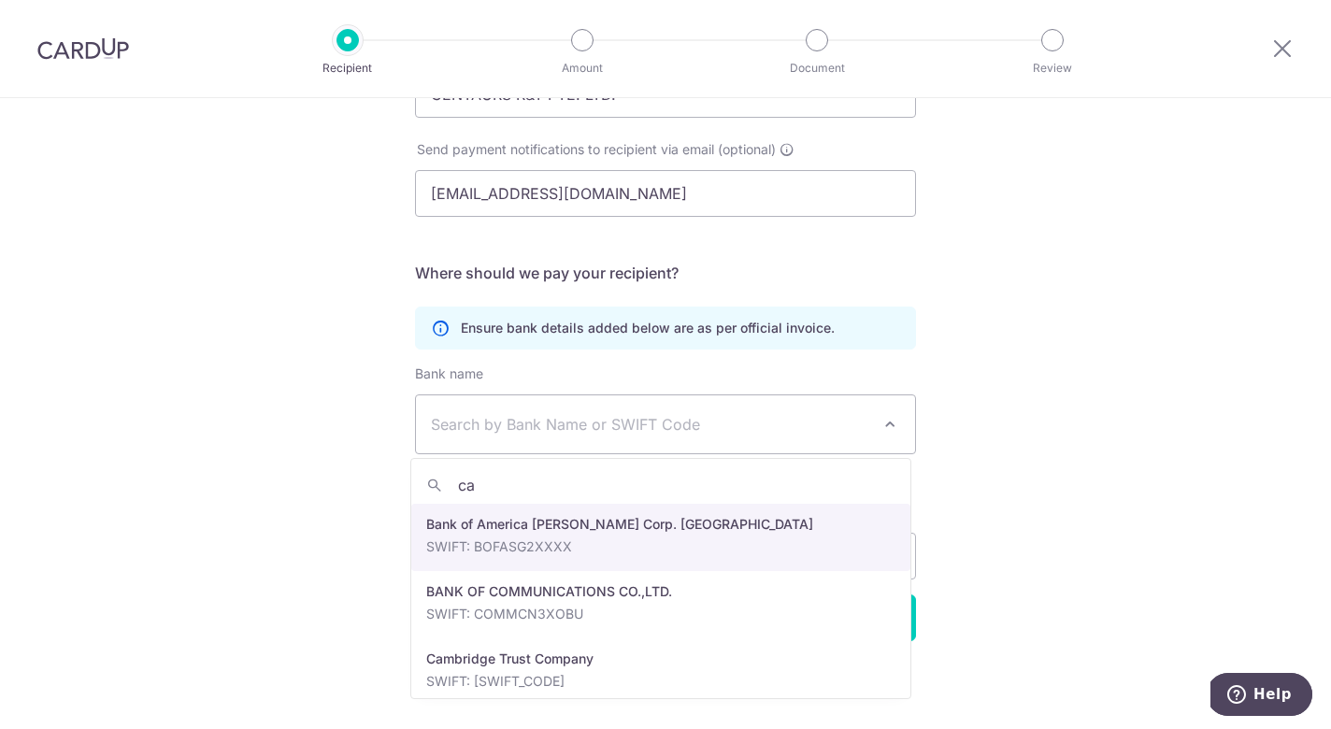
type input "c"
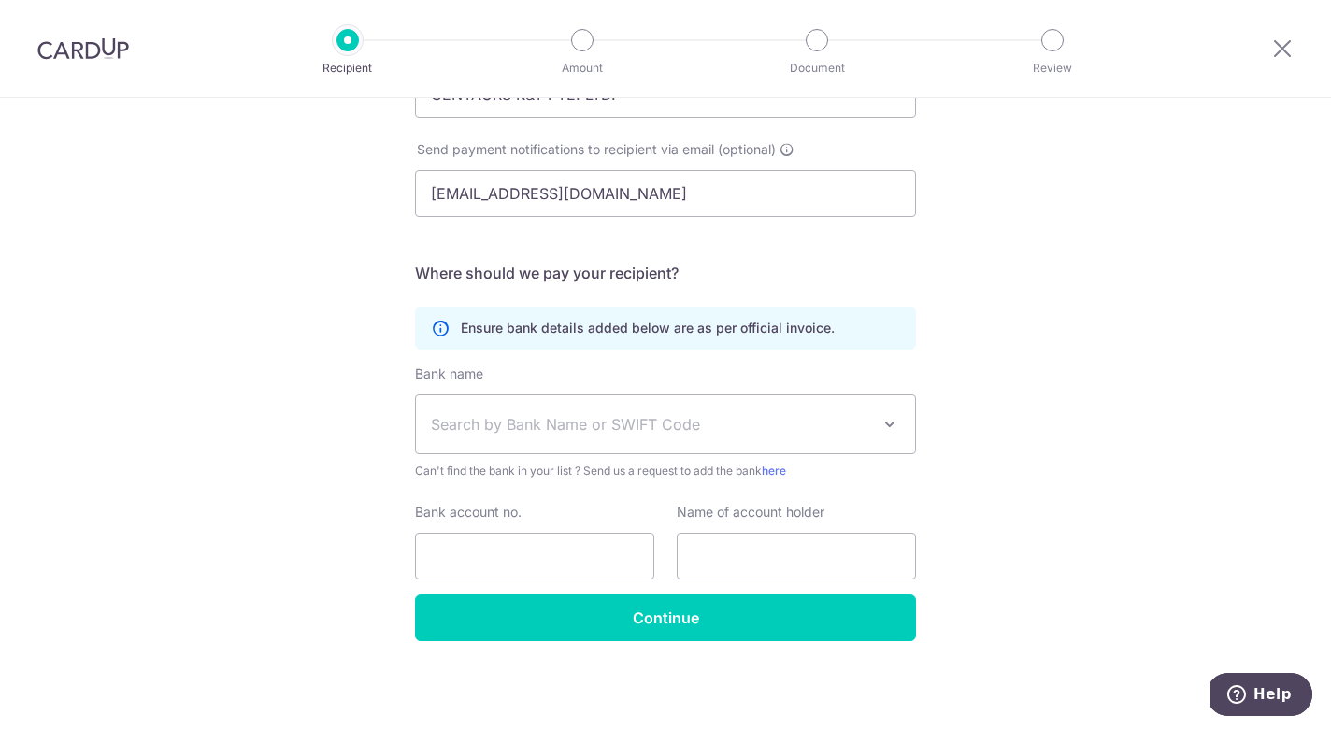
click at [1009, 364] on div "Who would you like to pay? Your recipient does not need a CardUp account to rec…" at bounding box center [665, 284] width 1331 height 890
click at [1139, 385] on div "Who would you like to pay? Your recipient does not need a CardUp account to rec…" at bounding box center [665, 284] width 1331 height 890
click at [637, 324] on p "Ensure bank details added below are as per official invoice." at bounding box center [648, 328] width 374 height 19
click at [436, 329] on icon at bounding box center [440, 328] width 19 height 19
click at [1290, 31] on div at bounding box center [1282, 48] width 97 height 97
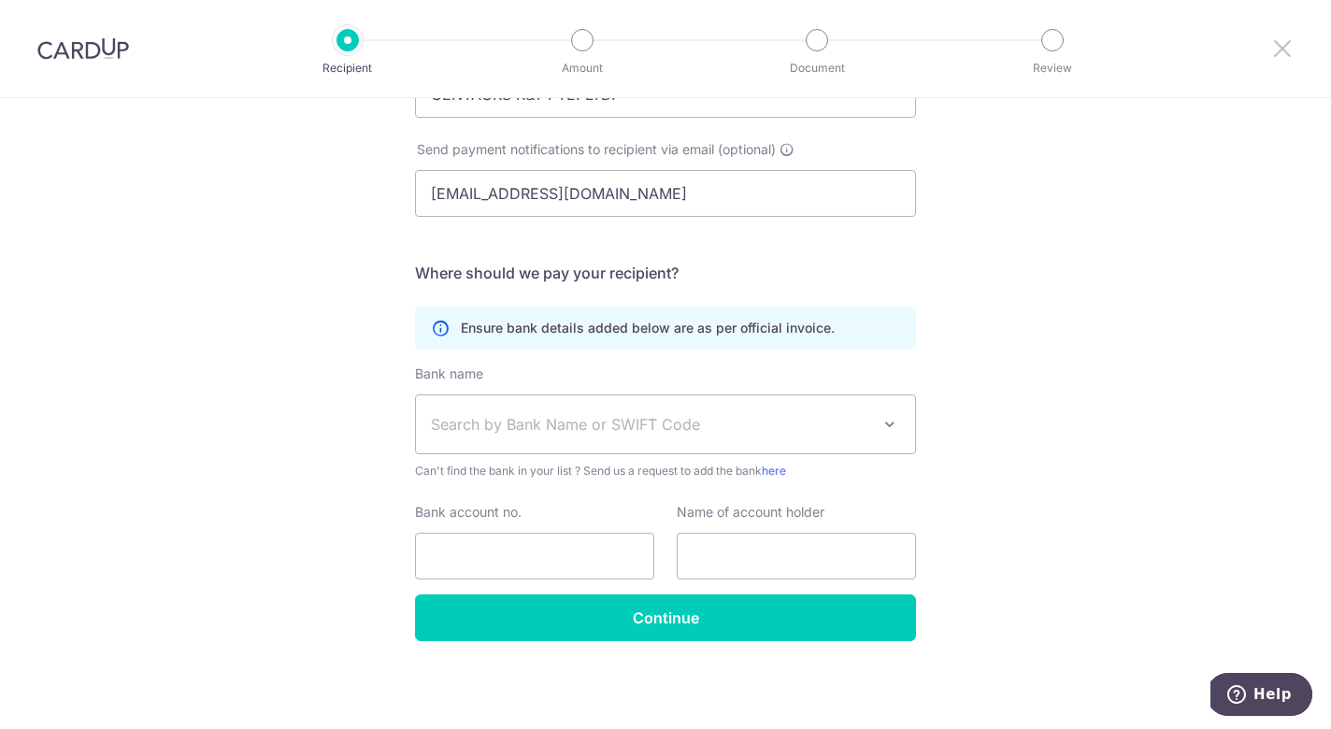
click at [1280, 44] on icon at bounding box center [1282, 47] width 22 height 23
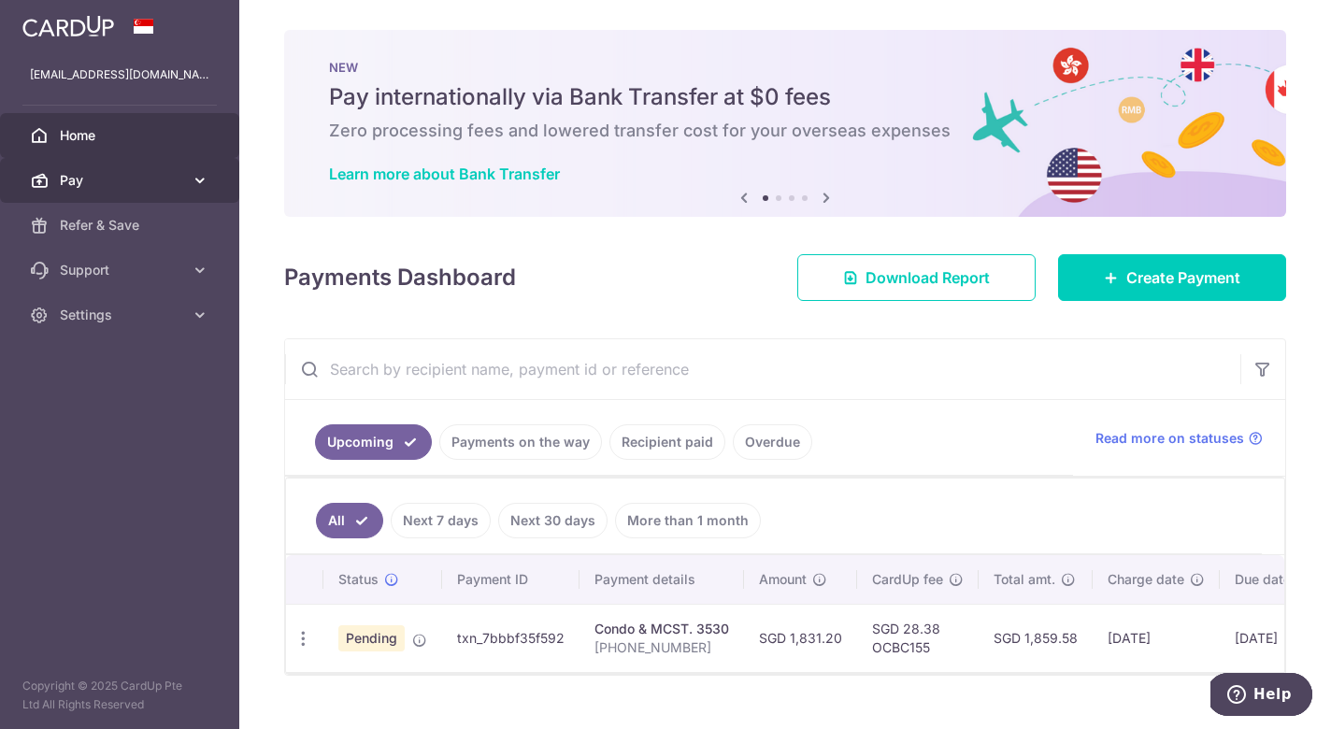
click at [192, 172] on icon at bounding box center [200, 180] width 19 height 19
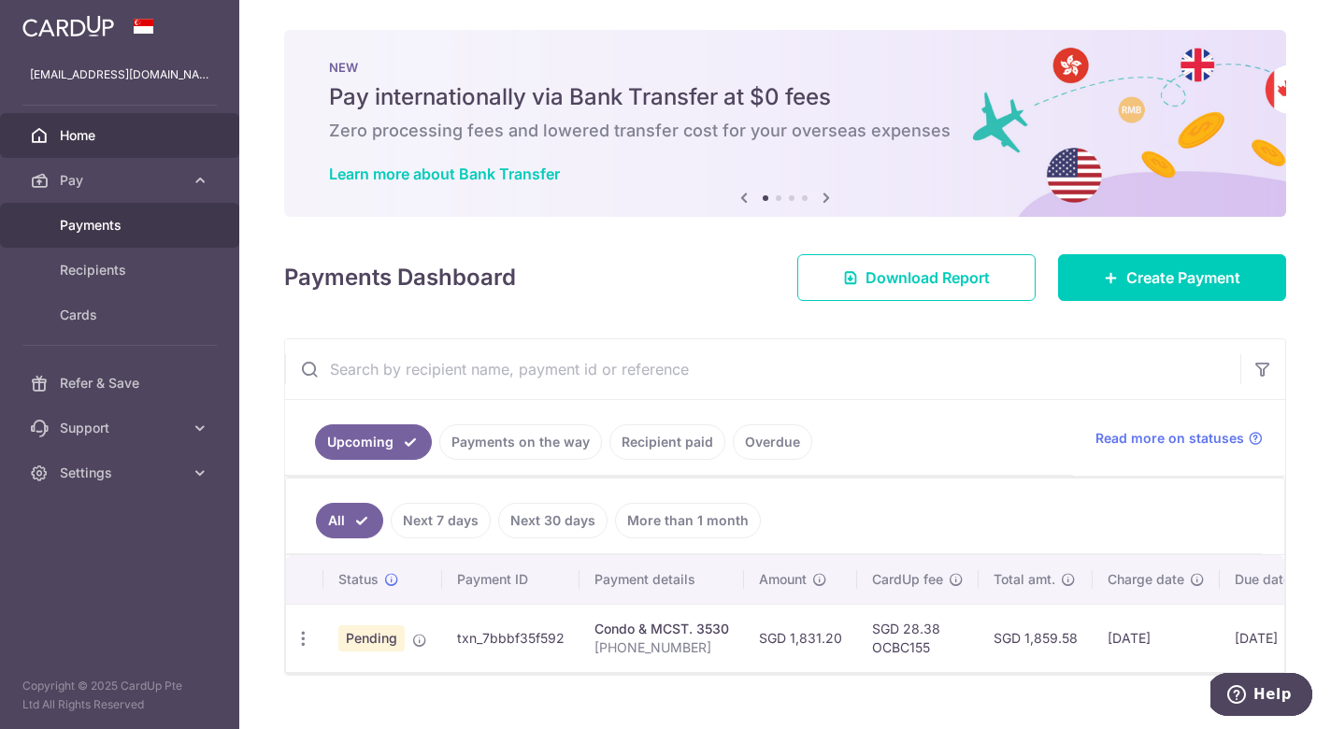
click at [158, 235] on link "Payments" at bounding box center [119, 225] width 239 height 45
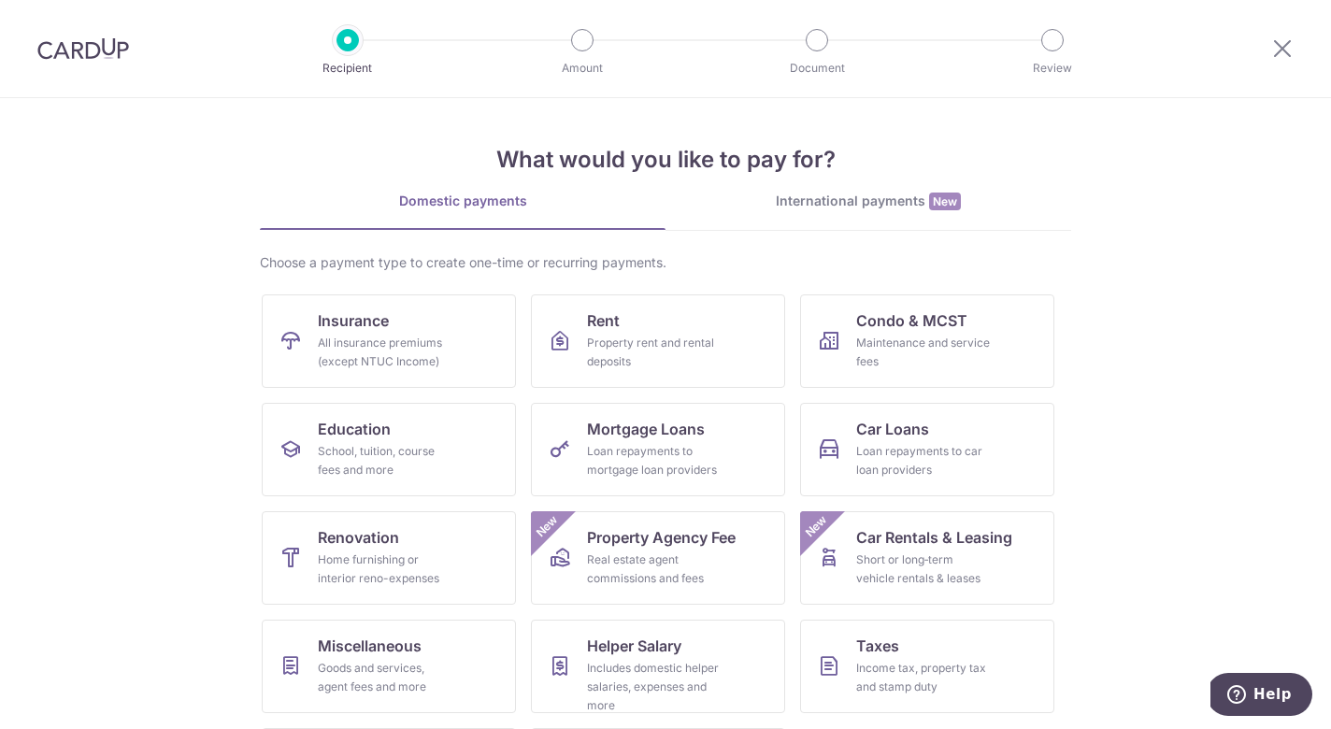
click at [826, 190] on div "What would you like to pay for? Domestic payments International payments New Ch…" at bounding box center [665, 467] width 811 height 738
click at [827, 211] on link "International payments New" at bounding box center [868, 211] width 406 height 38
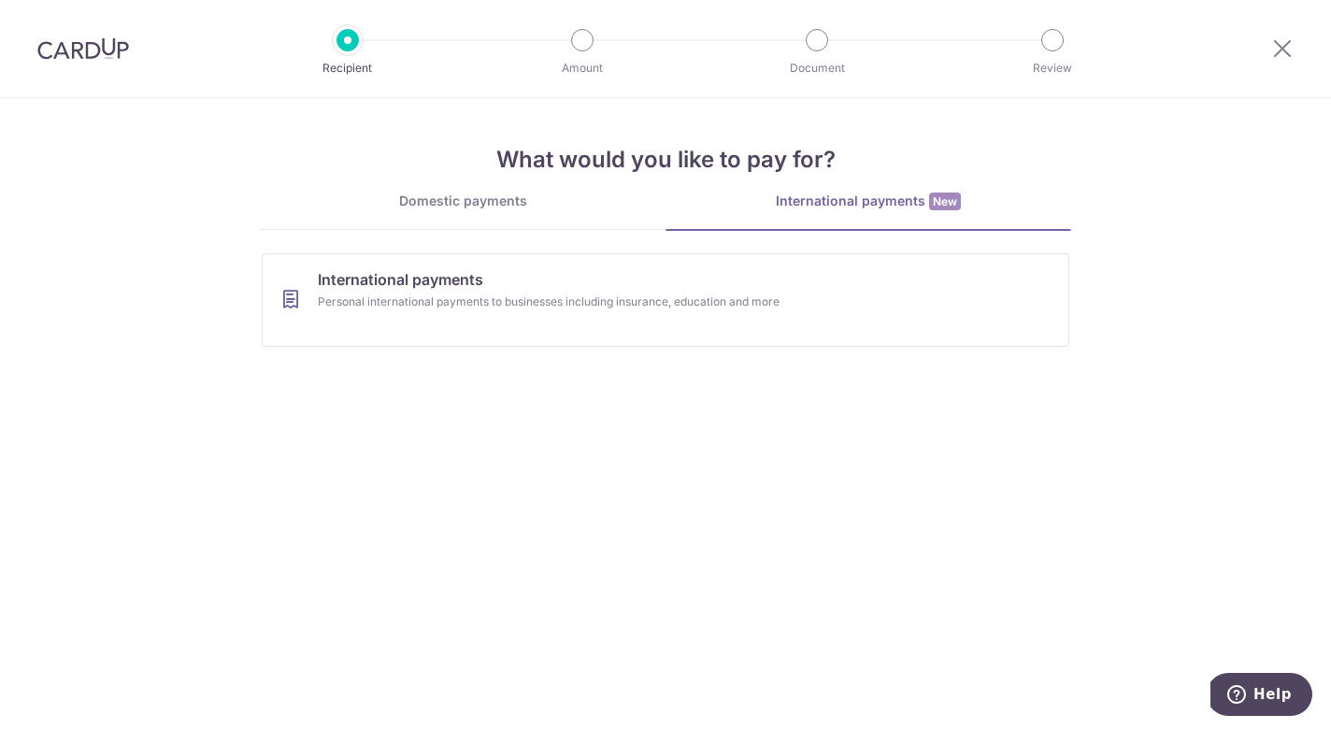
click at [526, 210] on link "Domestic payments" at bounding box center [463, 210] width 406 height 37
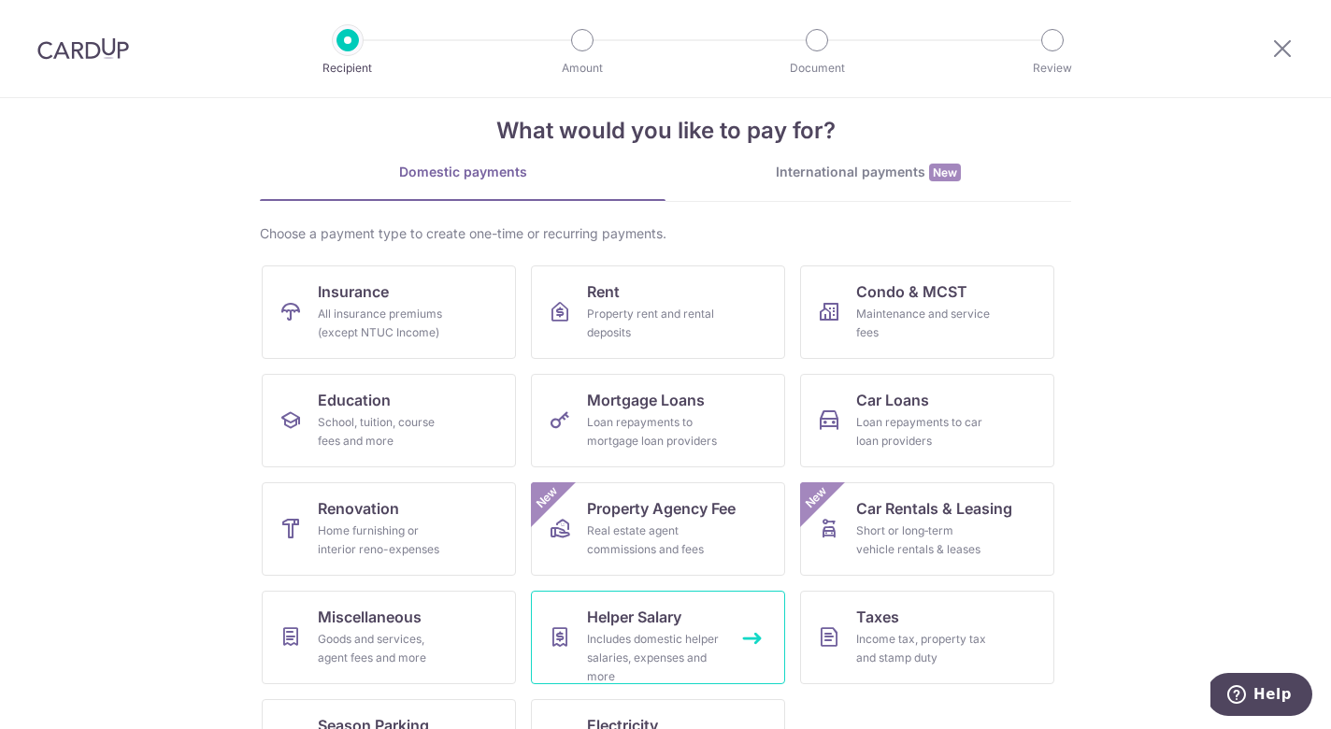
scroll to position [107, 0]
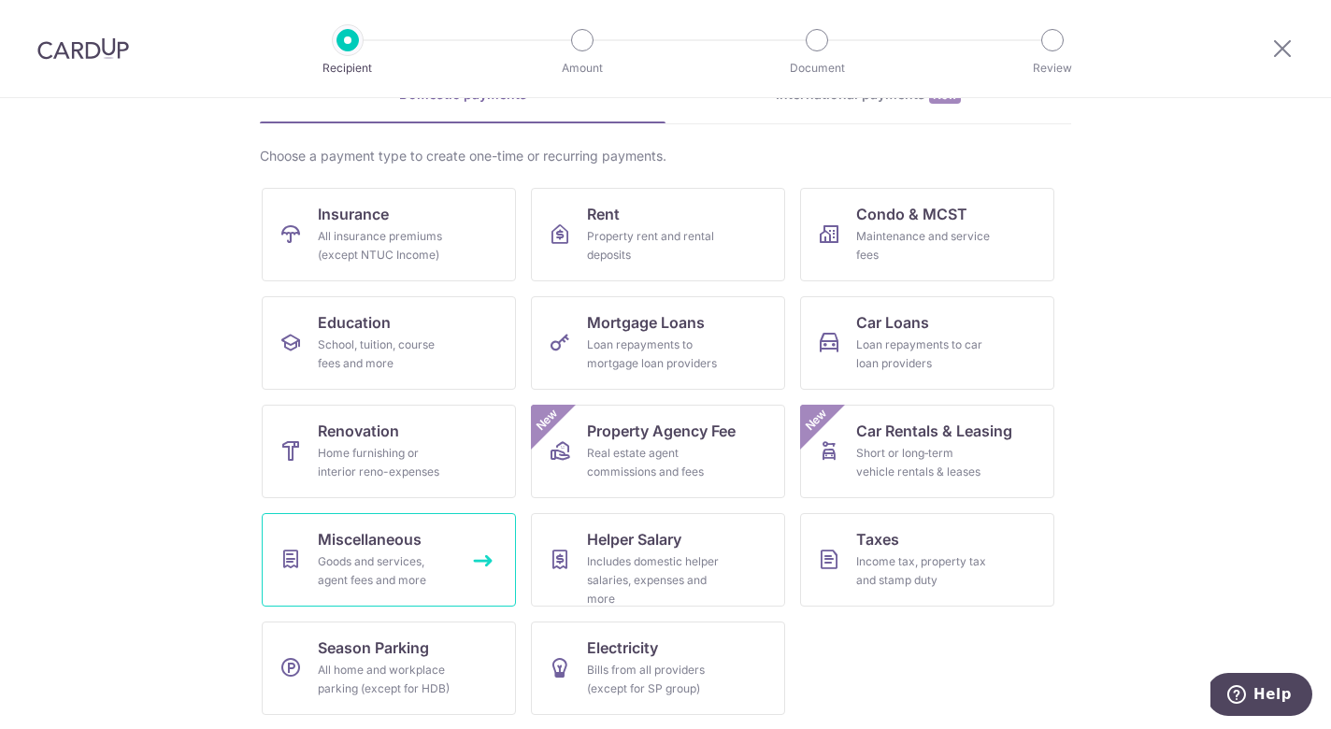
click at [379, 557] on div "Goods and services, agent fees and more" at bounding box center [385, 570] width 135 height 37
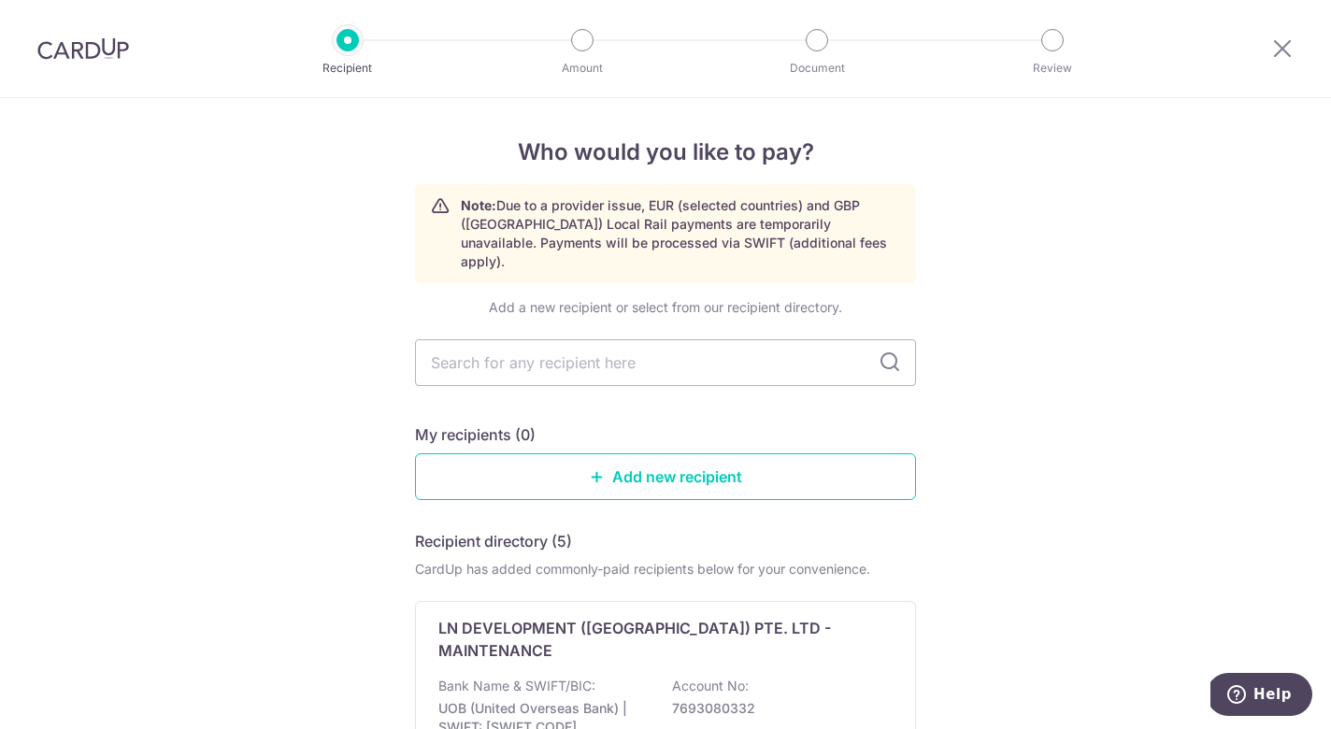
click at [345, 19] on div "Recipient Amount Document Review" at bounding box center [700, 48] width 802 height 97
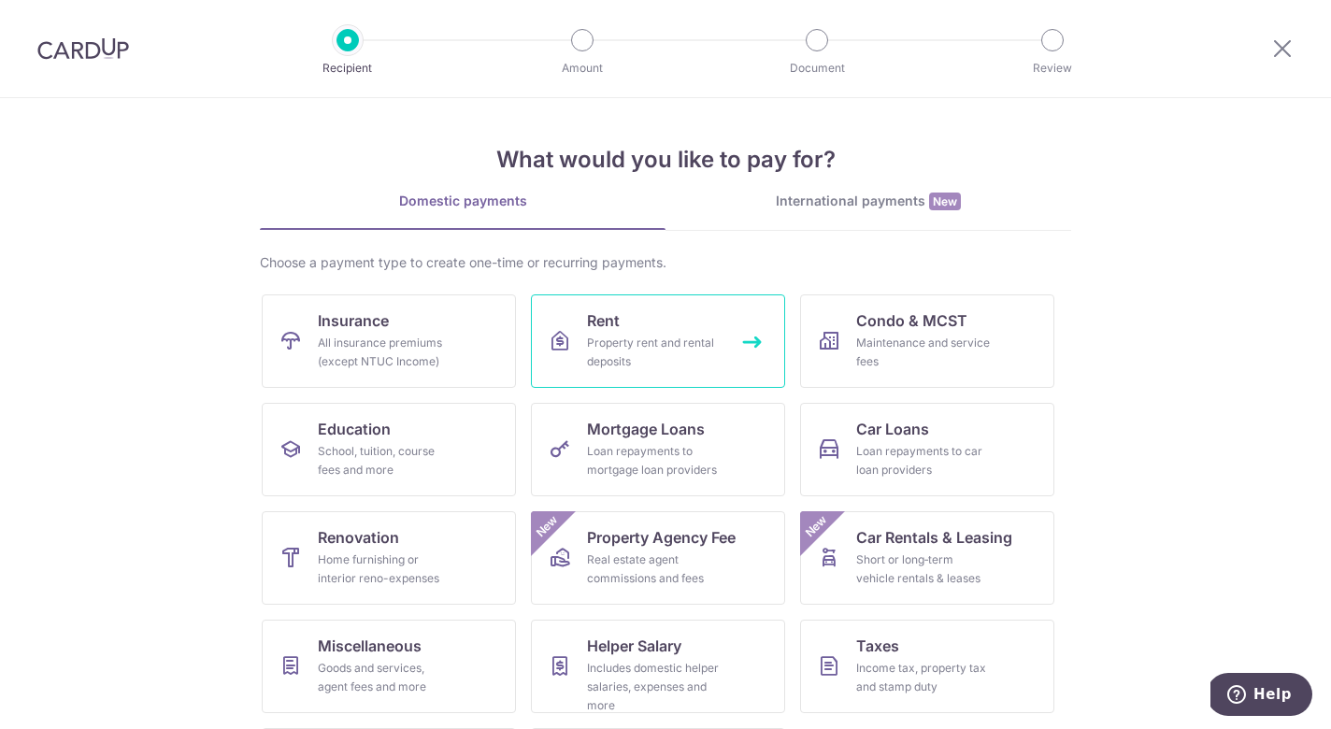
scroll to position [107, 0]
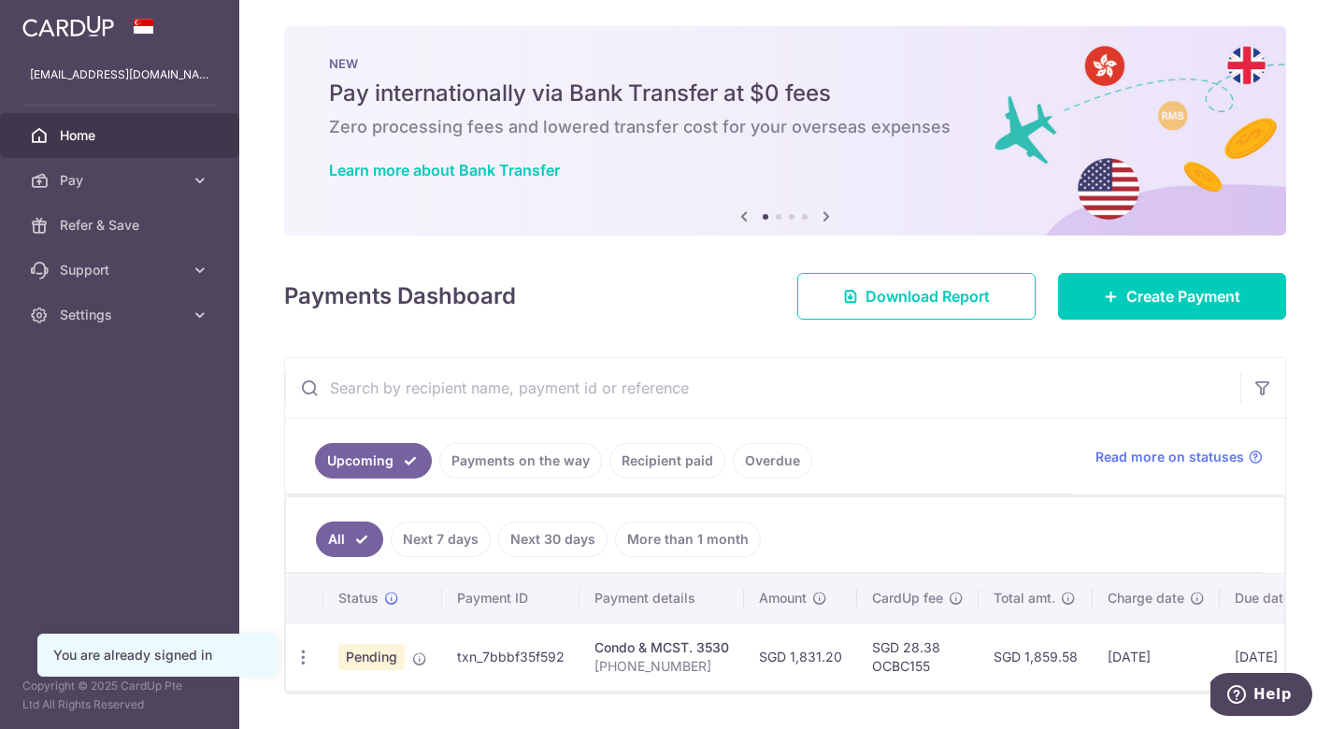
scroll to position [67, 0]
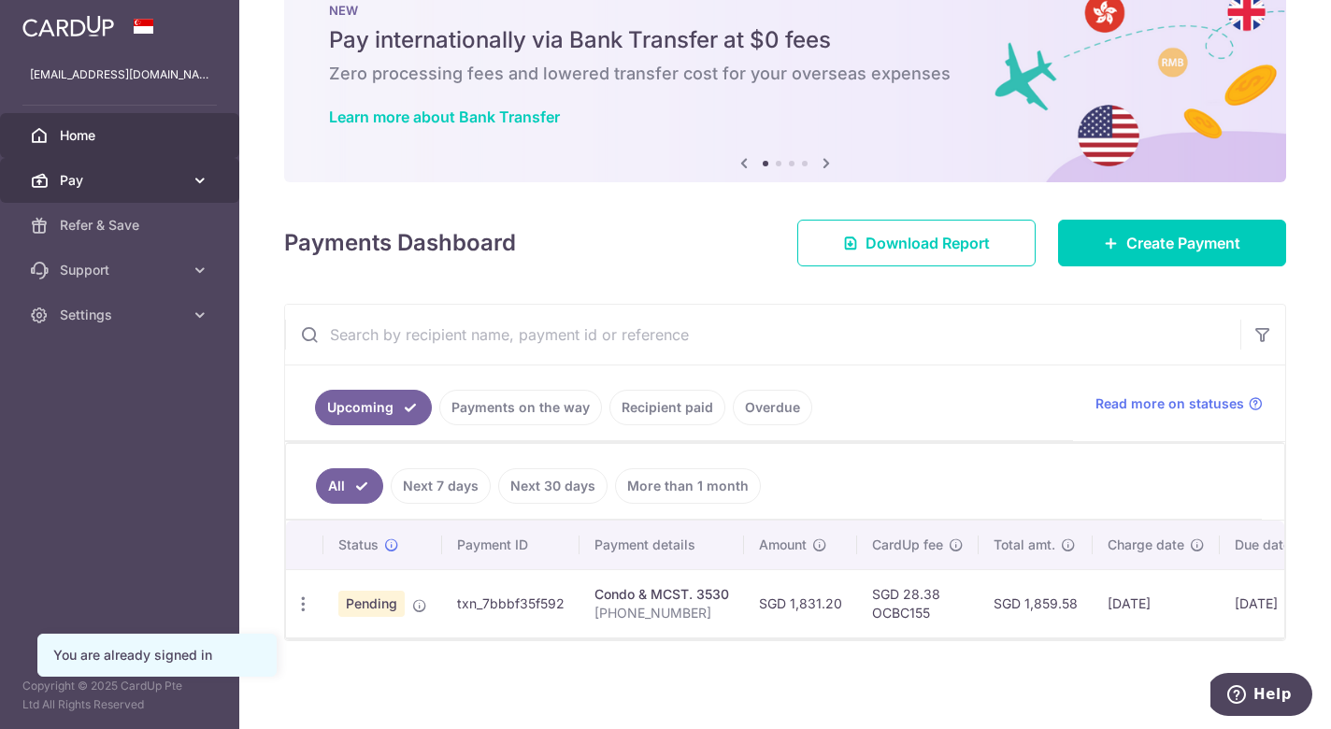
click at [102, 177] on span "Pay" at bounding box center [121, 180] width 123 height 19
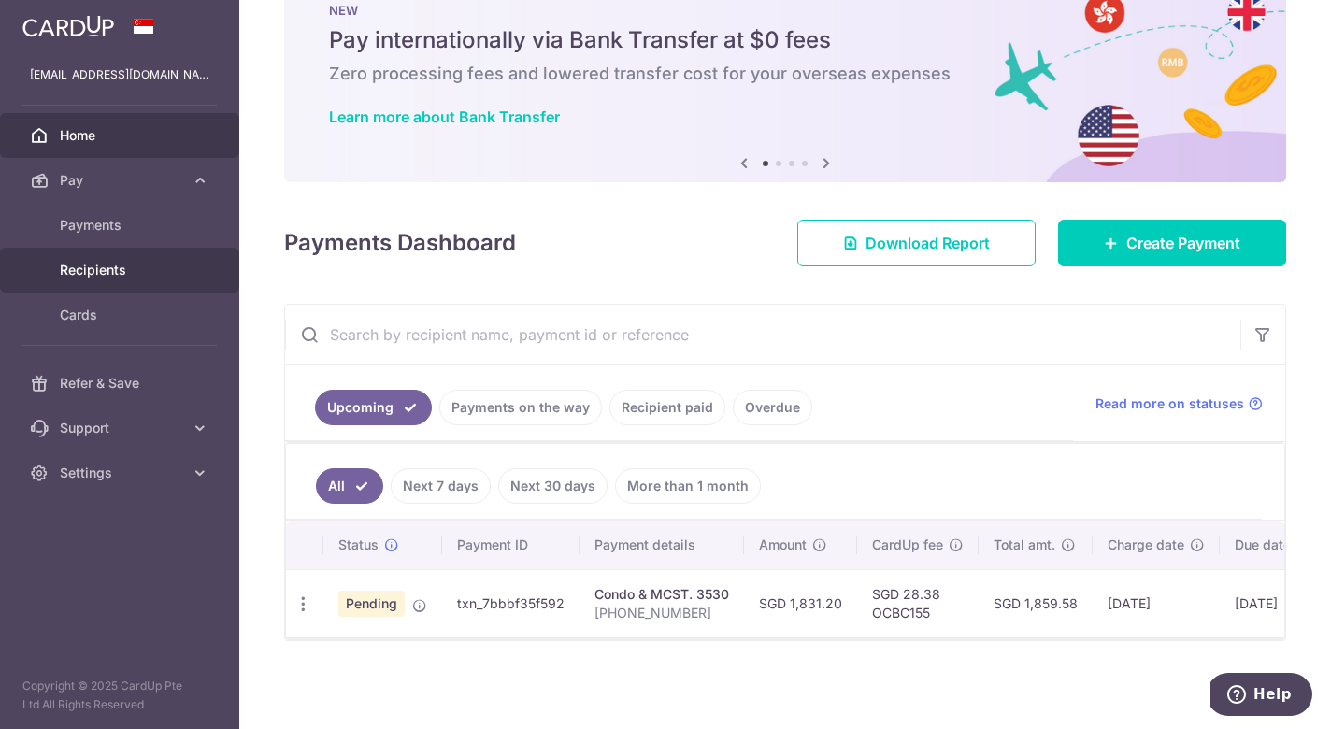
click at [114, 250] on link "Recipients" at bounding box center [119, 270] width 239 height 45
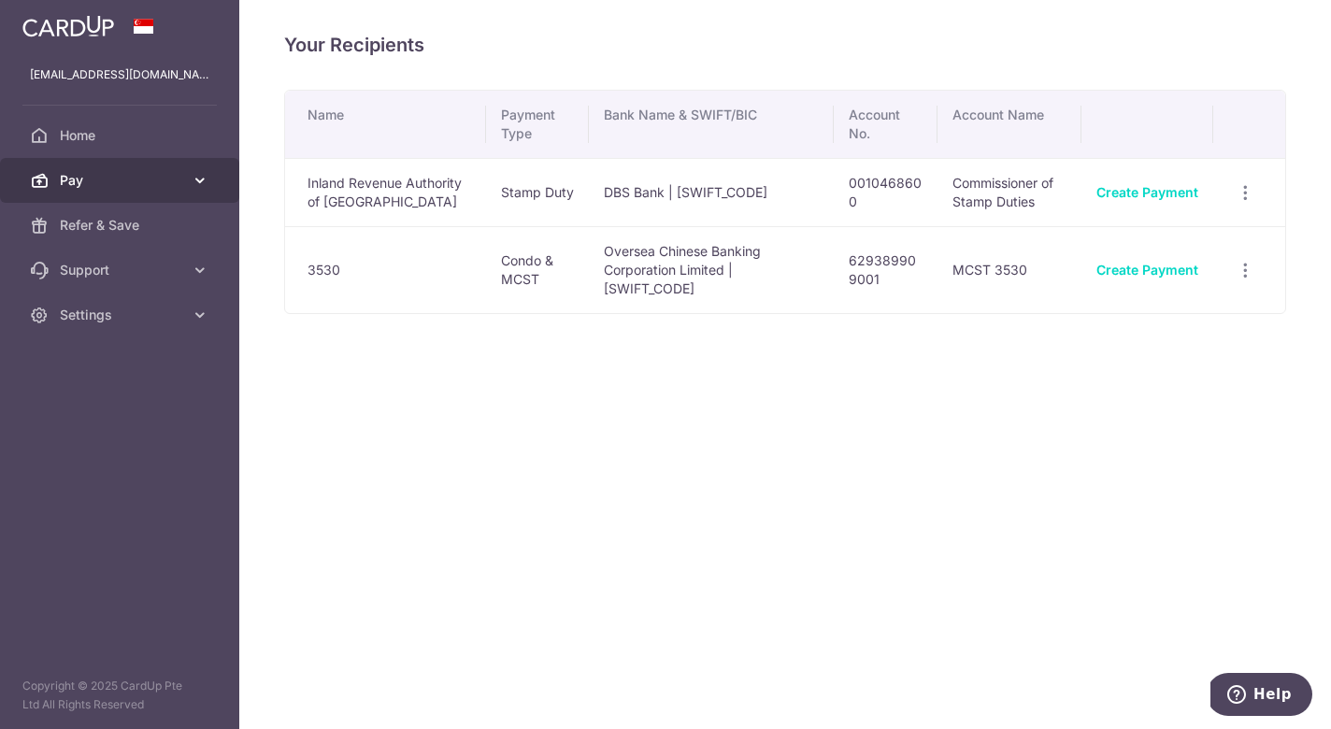
click at [192, 186] on icon at bounding box center [200, 180] width 19 height 19
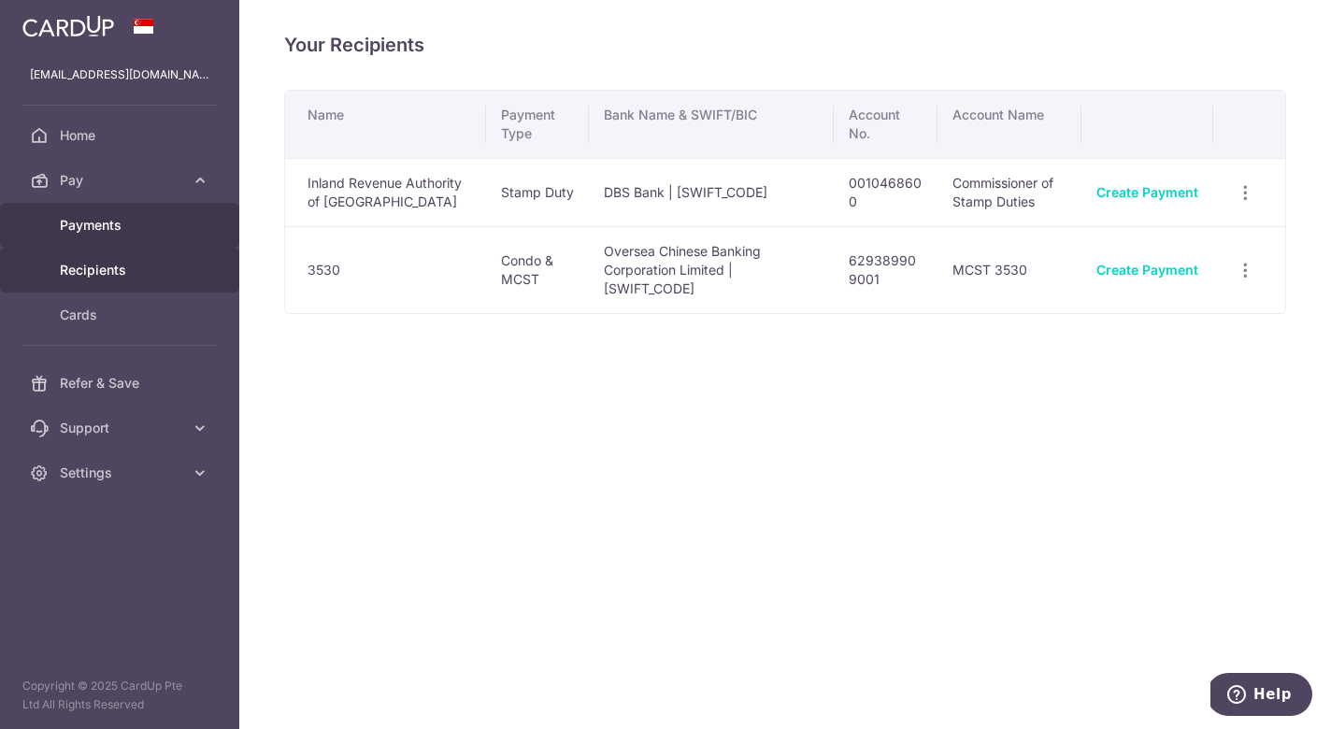
click at [149, 226] on span "Payments" at bounding box center [121, 225] width 123 height 19
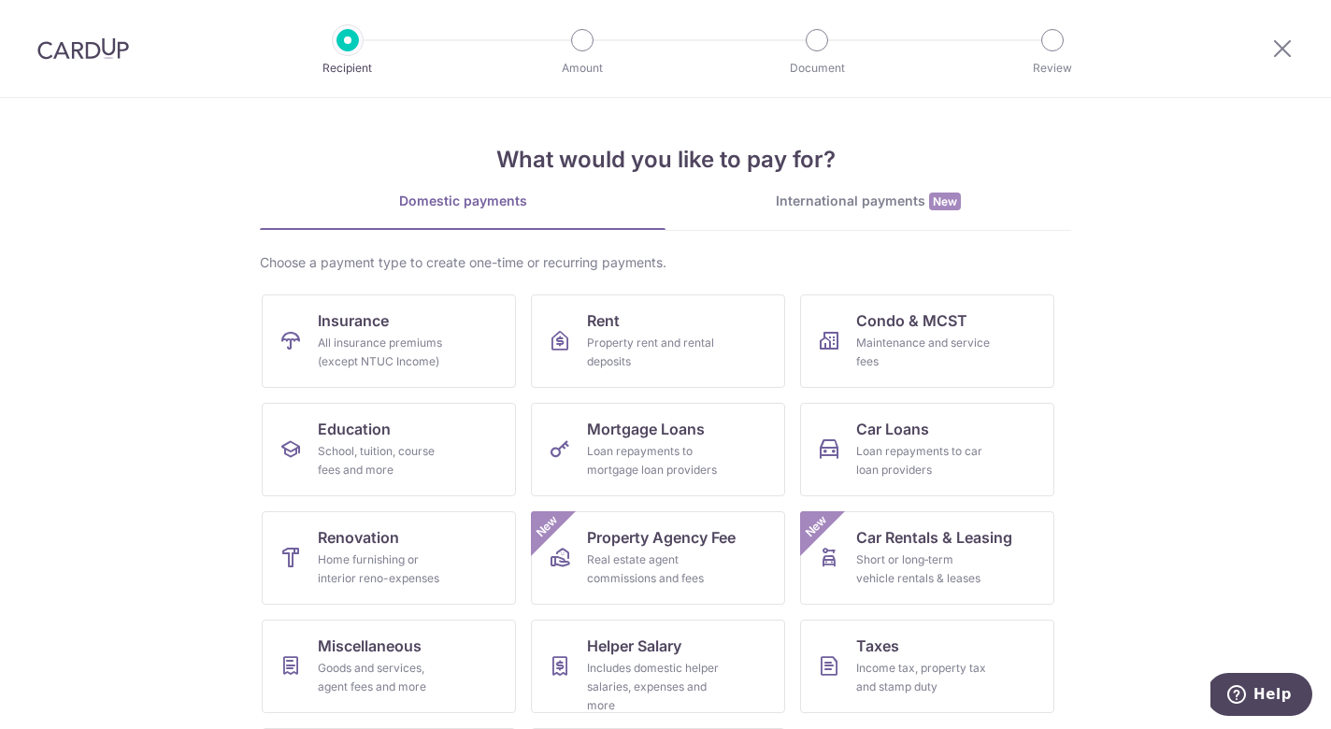
click at [540, 259] on div "Choose a payment type to create one-time or recurring payments." at bounding box center [665, 262] width 811 height 19
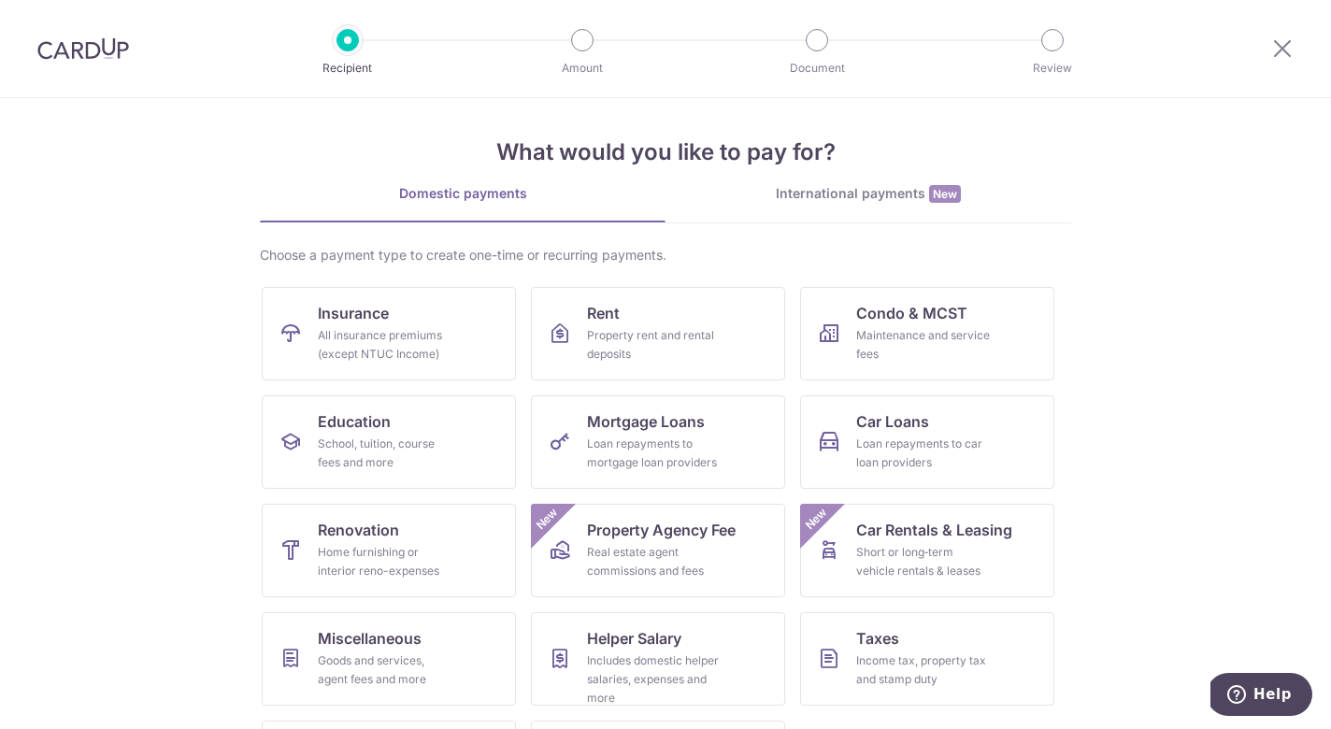
scroll to position [107, 0]
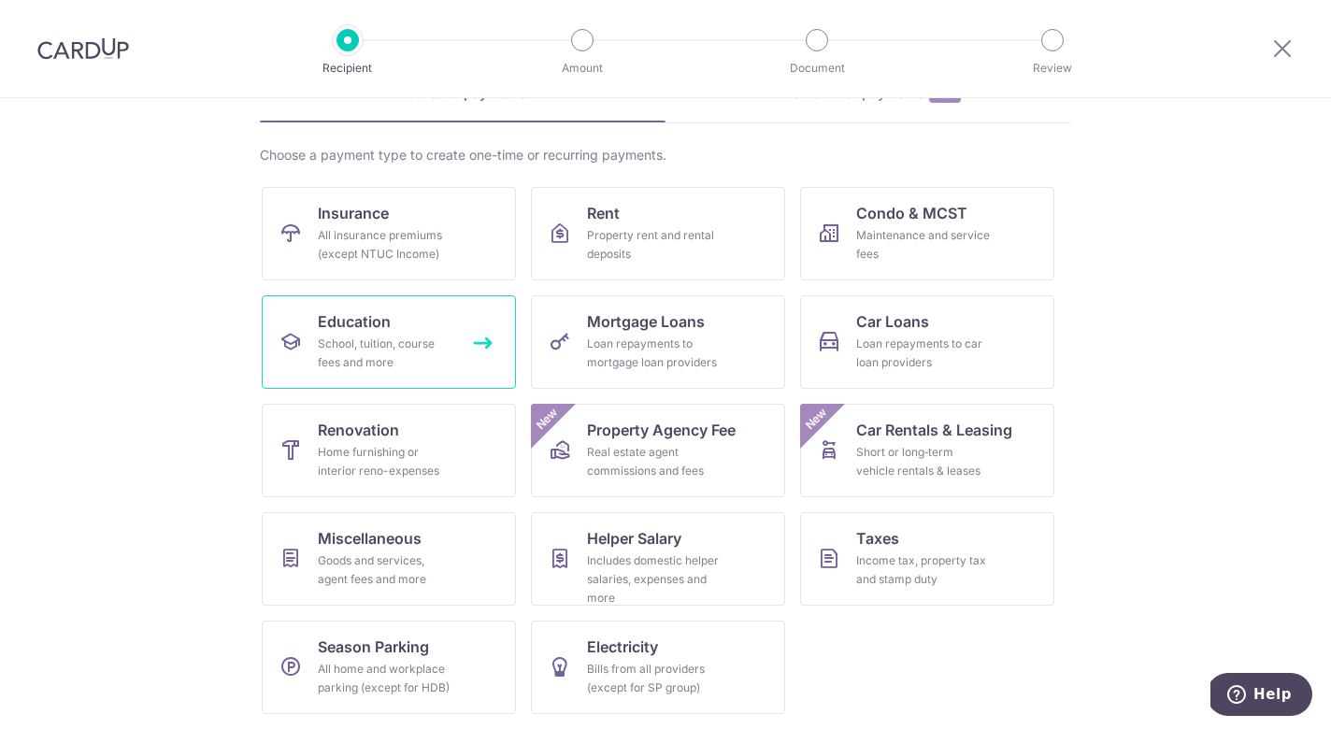
click at [417, 356] on div "School, tuition, course fees and more" at bounding box center [385, 353] width 135 height 37
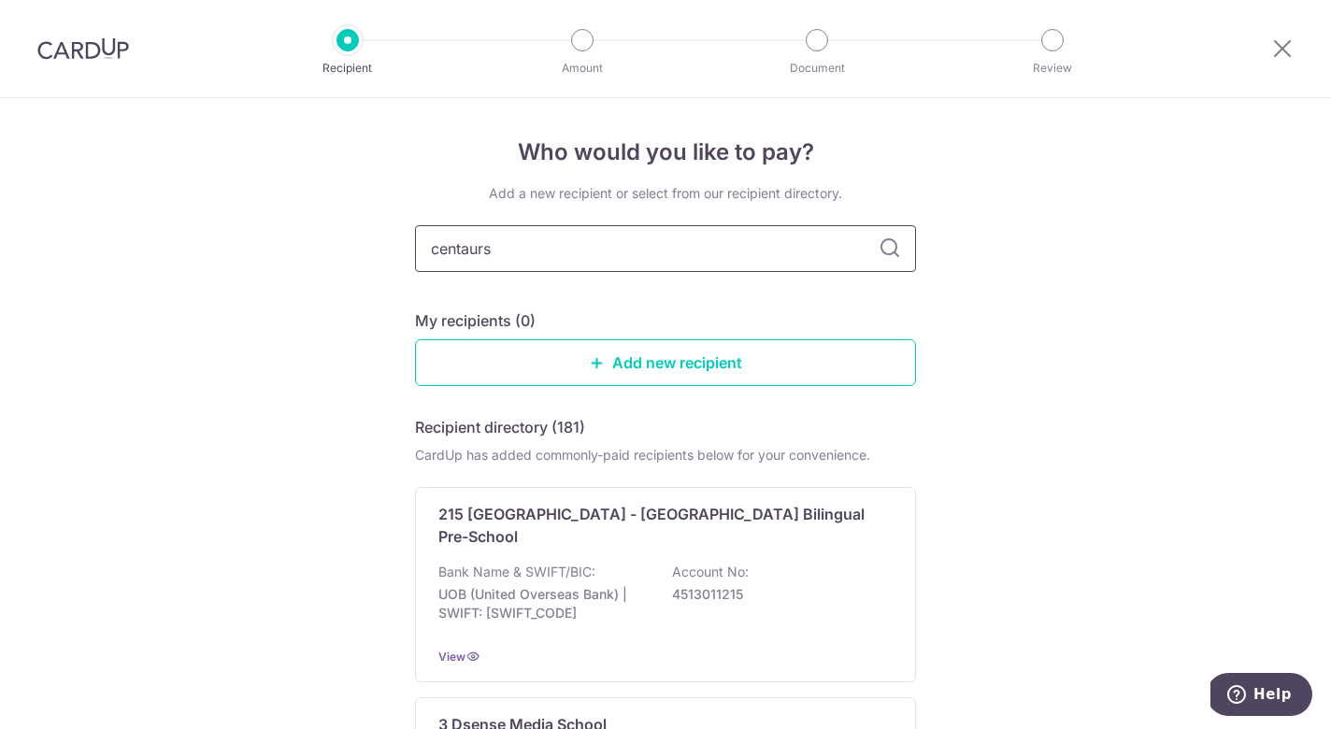
type input "centaurs"
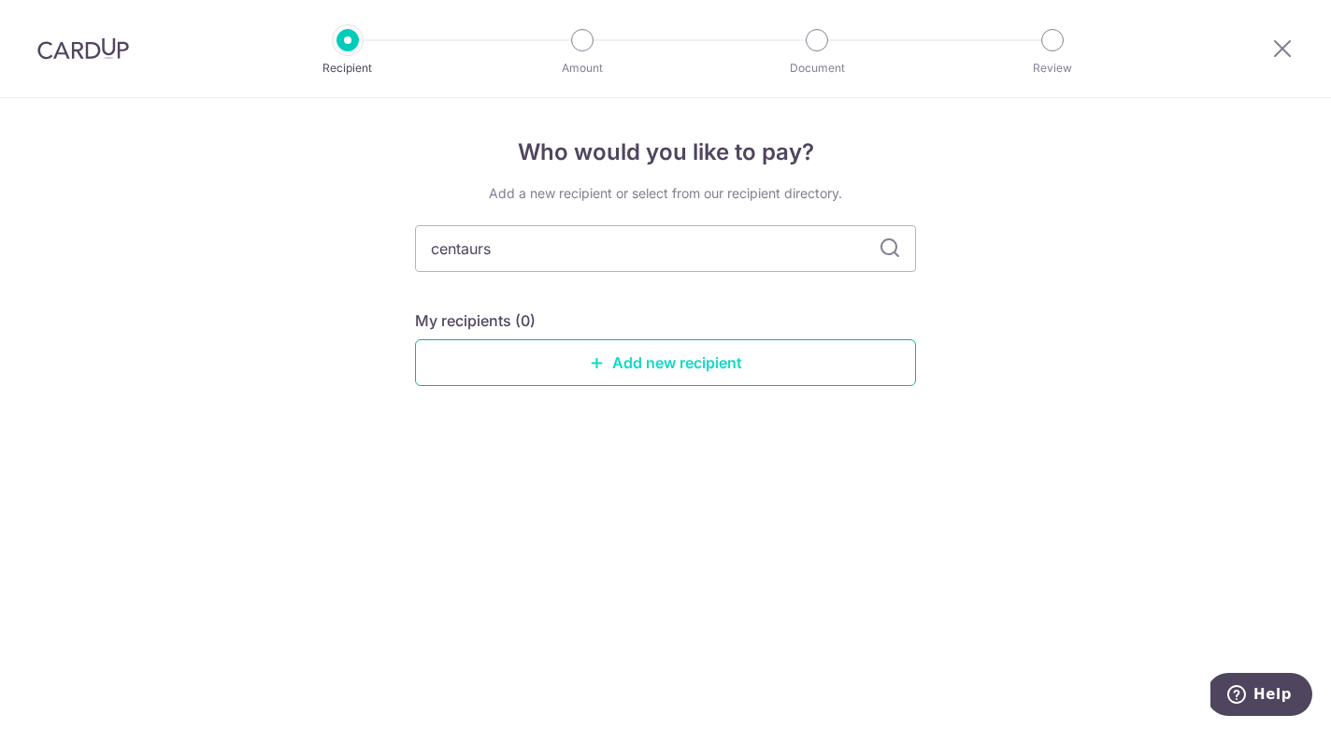
click at [636, 358] on link "Add new recipient" at bounding box center [665, 362] width 501 height 47
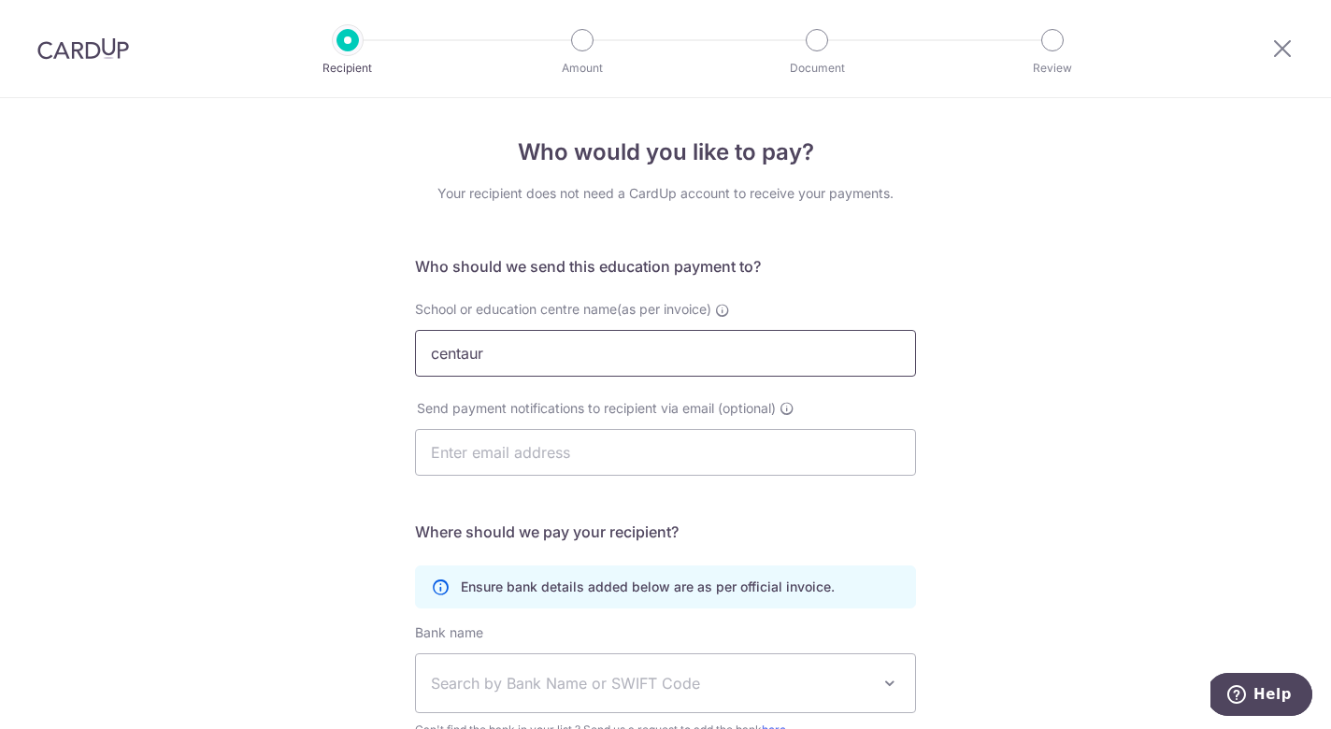
type input "centaurs"
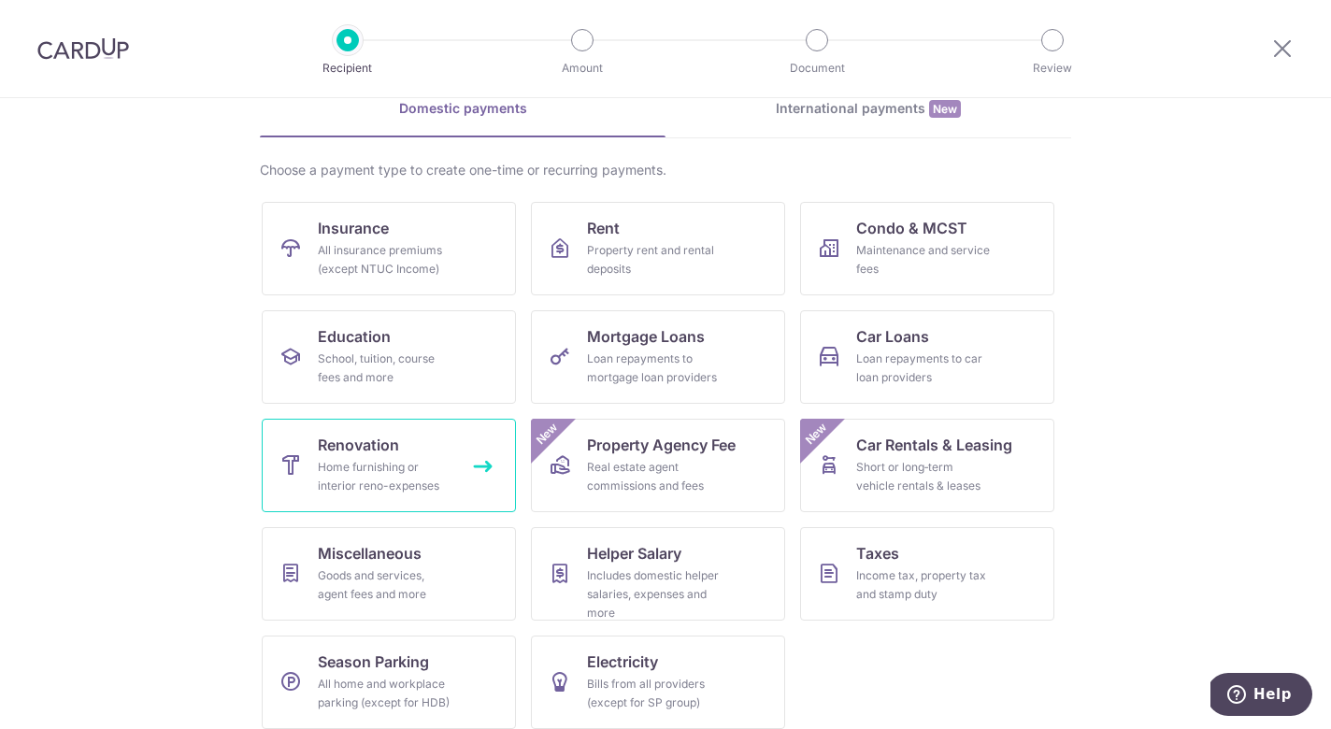
scroll to position [107, 0]
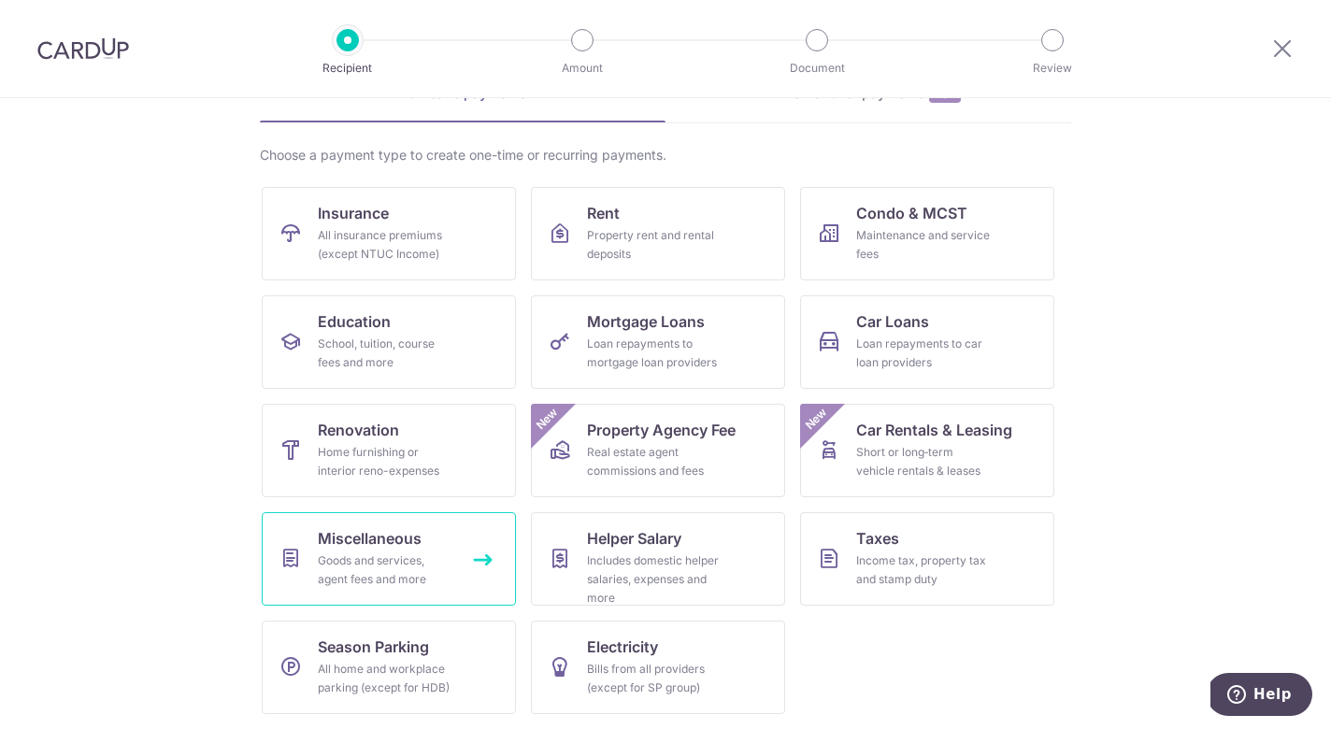
click at [440, 541] on link "Miscellaneous Goods and services, agent fees and more" at bounding box center [389, 558] width 254 height 93
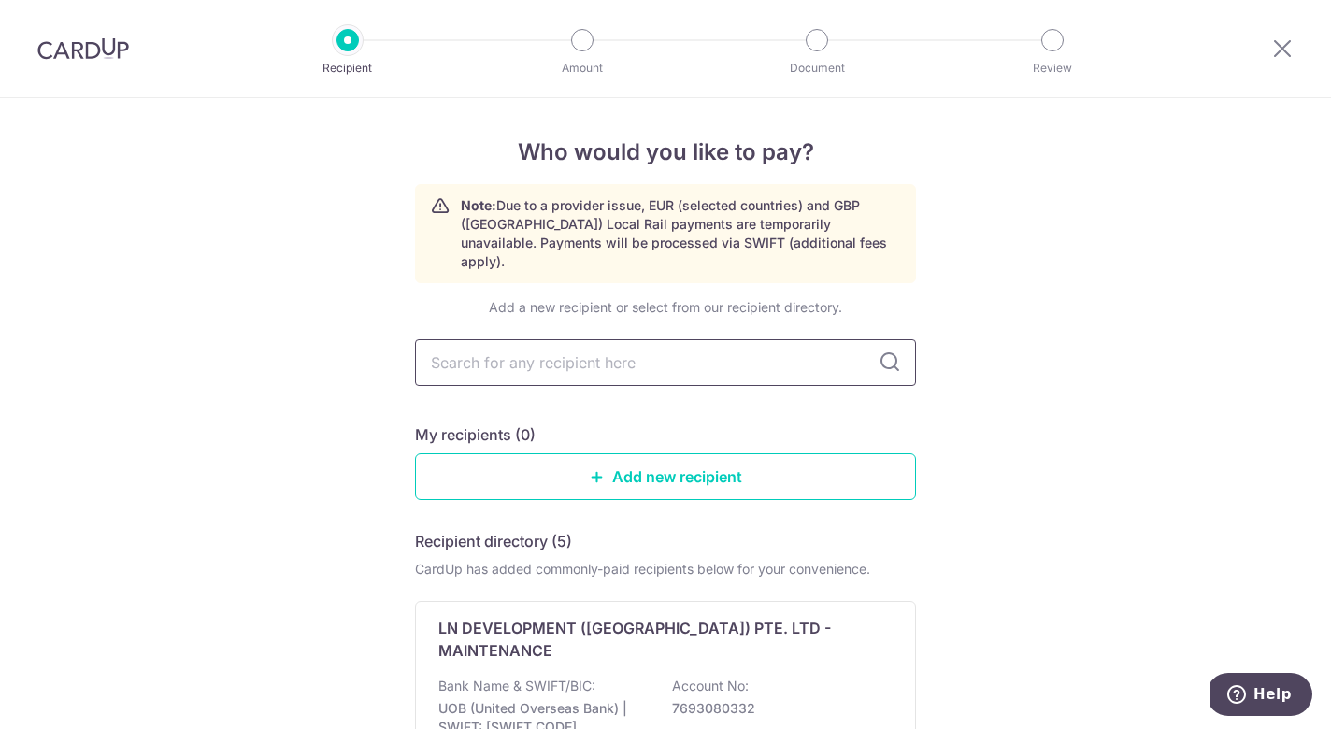
click at [565, 342] on input "text" at bounding box center [665, 362] width 501 height 47
type input "centau"
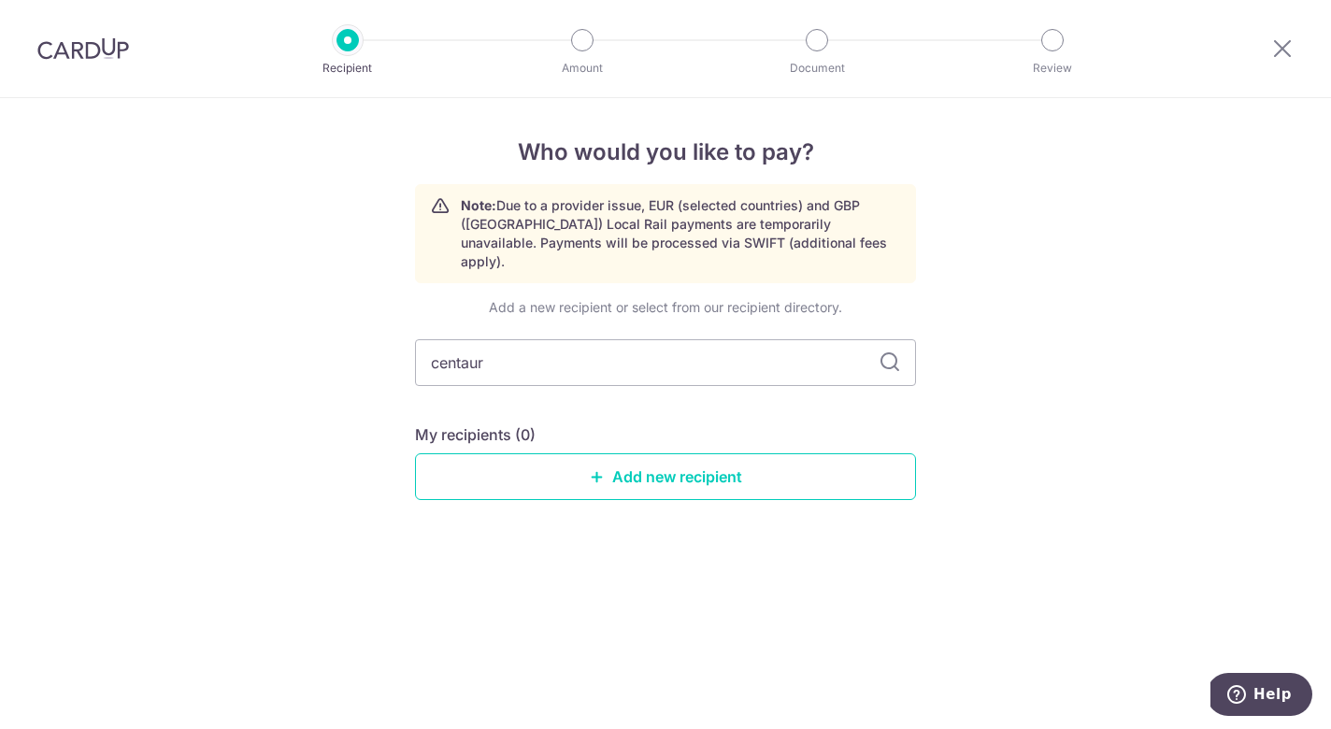
type input "centaurs"
click at [671, 453] on link "Add new recipient" at bounding box center [665, 476] width 501 height 47
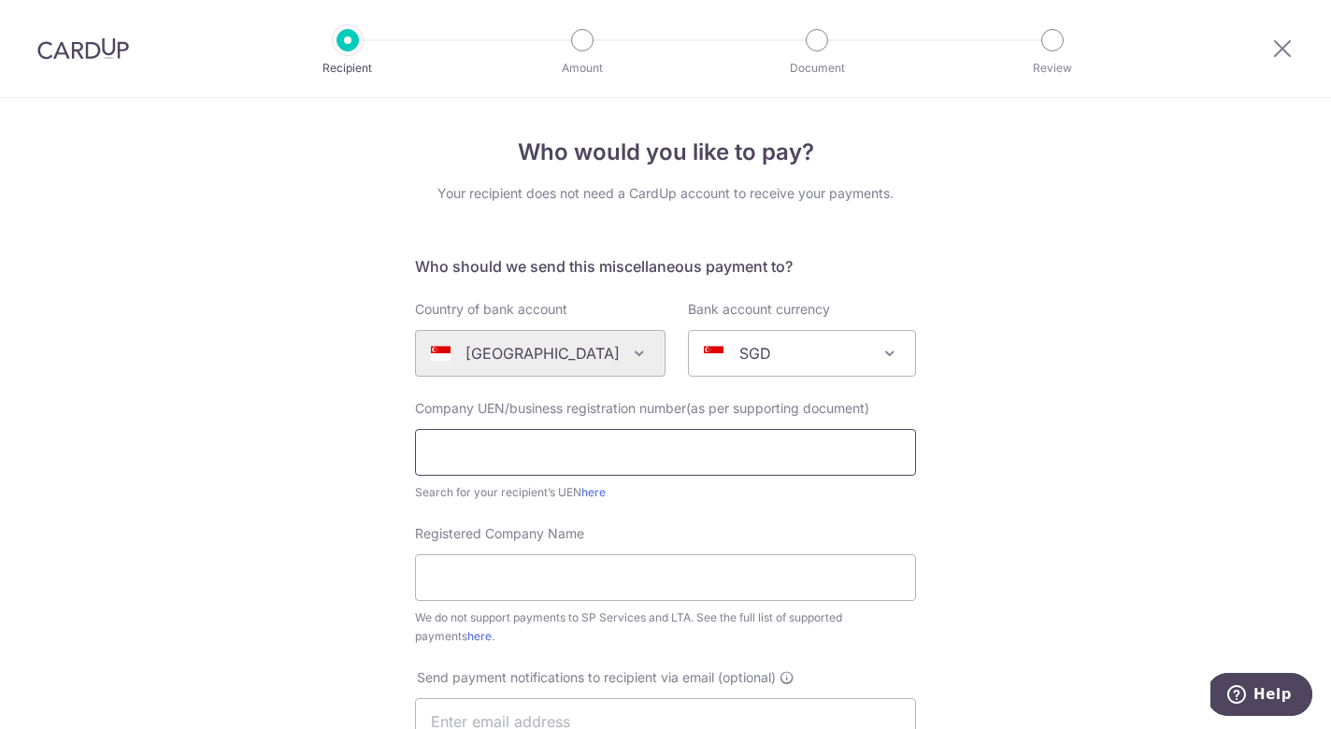
paste input "202447641Z"
type input "202447641Z"
paste input "Centaurs R&T Pte Ltd"
type input "Centaurs R&T Pte Ltd"
click at [1008, 468] on div "Who would you like to pay? Your recipient does not need a CardUp account to rec…" at bounding box center [665, 677] width 1331 height 1159
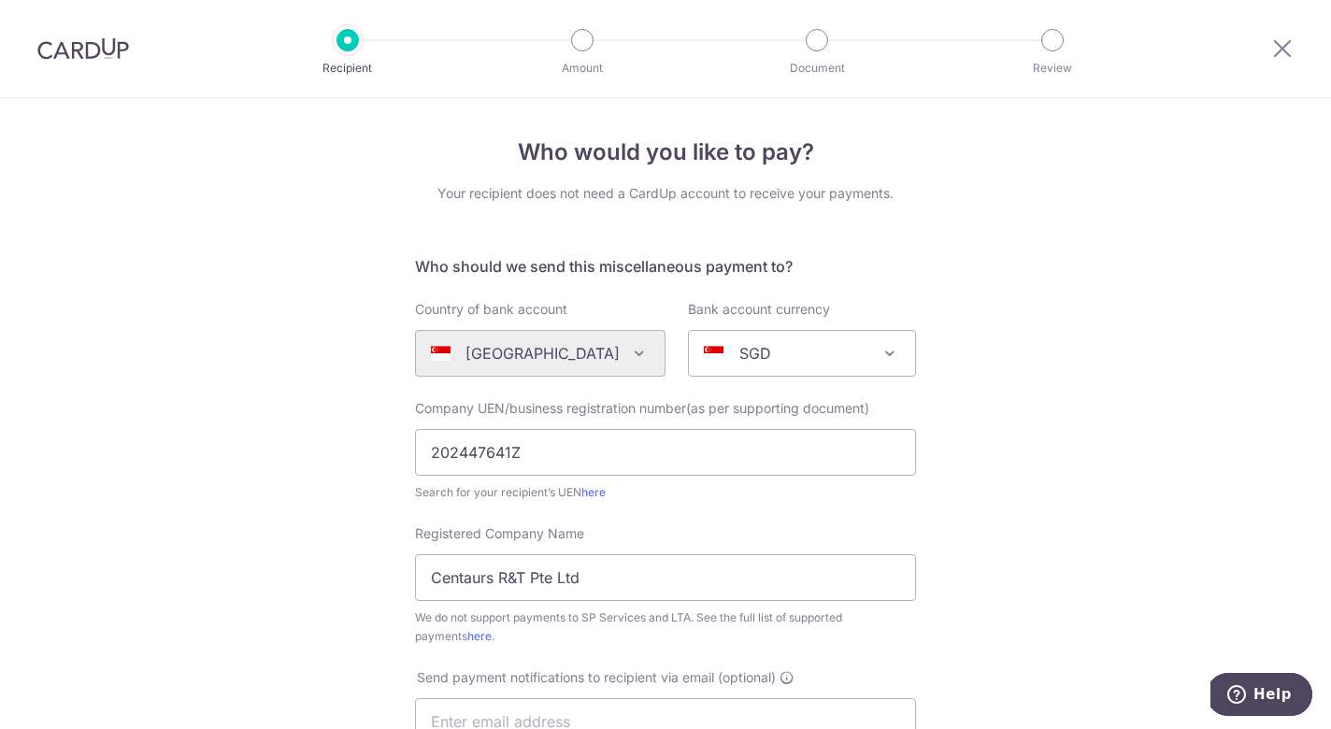
scroll to position [350, 0]
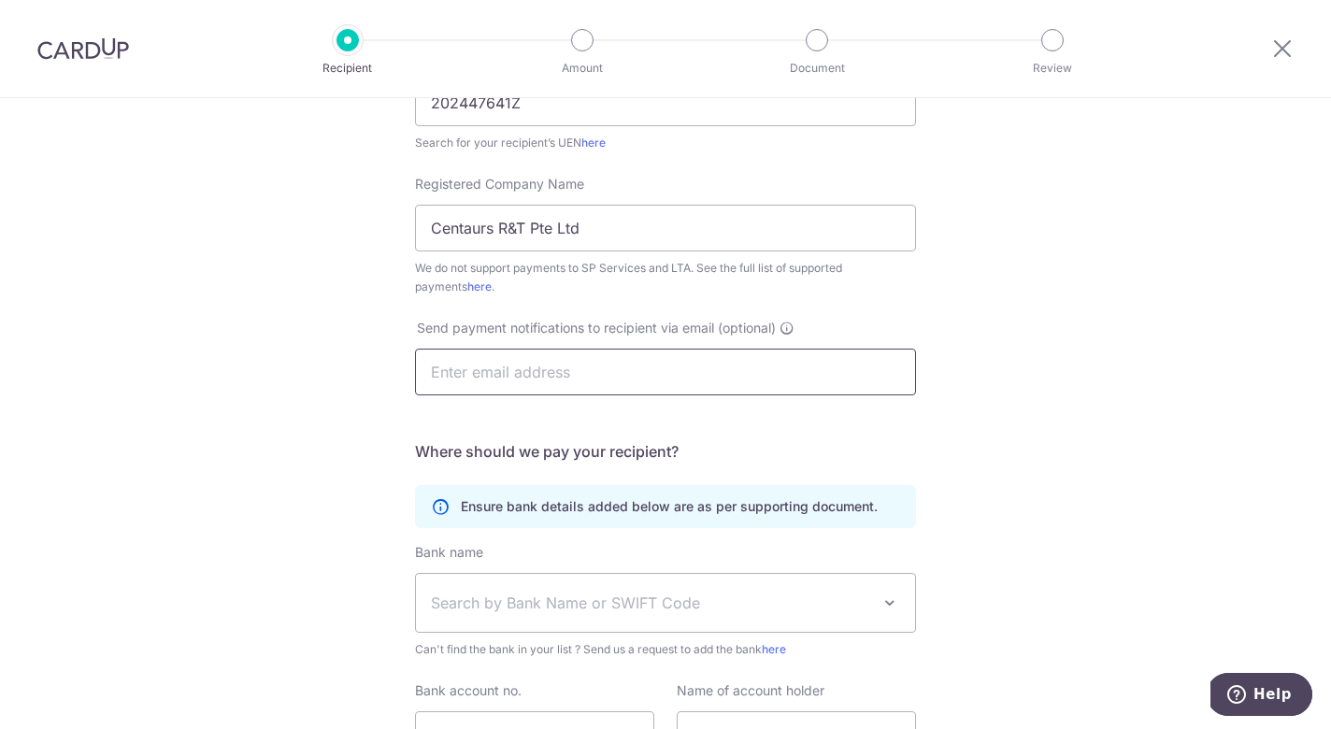
paste input "magng@centaursgroup.com"
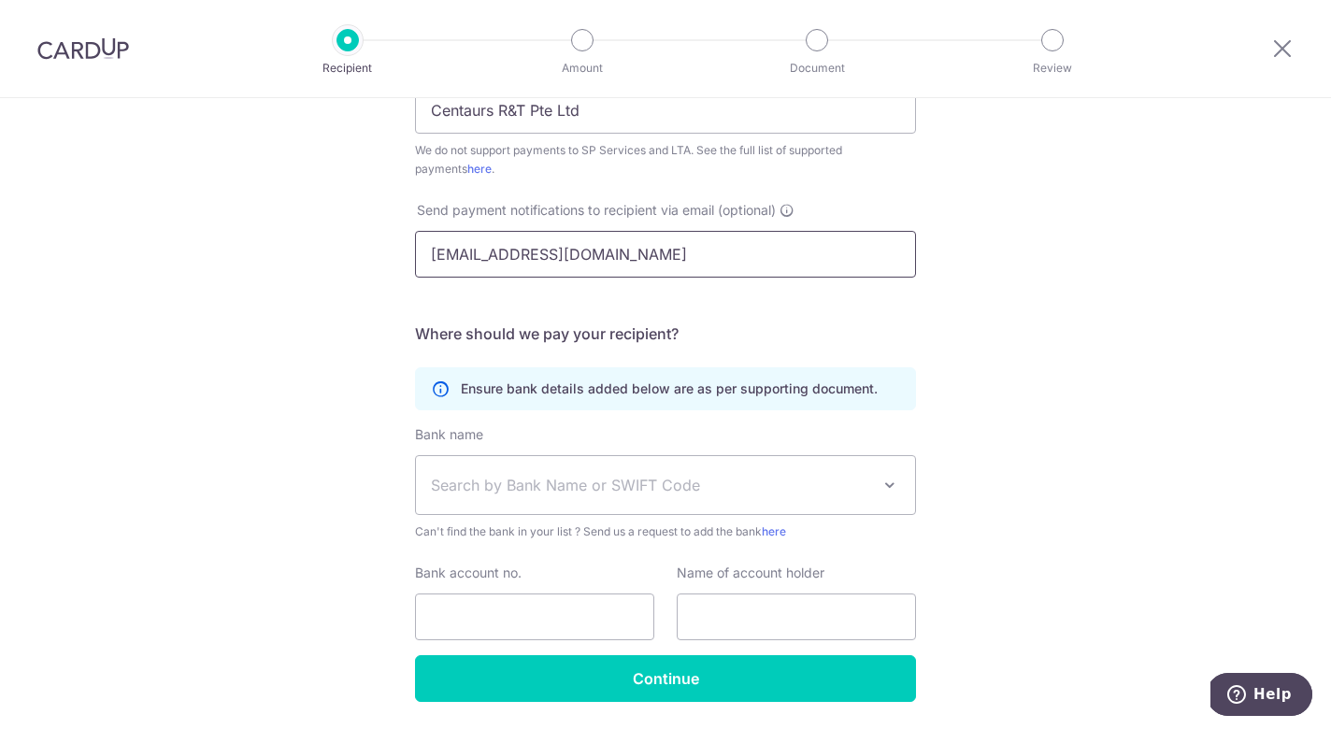
scroll to position [528, 0]
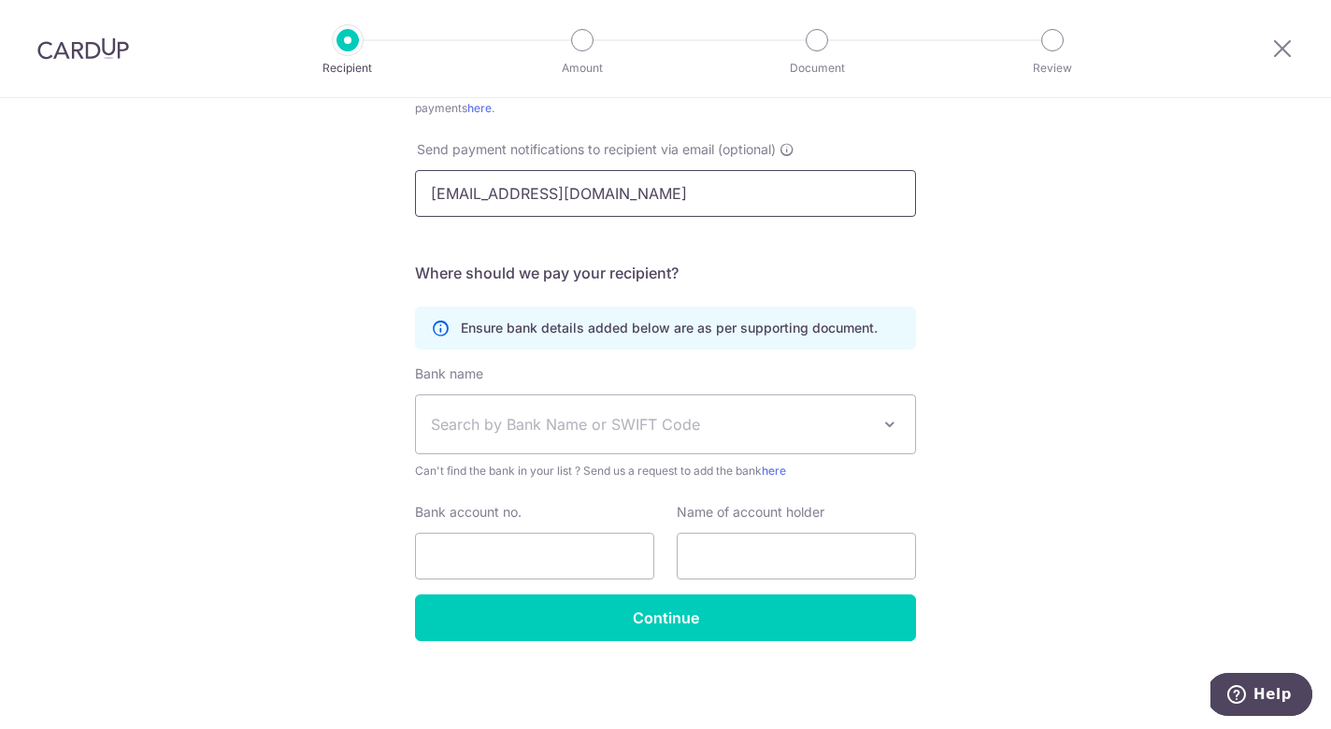
type input "magng@centaursgroup.com"
click at [836, 411] on span "Search by Bank Name or SWIFT Code" at bounding box center [665, 424] width 499 height 58
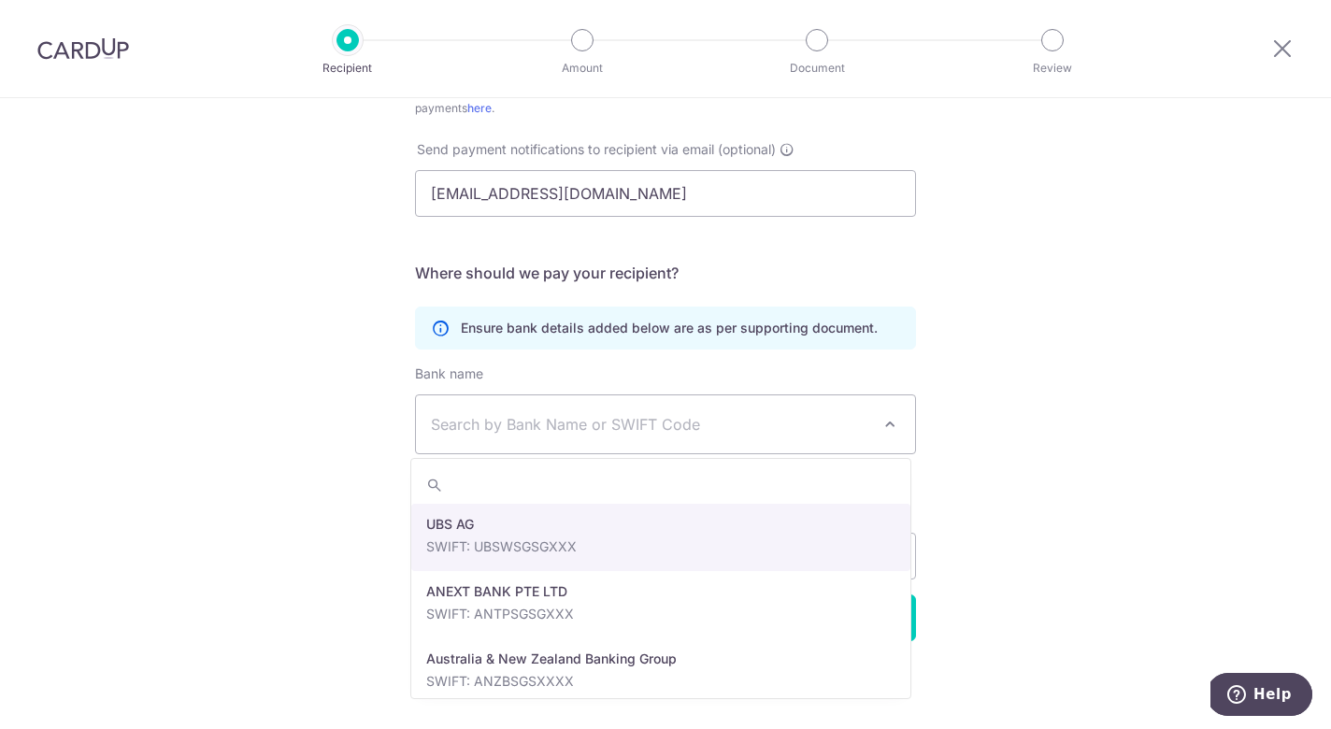
click at [836, 411] on span "Search by Bank Name or SWIFT Code" at bounding box center [665, 424] width 499 height 58
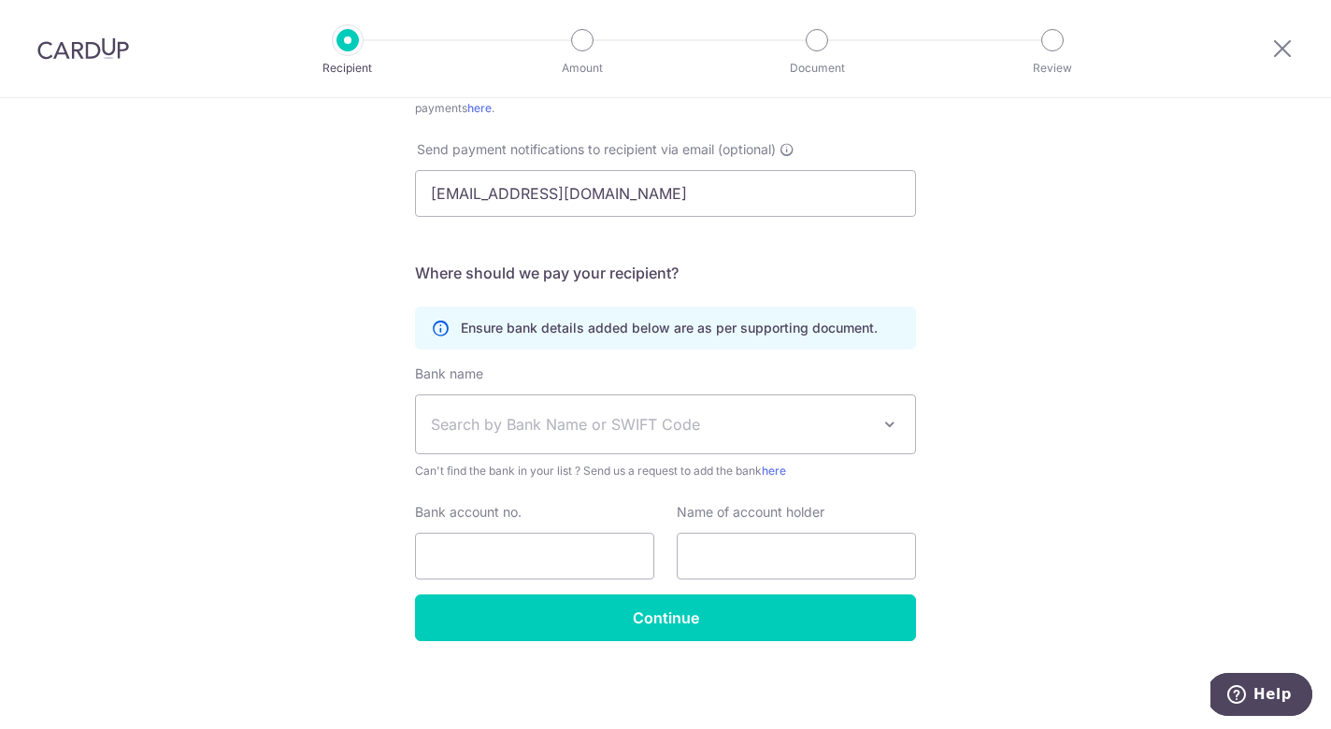
scroll to position [0, 0]
